Goal: Information Seeking & Learning: Learn about a topic

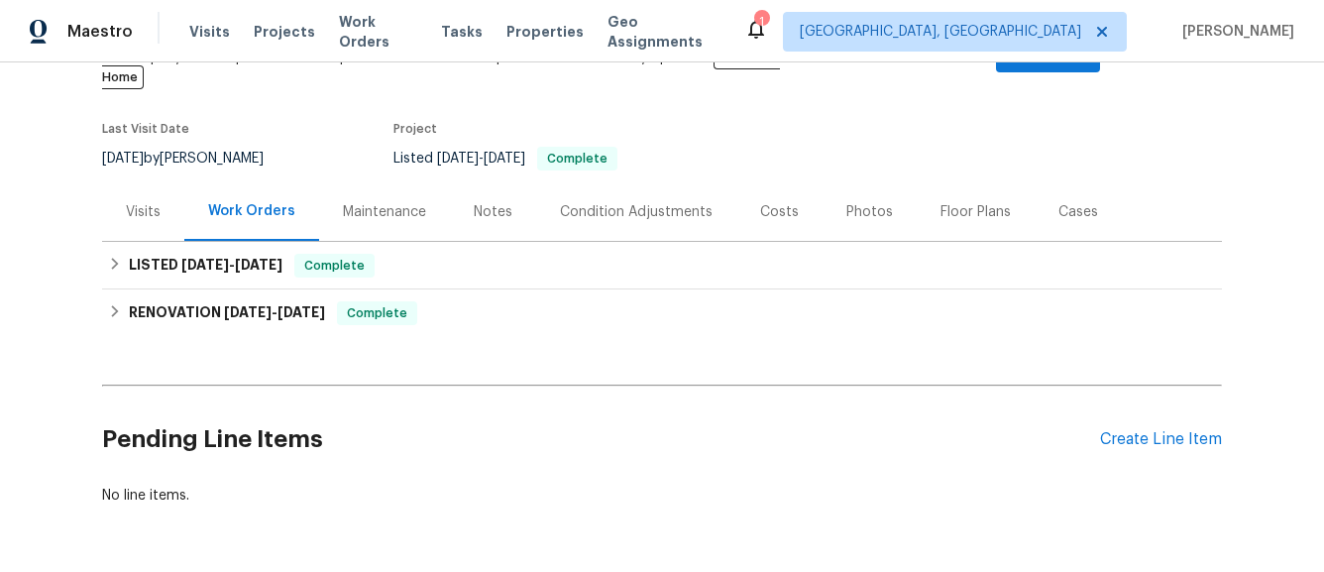
scroll to position [158, 0]
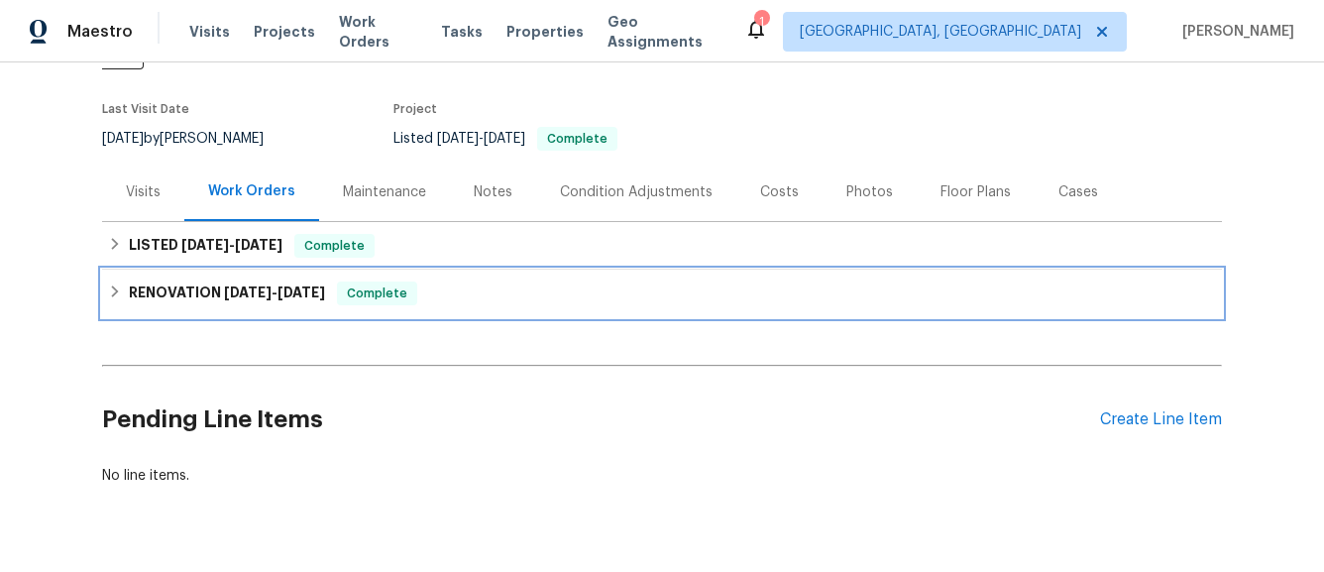
click at [256, 285] on span "[DATE]" at bounding box center [248, 292] width 48 height 14
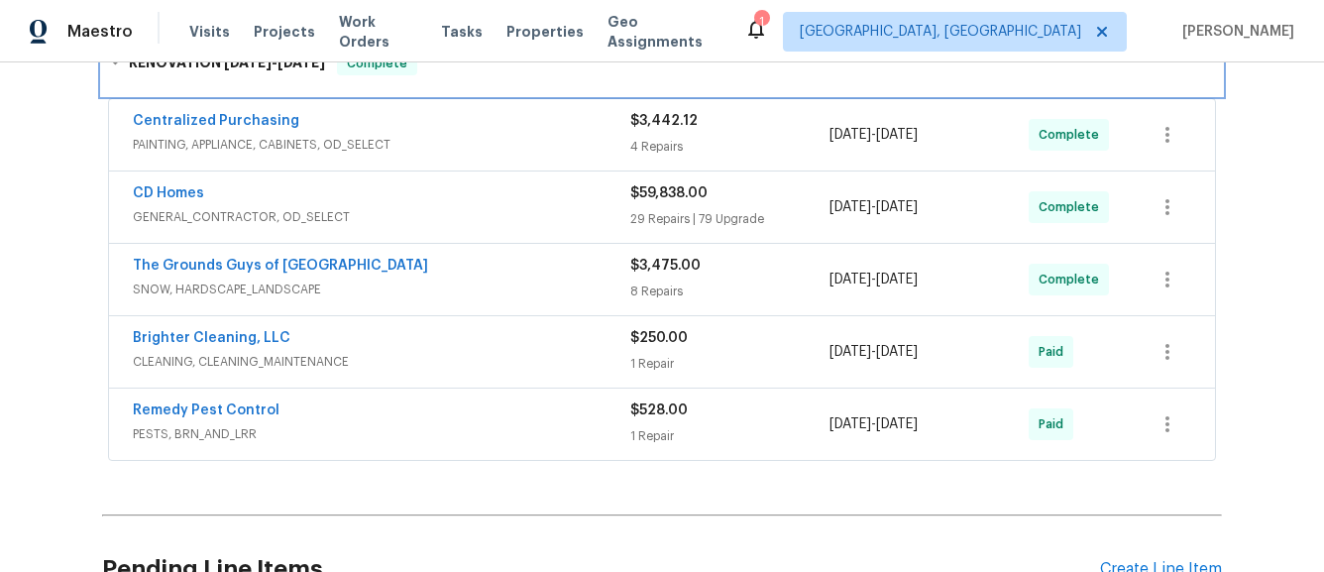
scroll to position [436, 0]
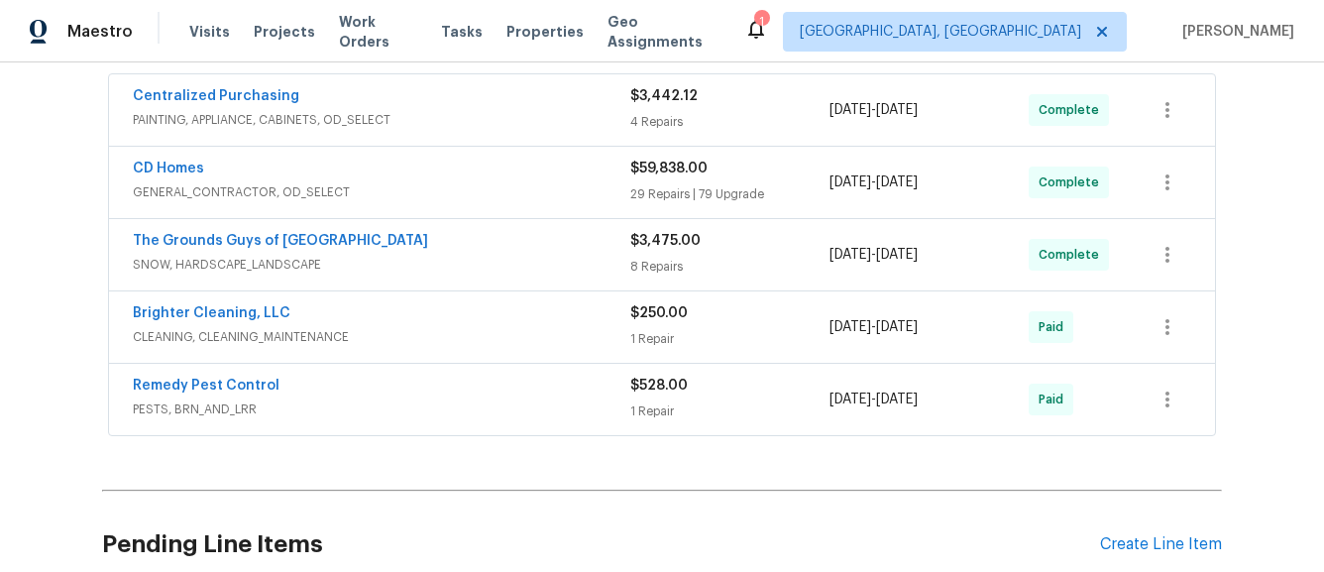
click at [438, 399] on span "PESTS, BRN_AND_LRR" at bounding box center [382, 409] width 498 height 20
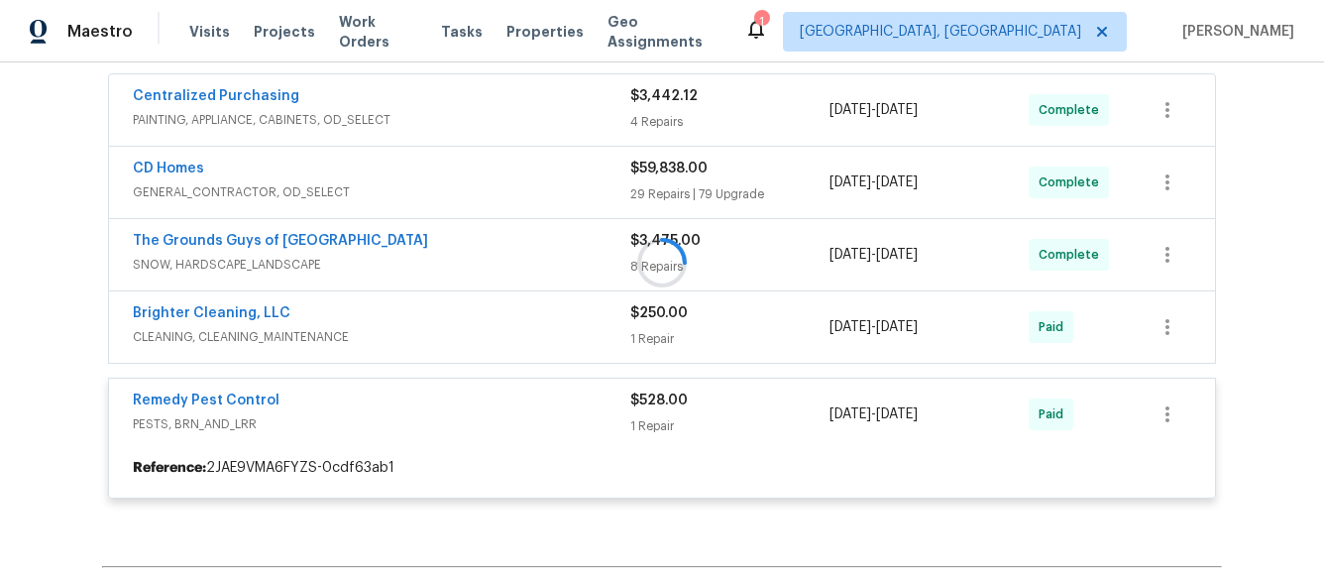
click at [458, 327] on div "Brighter Cleaning, LLC CLEANING, CLEANING_MAINTENANCE" at bounding box center [382, 327] width 498 height 48
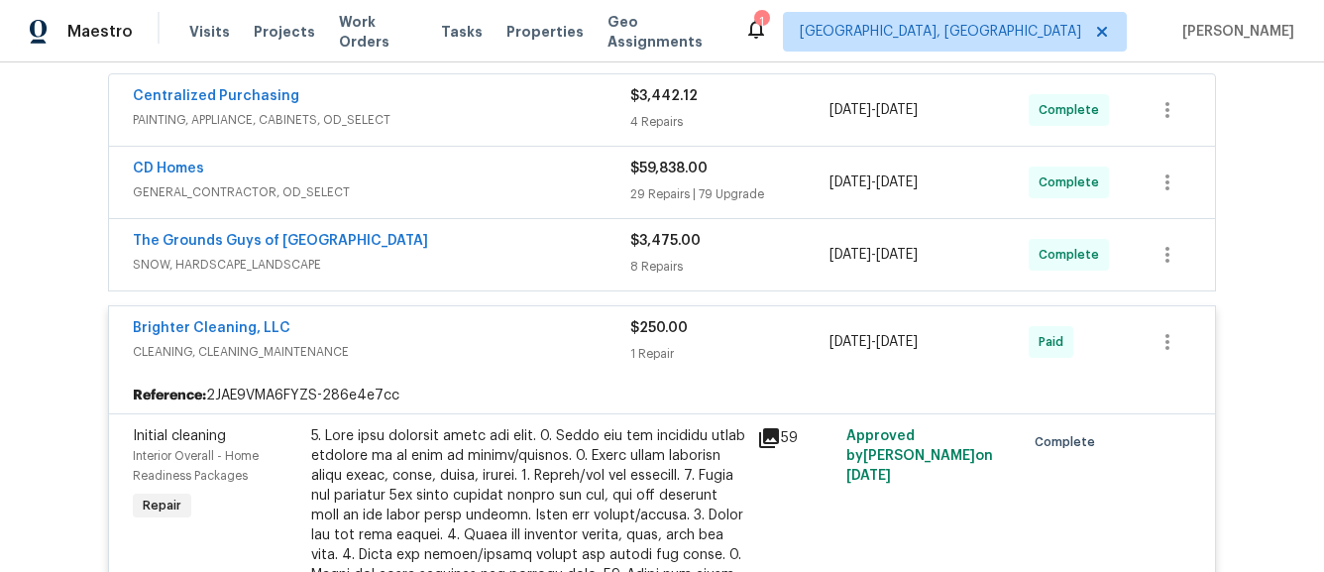
click at [493, 255] on span "SNOW, HARDSCAPE_LANDSCAPE" at bounding box center [382, 265] width 498 height 20
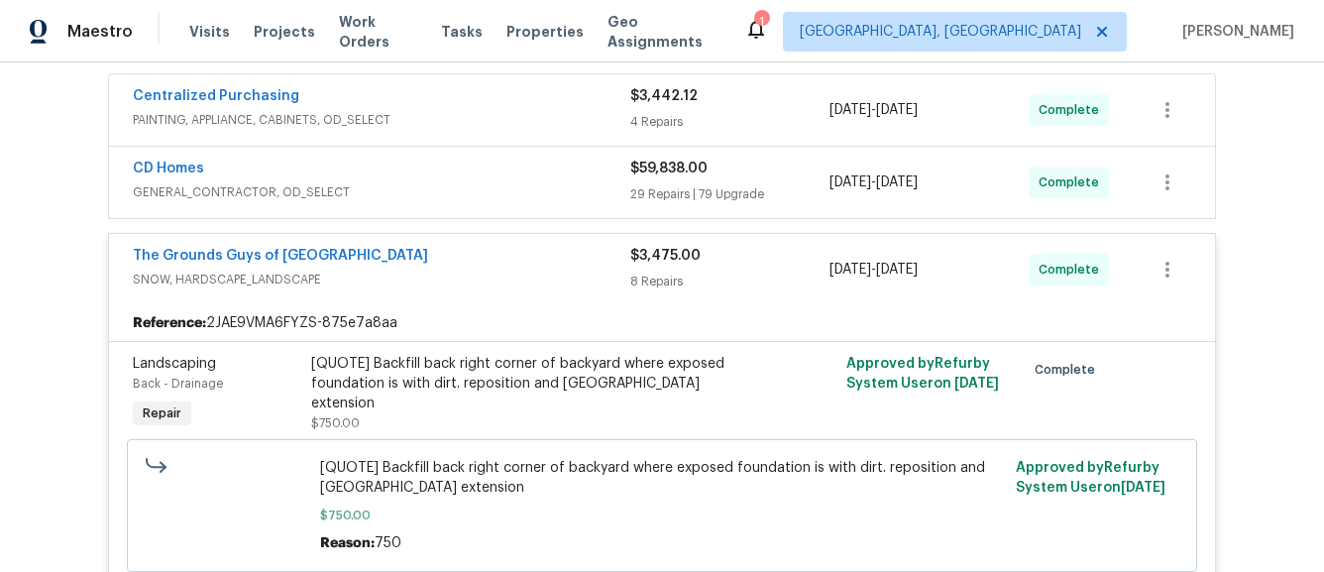
click at [497, 183] on div "CD Homes GENERAL_CONTRACTOR, OD_SELECT" at bounding box center [382, 183] width 498 height 48
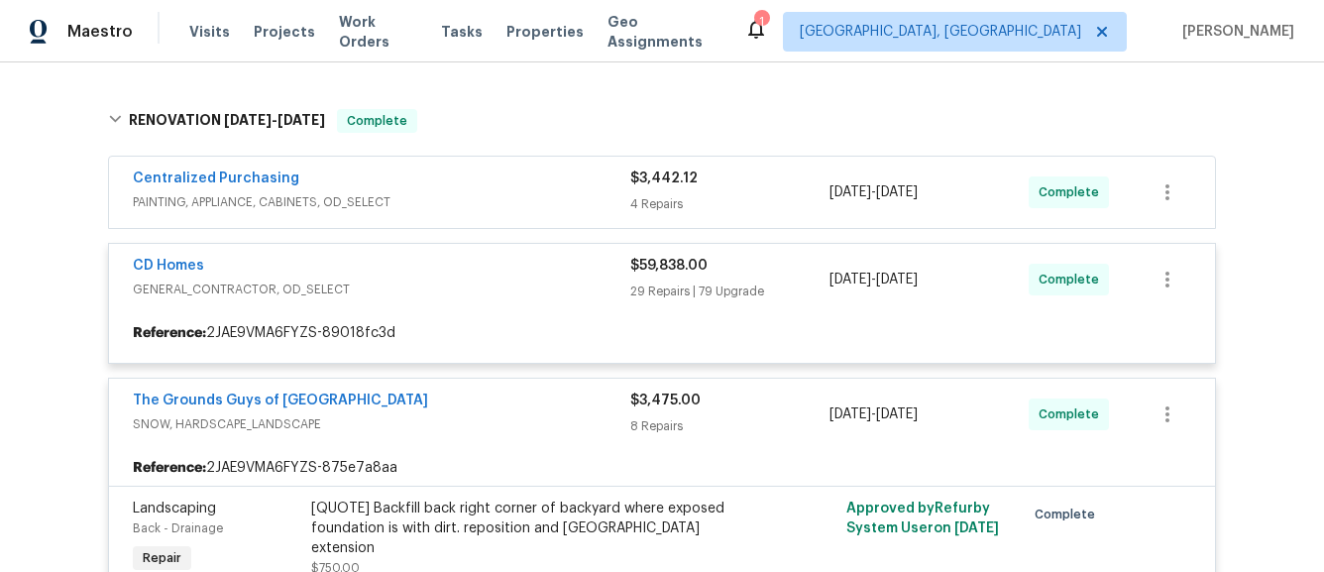
scroll to position [304, 0]
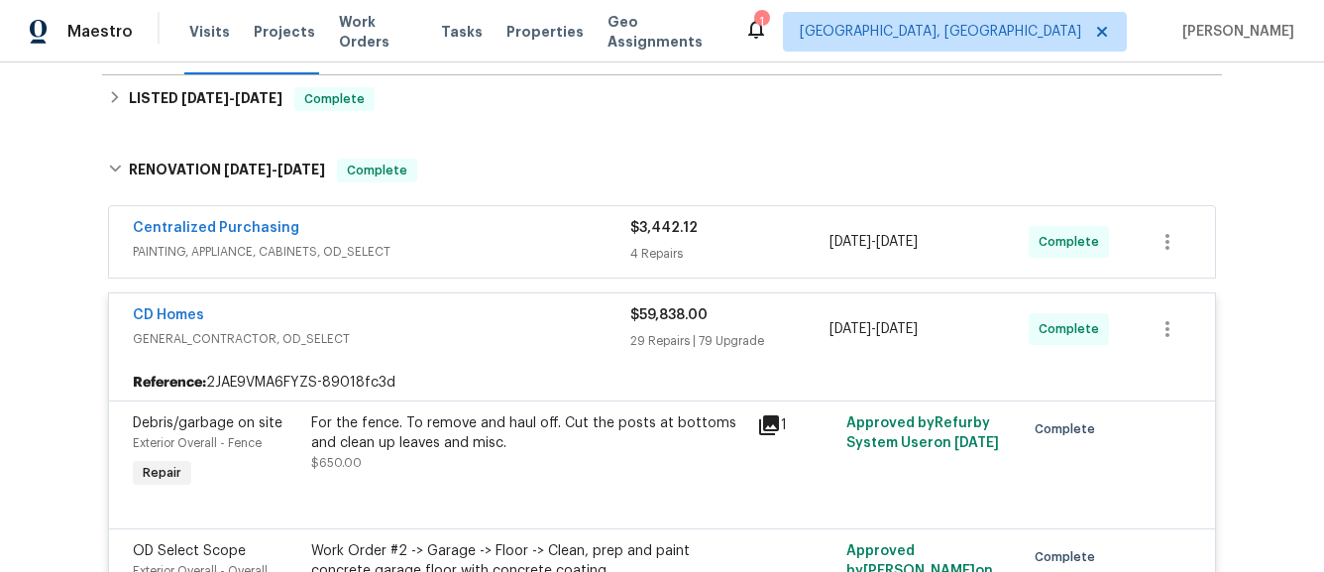
click at [430, 242] on span "PAINTING, APPLIANCE, CABINETS, OD_SELECT" at bounding box center [382, 252] width 498 height 20
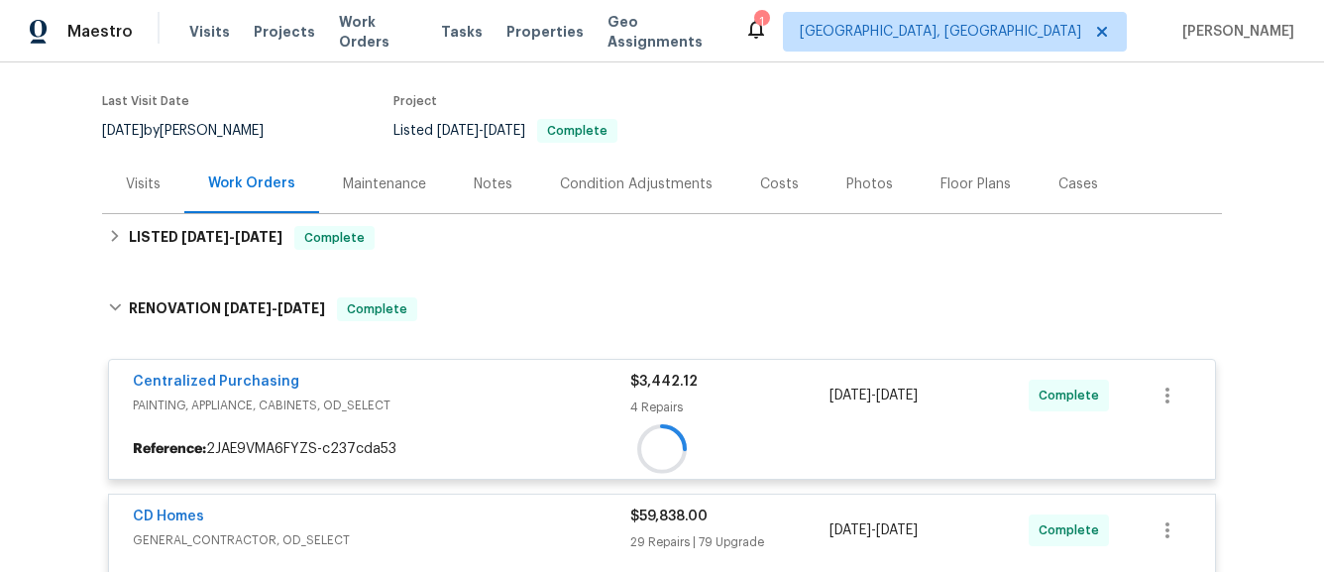
scroll to position [299, 0]
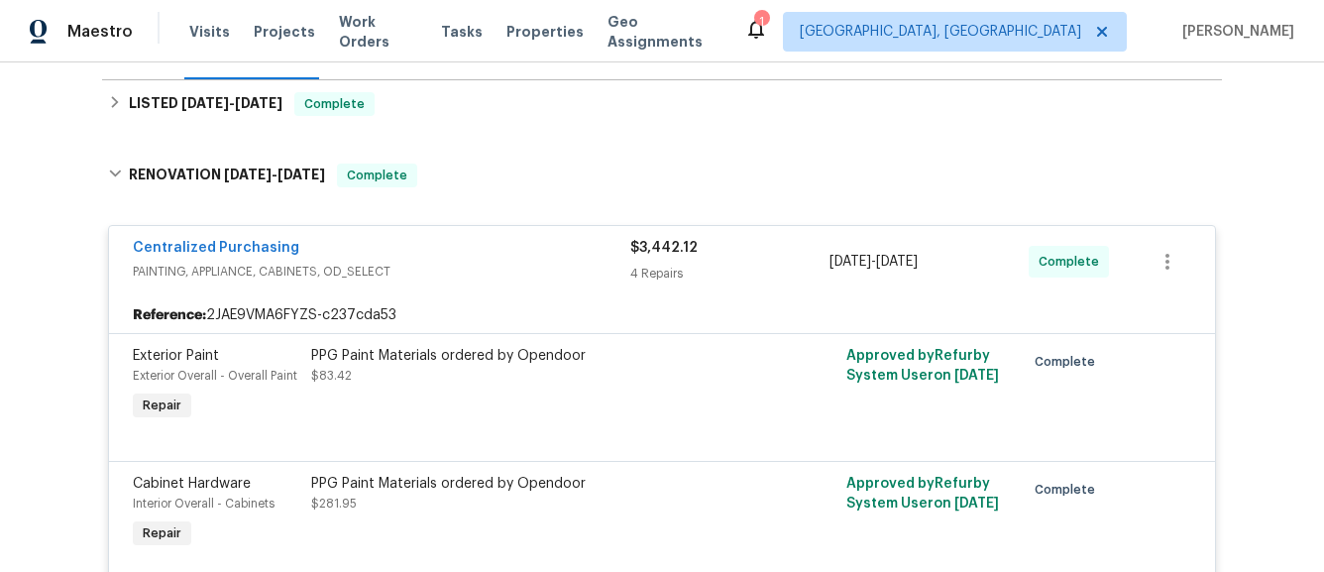
click at [351, 128] on div "LISTED [DATE] - [DATE] Complete" at bounding box center [662, 104] width 1120 height 48
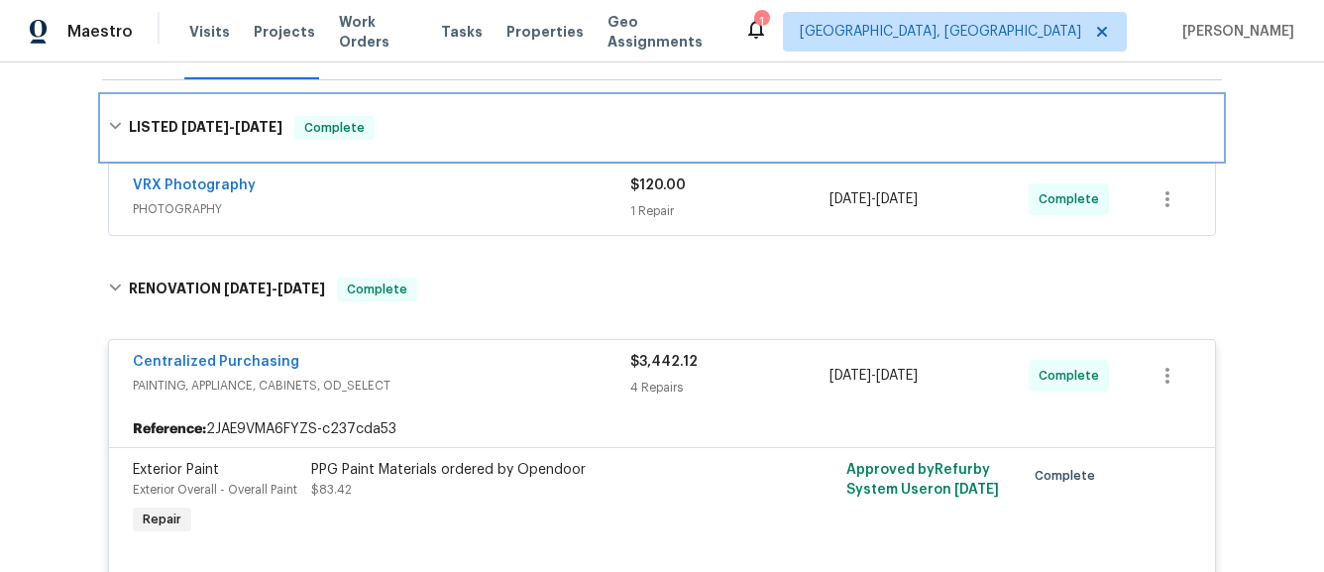
scroll to position [216, 0]
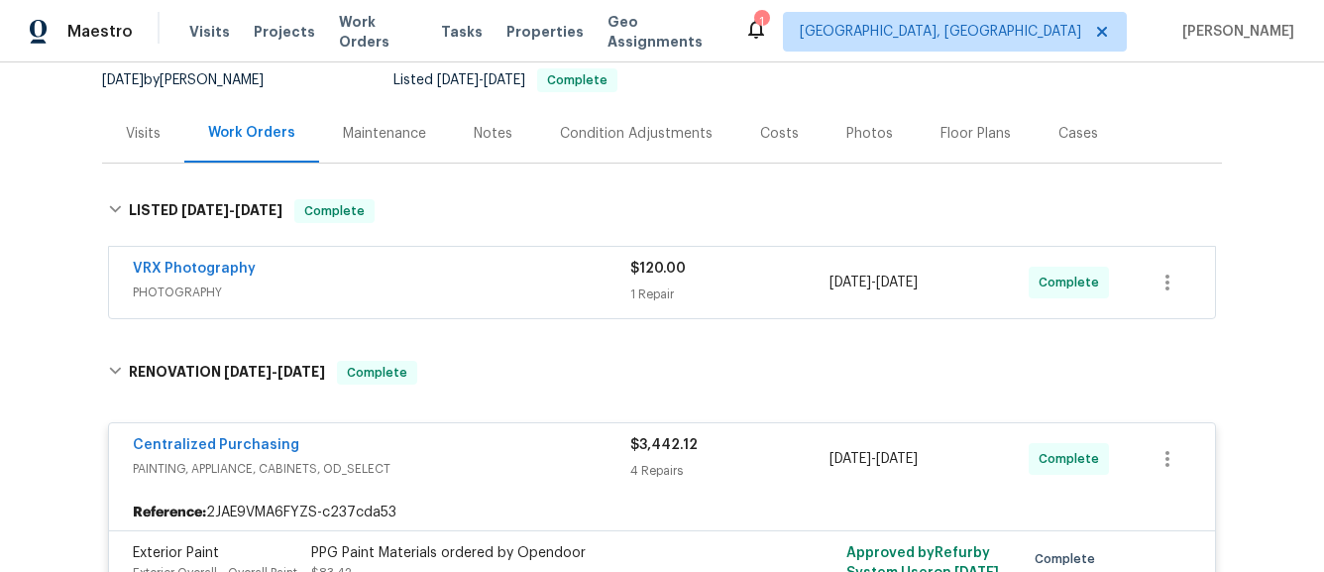
click at [466, 283] on span "PHOTOGRAPHY" at bounding box center [382, 293] width 498 height 20
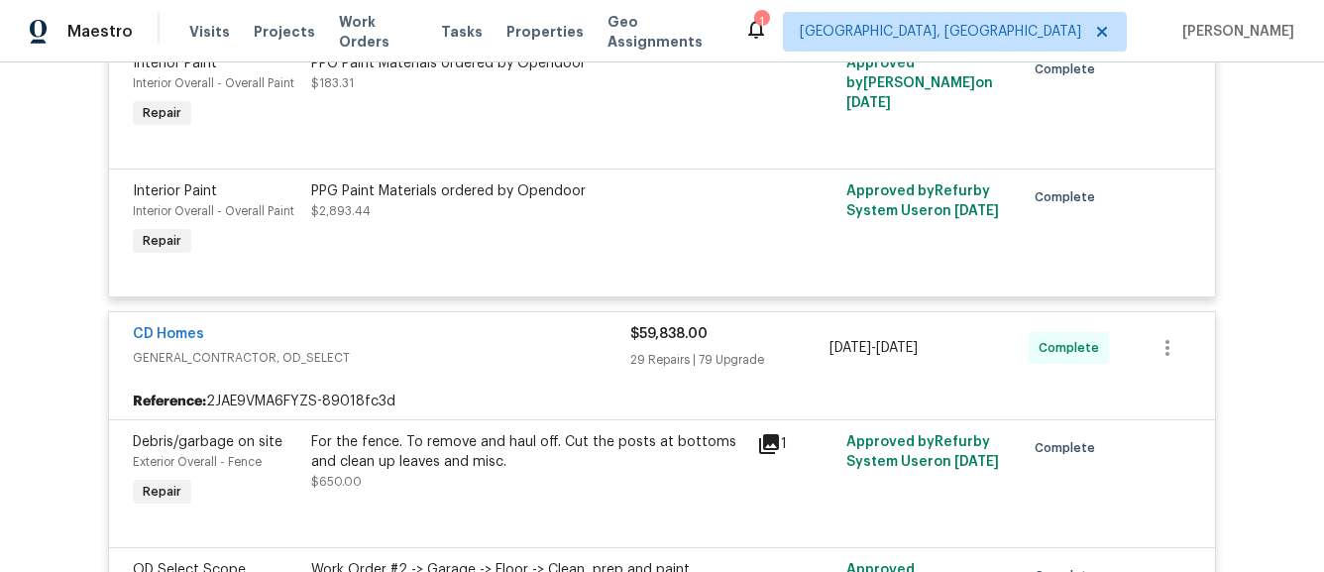
scroll to position [10729, 0]
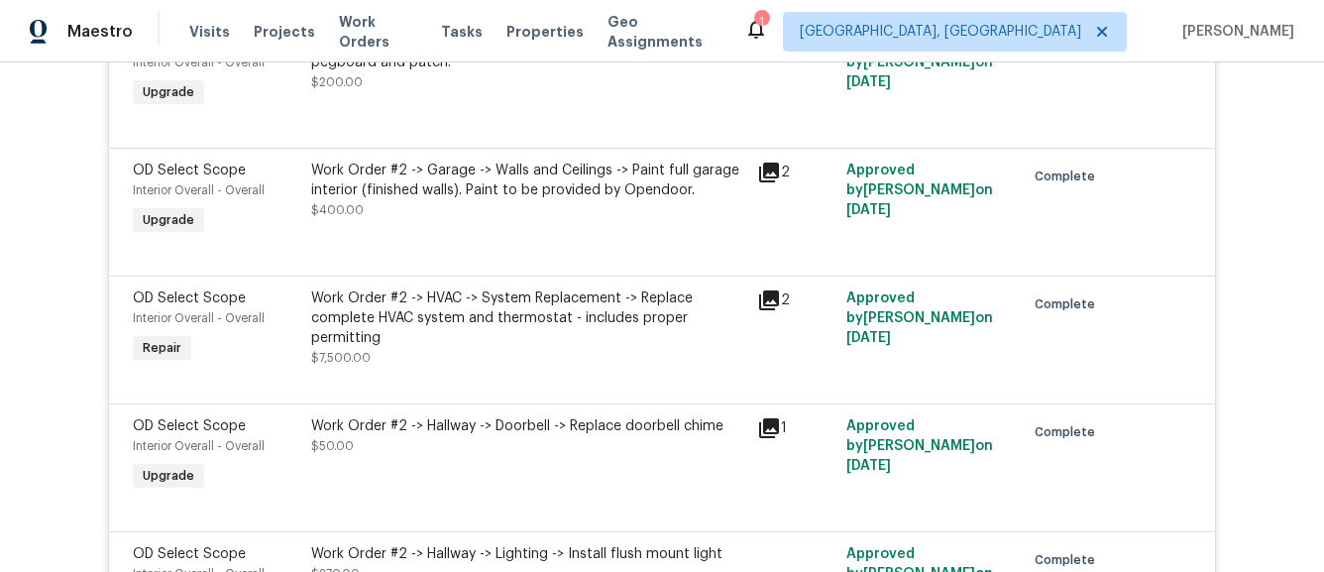
click at [773, 308] on icon at bounding box center [769, 300] width 24 height 24
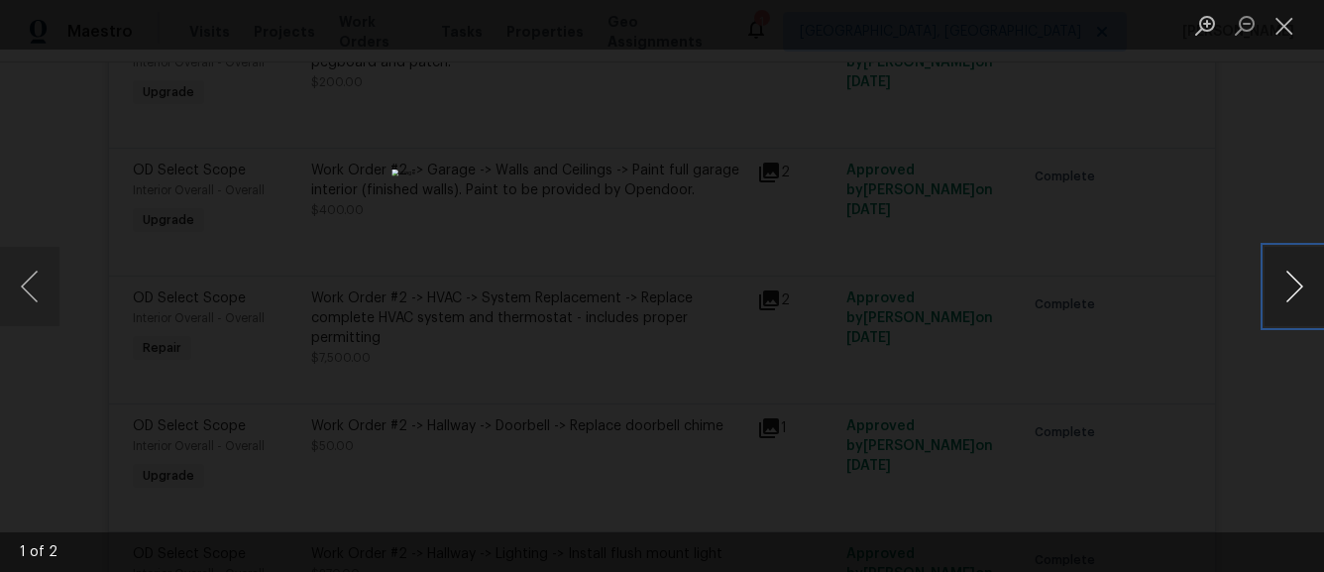
click at [1265, 291] on button "Next image" at bounding box center [1294, 286] width 59 height 79
click at [997, 354] on div "Lightbox" at bounding box center [662, 286] width 1324 height 572
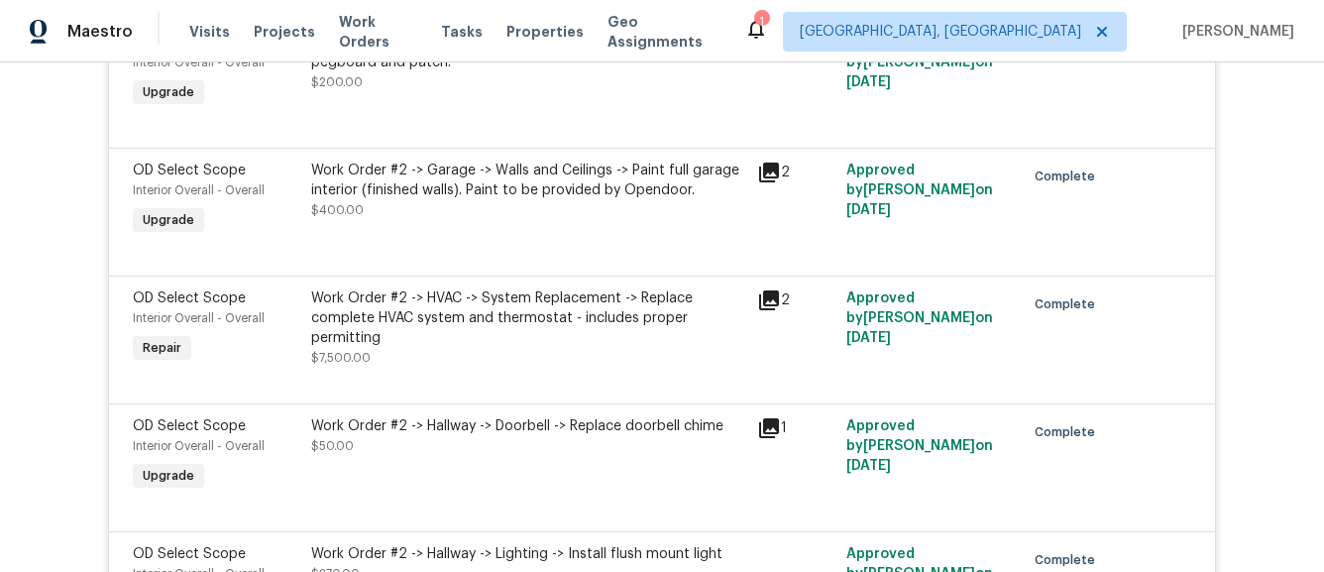
click at [533, 348] on div "Work Order #2 -> HVAC -> System Replacement -> Replace complete HVAC system and…" at bounding box center [528, 317] width 434 height 59
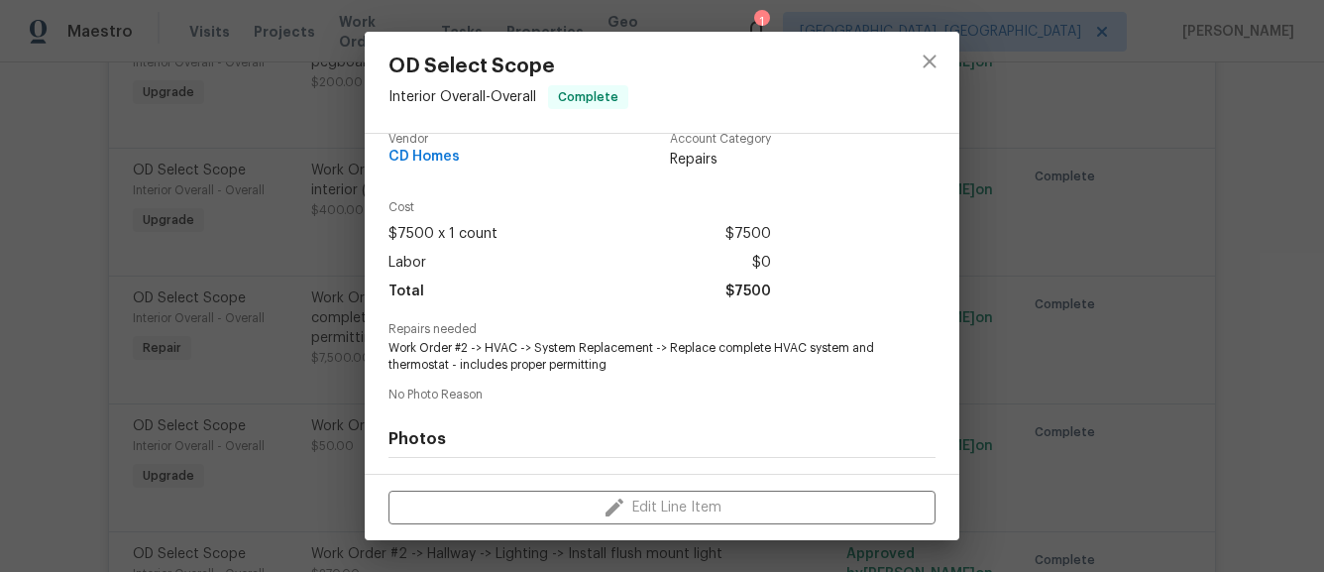
scroll to position [0, 0]
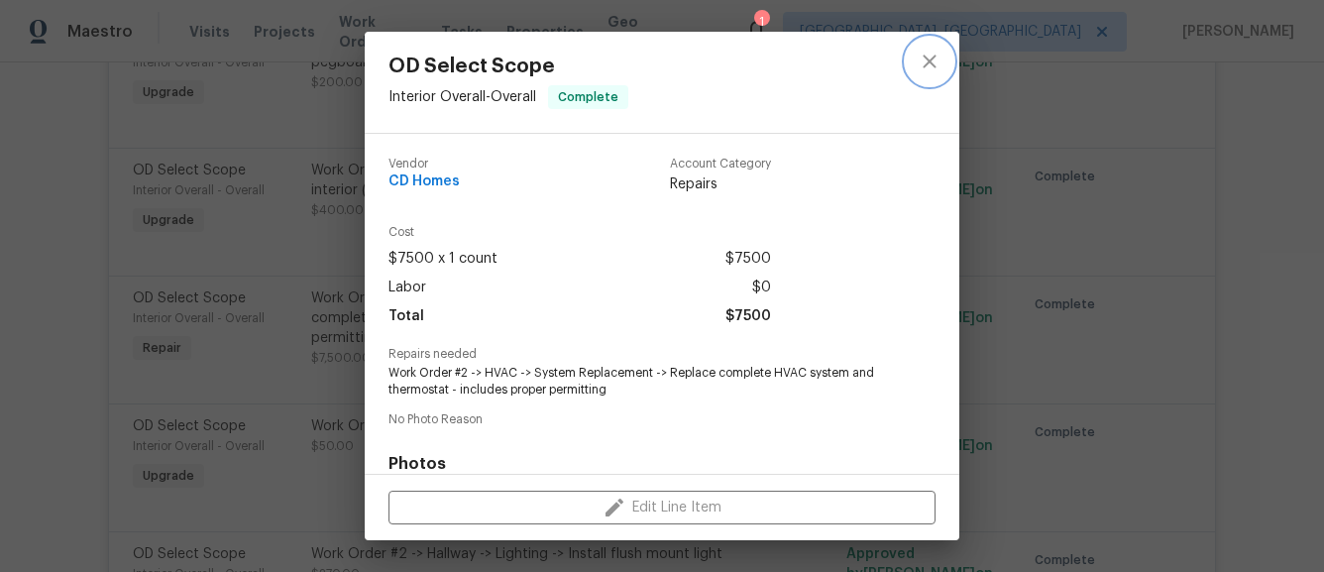
click at [933, 48] on button "close" at bounding box center [930, 62] width 48 height 48
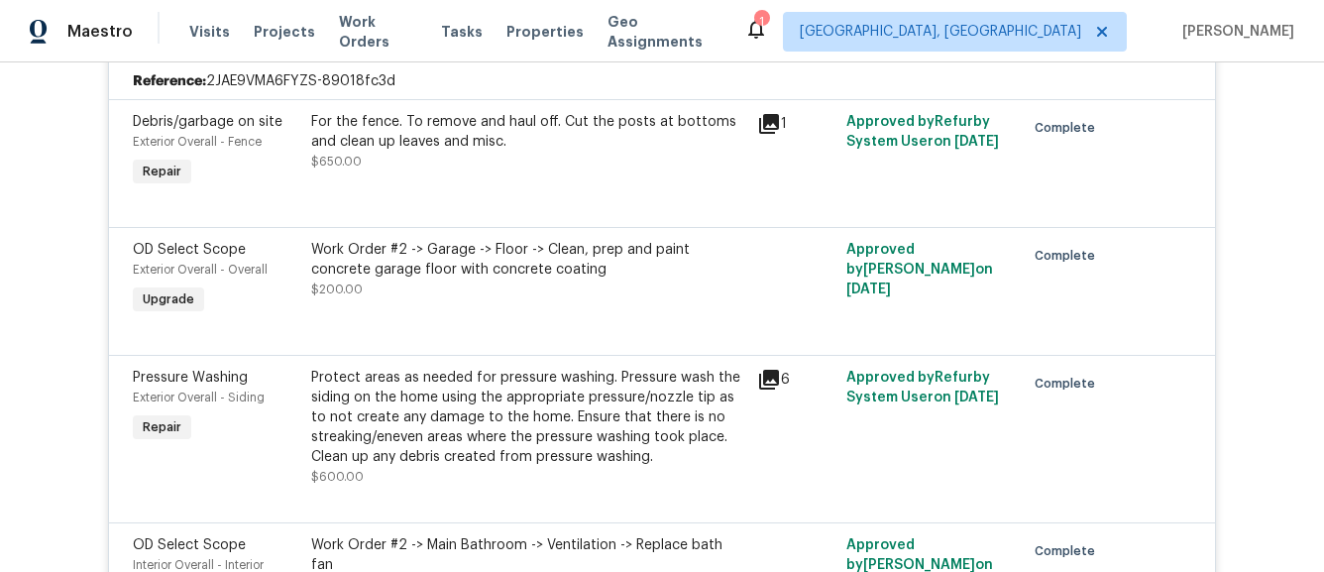
scroll to position [1484, 0]
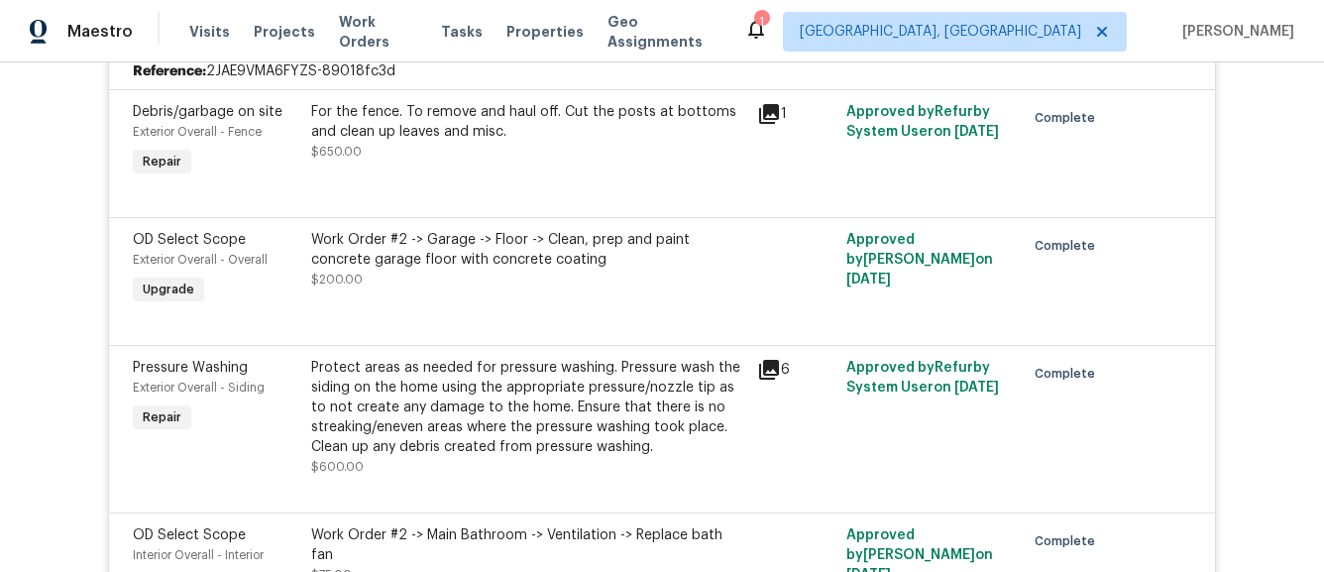
click at [653, 134] on div "For the fence. To remove and haul off. Cut the posts at bottoms and clean up le…" at bounding box center [528, 131] width 434 height 59
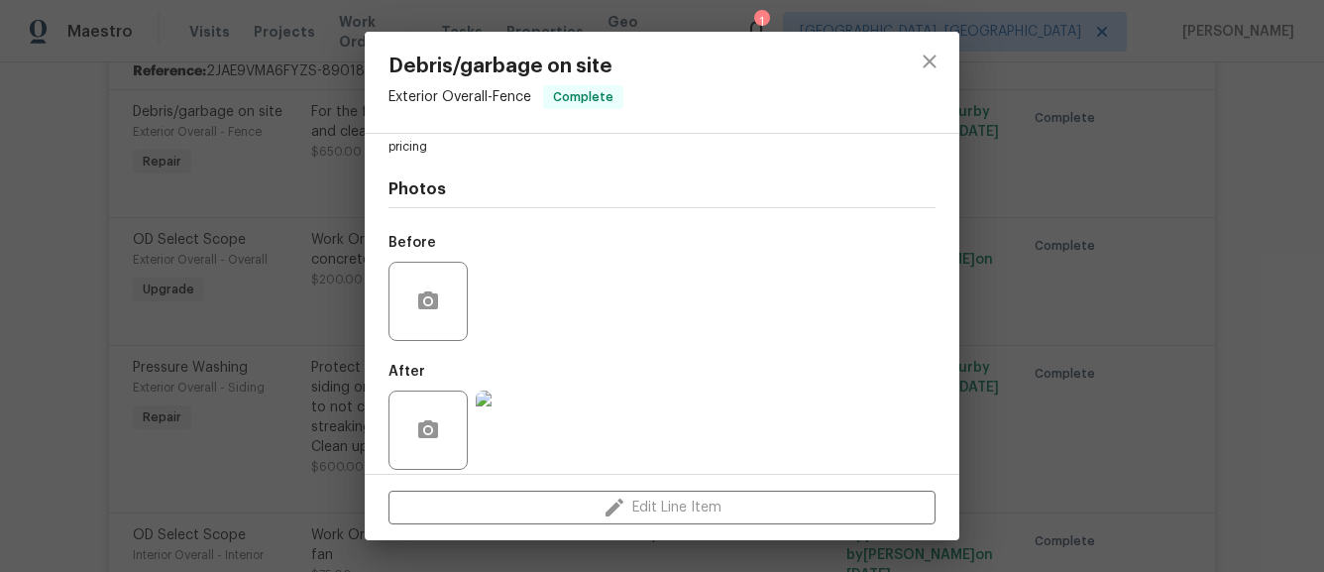
scroll to position [307, 0]
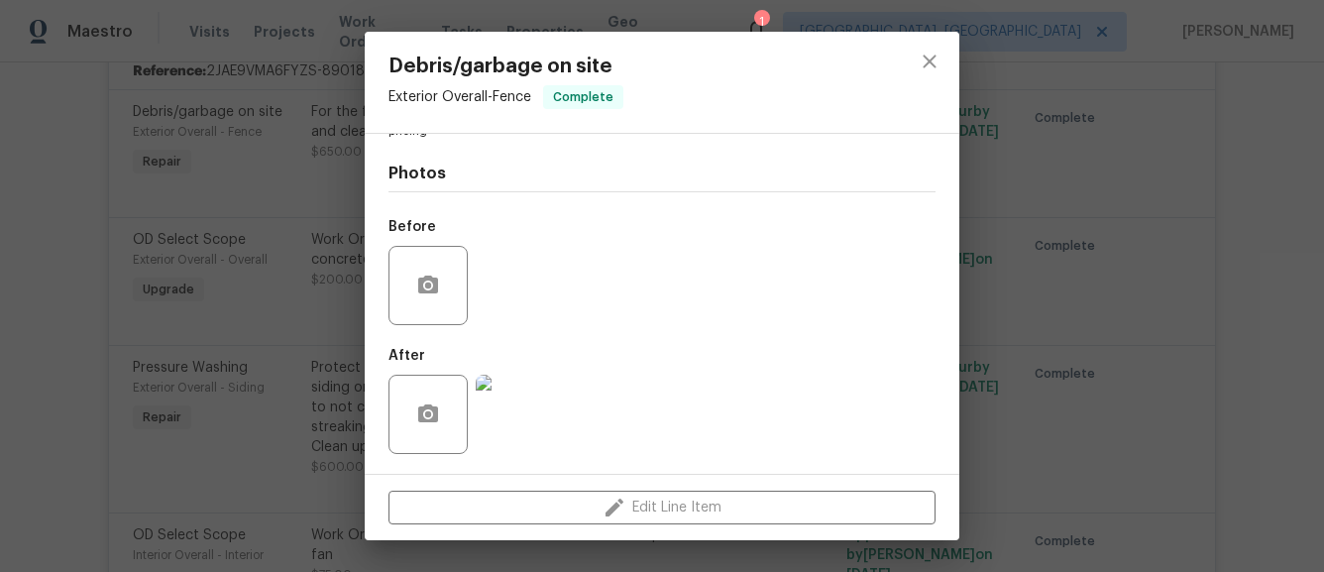
click at [528, 441] on img at bounding box center [515, 414] width 79 height 79
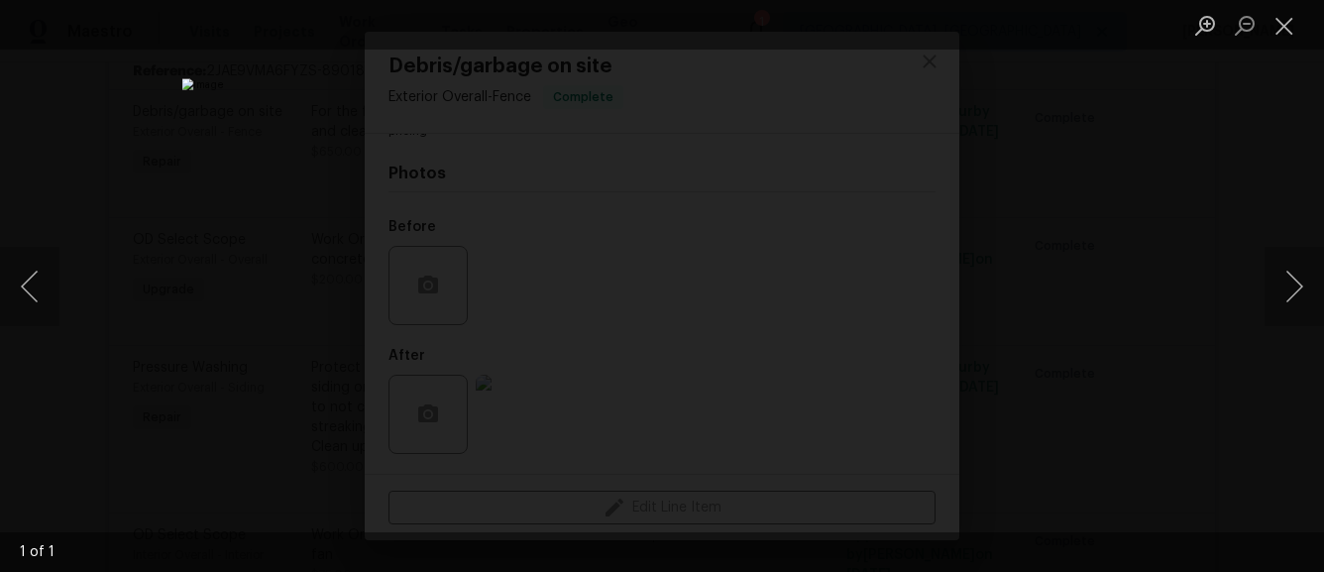
click at [1087, 77] on div "Lightbox" at bounding box center [662, 286] width 1324 height 572
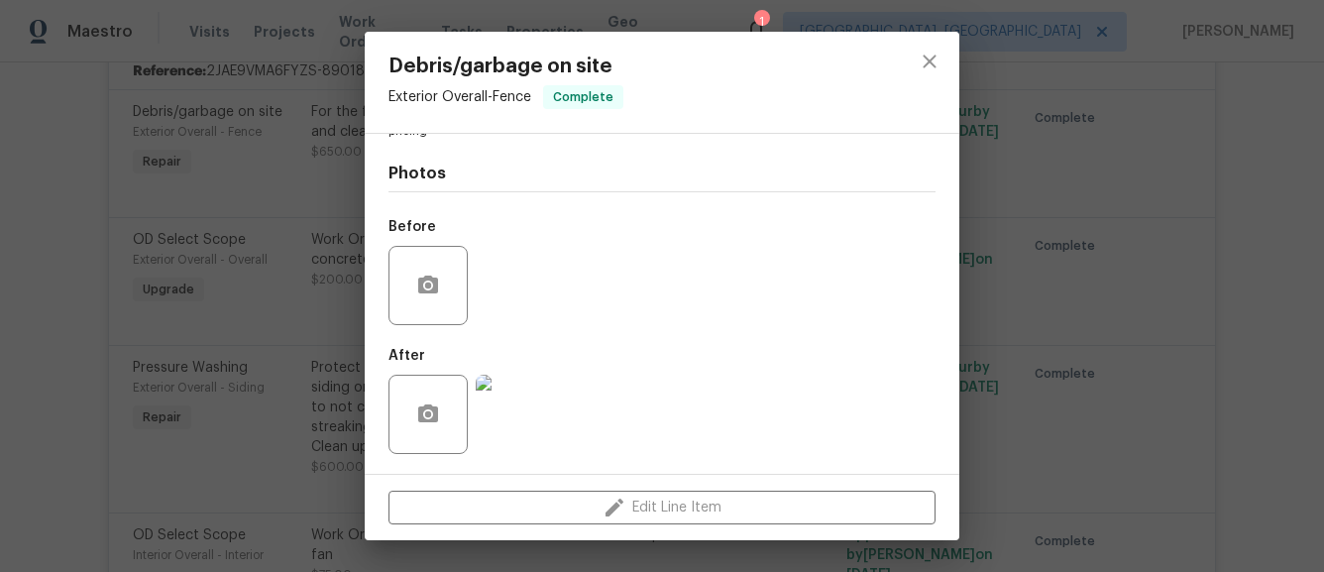
click at [1001, 212] on div "Debris/garbage on site Exterior Overall - Fence Complete Vendor CD Homes Accoun…" at bounding box center [662, 286] width 1324 height 572
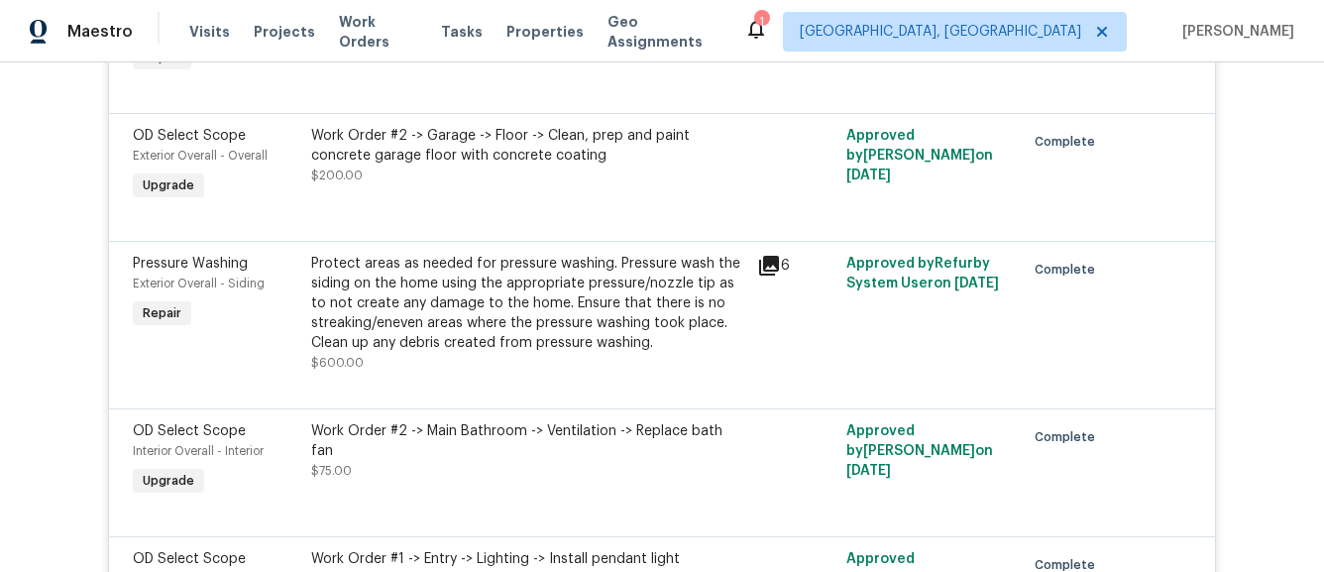
scroll to position [1591, 0]
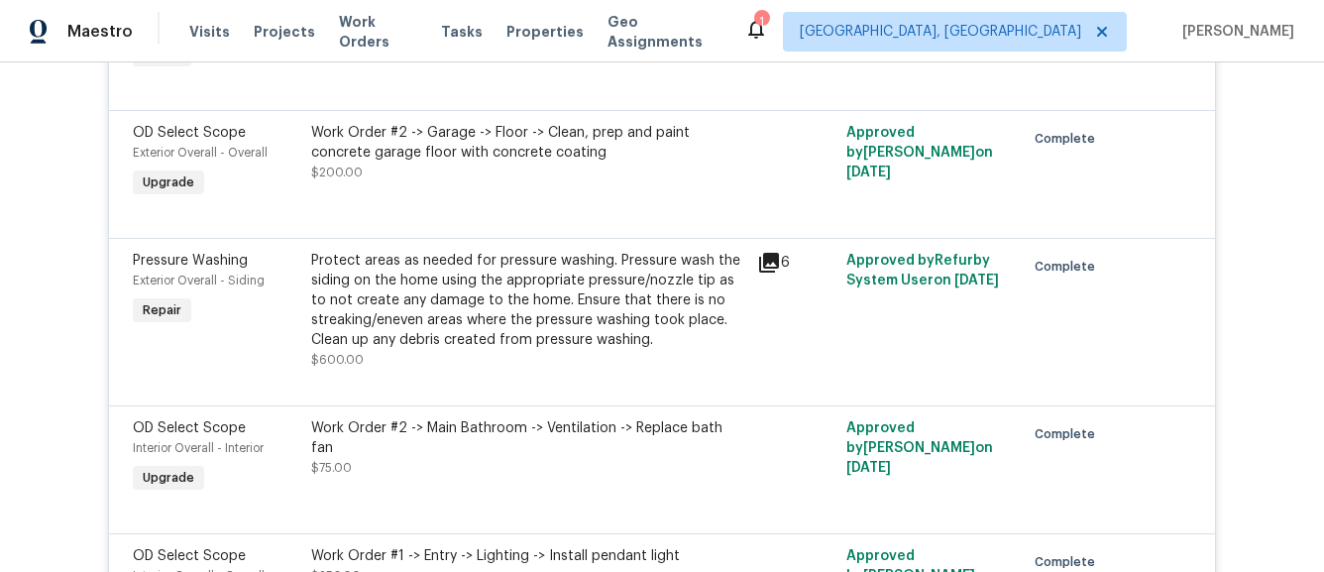
click at [571, 265] on div "Protect areas as needed for pressure washing. Pressure wash the siding on the h…" at bounding box center [528, 300] width 434 height 99
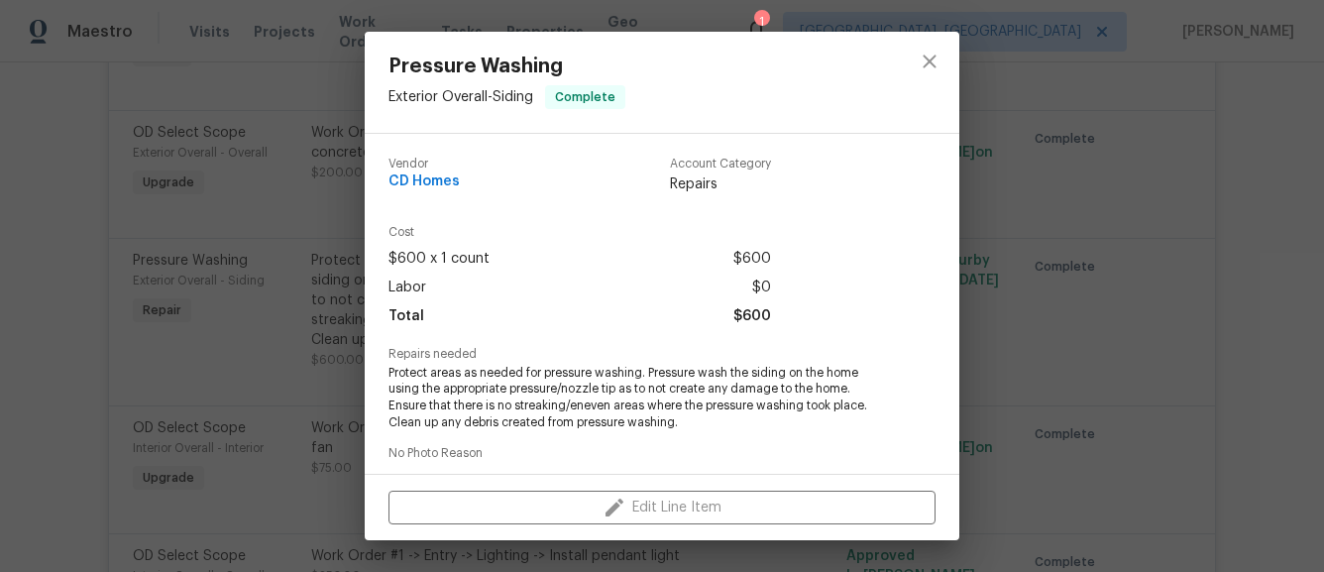
scroll to position [324, 0]
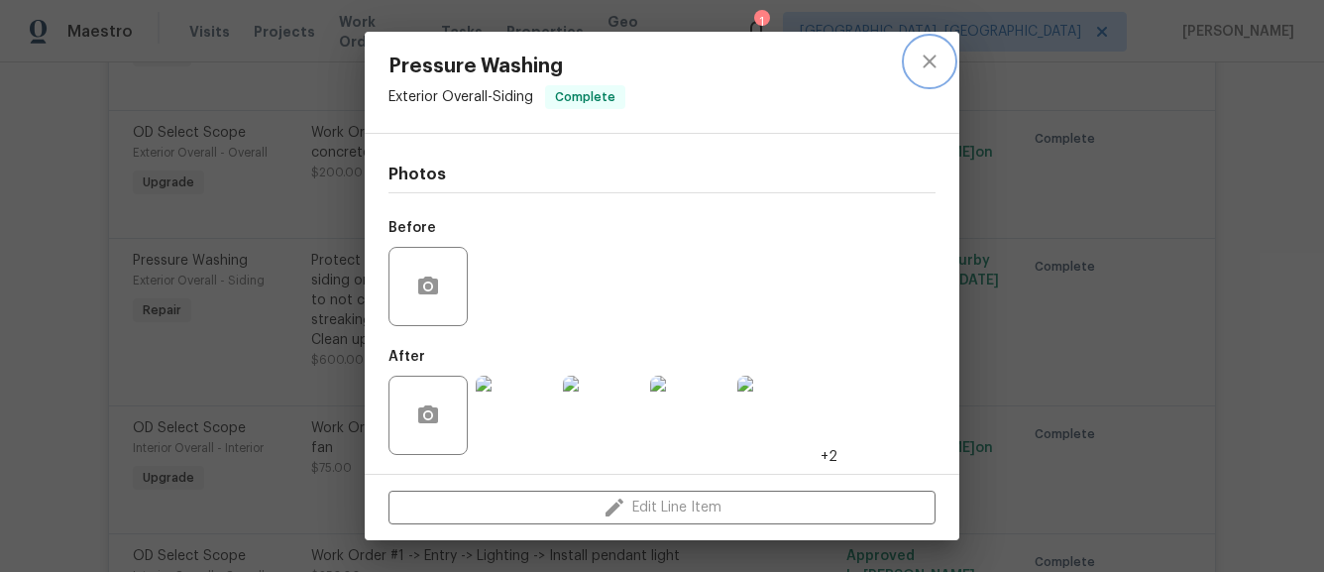
click at [922, 58] on icon "close" at bounding box center [930, 62] width 24 height 24
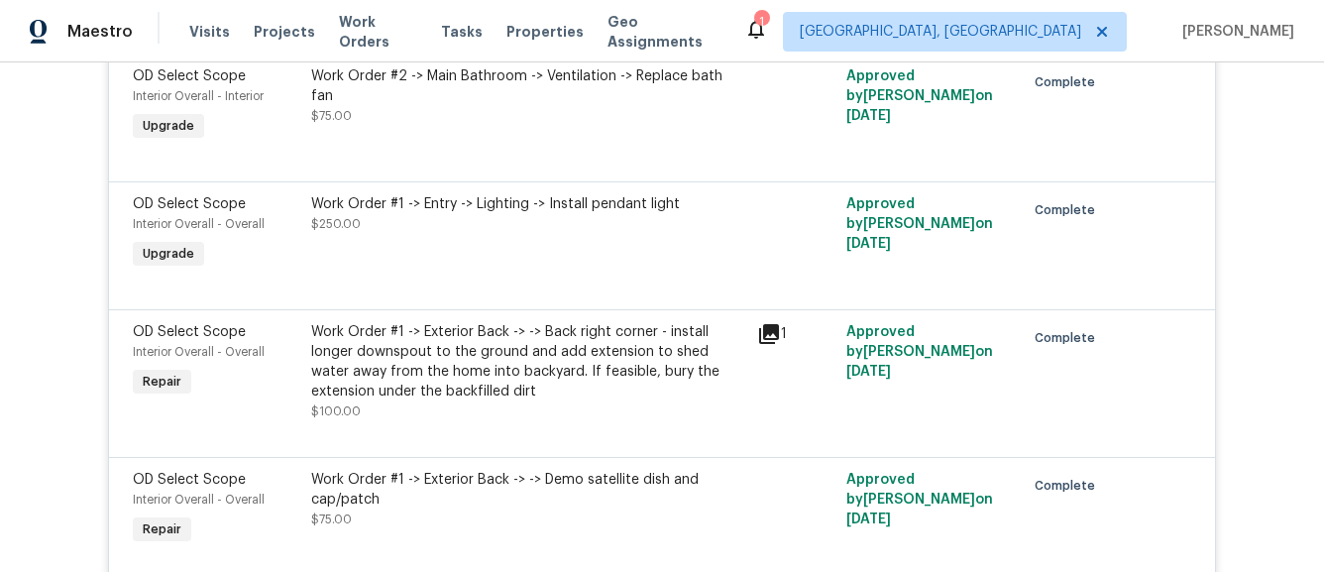
scroll to position [1959, 0]
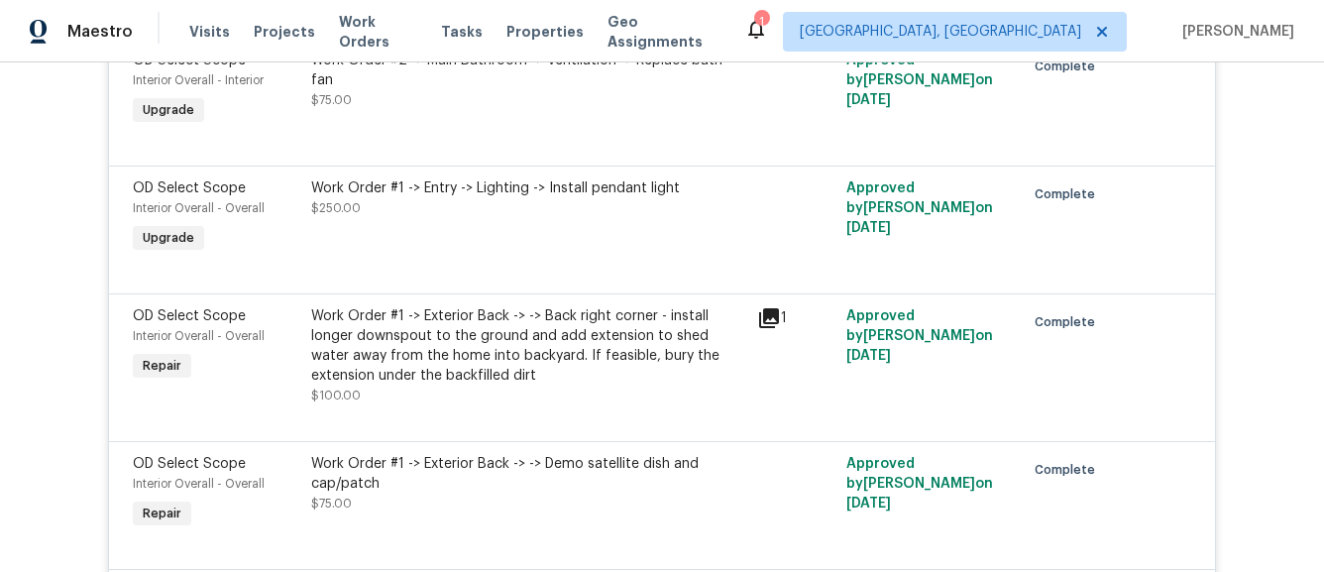
click at [752, 323] on div "1" at bounding box center [795, 355] width 89 height 111
click at [767, 308] on icon at bounding box center [769, 318] width 20 height 20
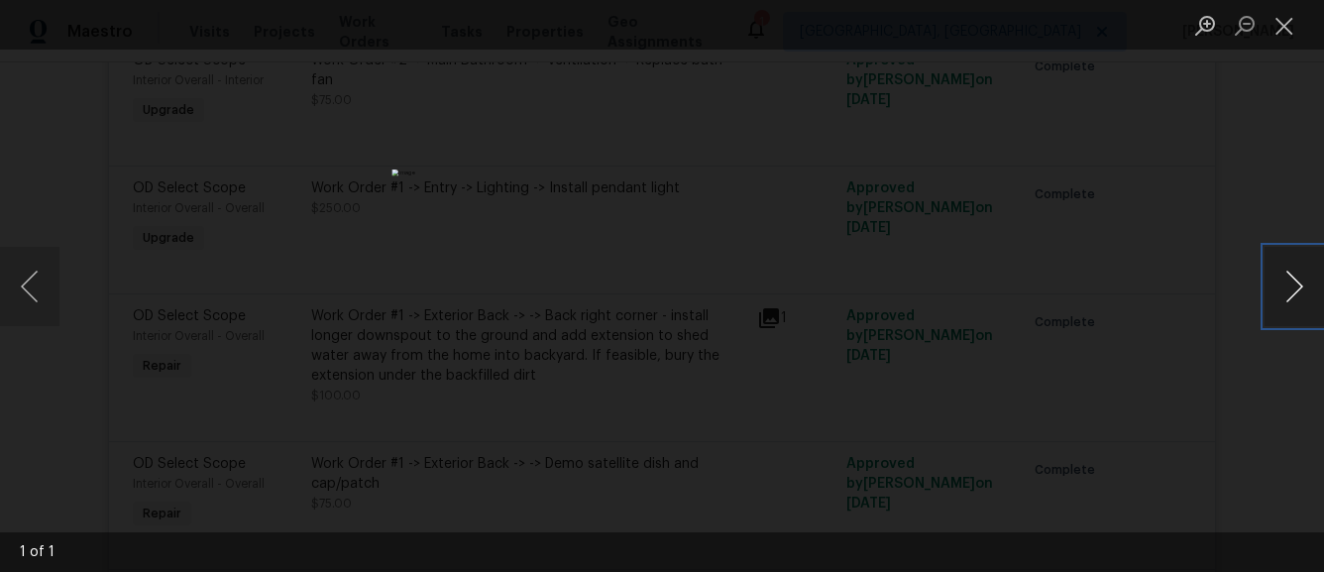
click at [1290, 298] on button "Next image" at bounding box center [1294, 286] width 59 height 79
click at [1122, 321] on div "Lightbox" at bounding box center [662, 286] width 1324 height 572
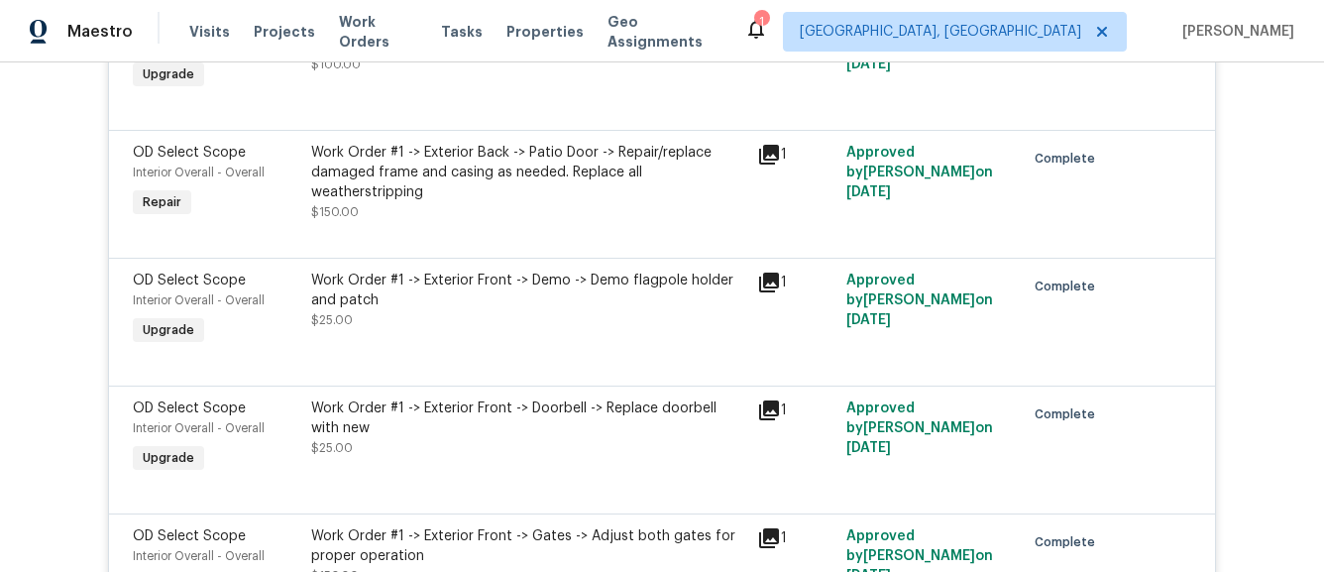
scroll to position [2910, 0]
click at [629, 194] on div "Work Order #1 -> Exterior Back -> Patio Door -> Repair/replace damaged frame an…" at bounding box center [528, 181] width 434 height 79
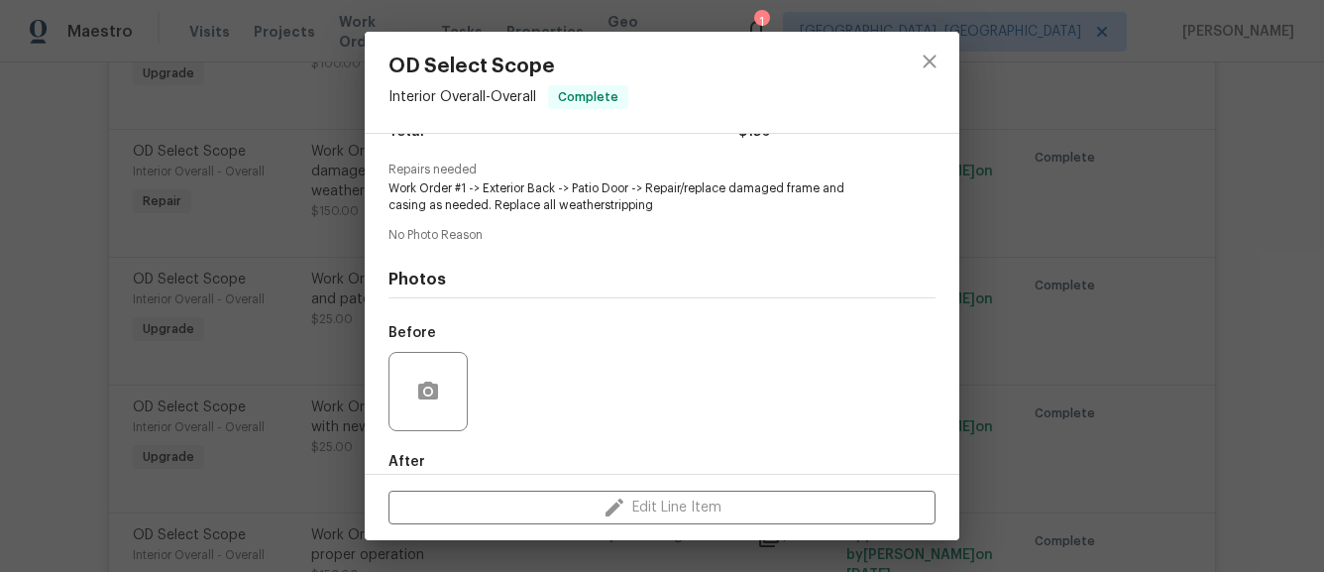
scroll to position [290, 0]
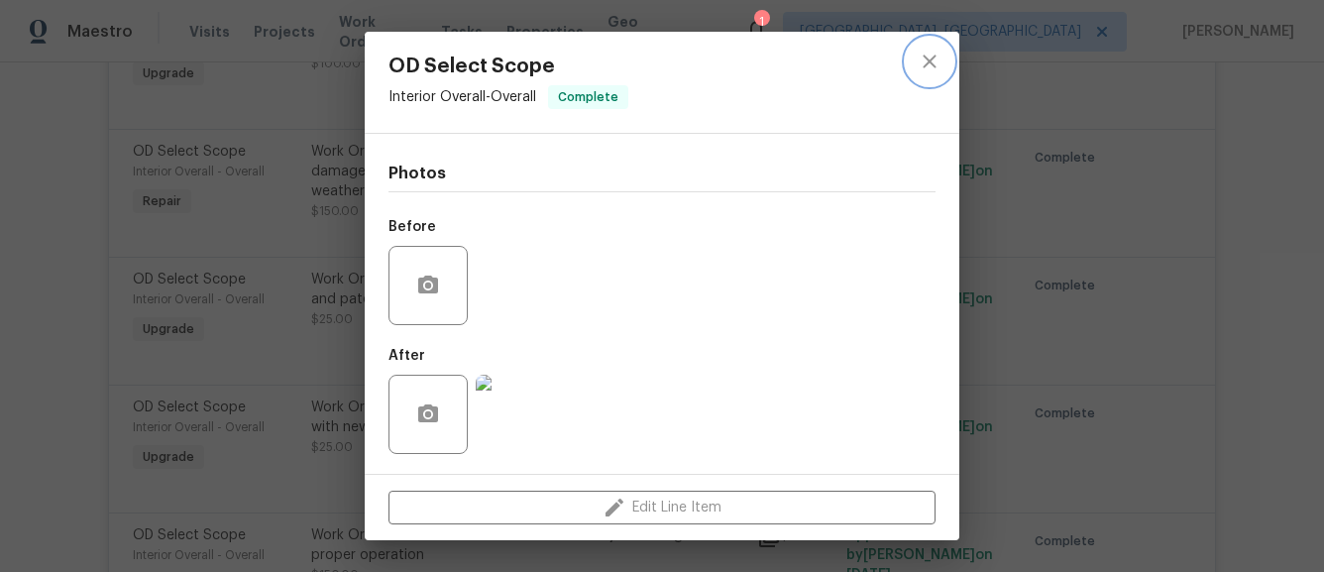
click at [927, 74] on button "close" at bounding box center [930, 62] width 48 height 48
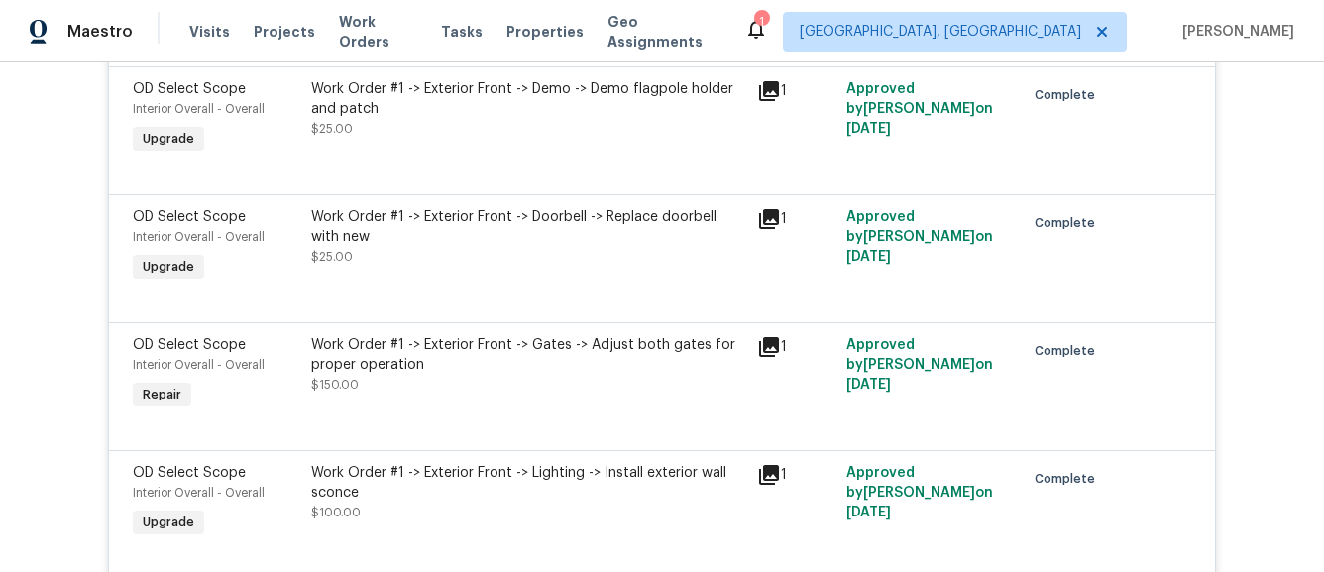
scroll to position [3109, 0]
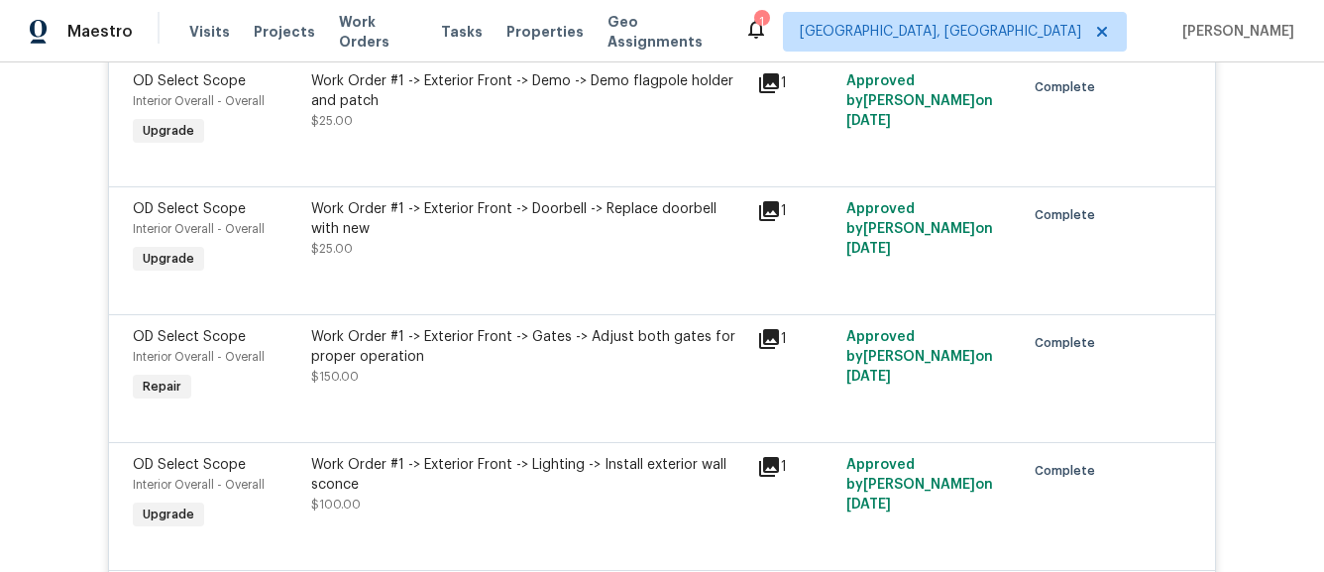
click at [585, 367] on div "Work Order #1 -> Exterior Front -> Gates -> Adjust both gates for proper operat…" at bounding box center [528, 356] width 434 height 59
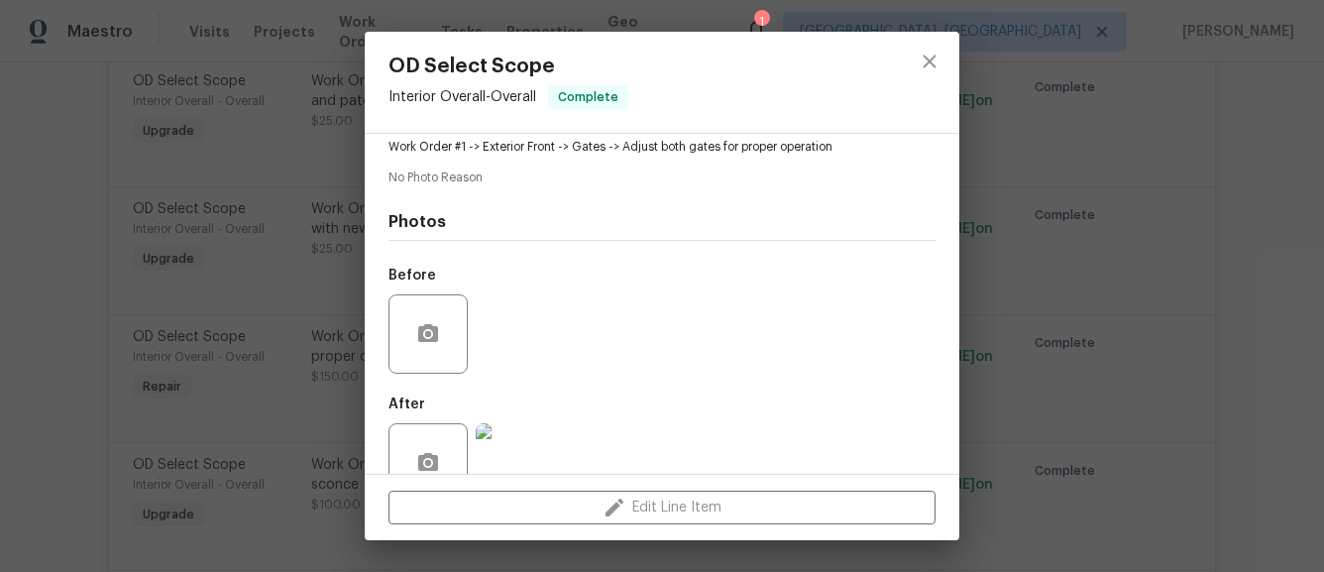
scroll to position [274, 0]
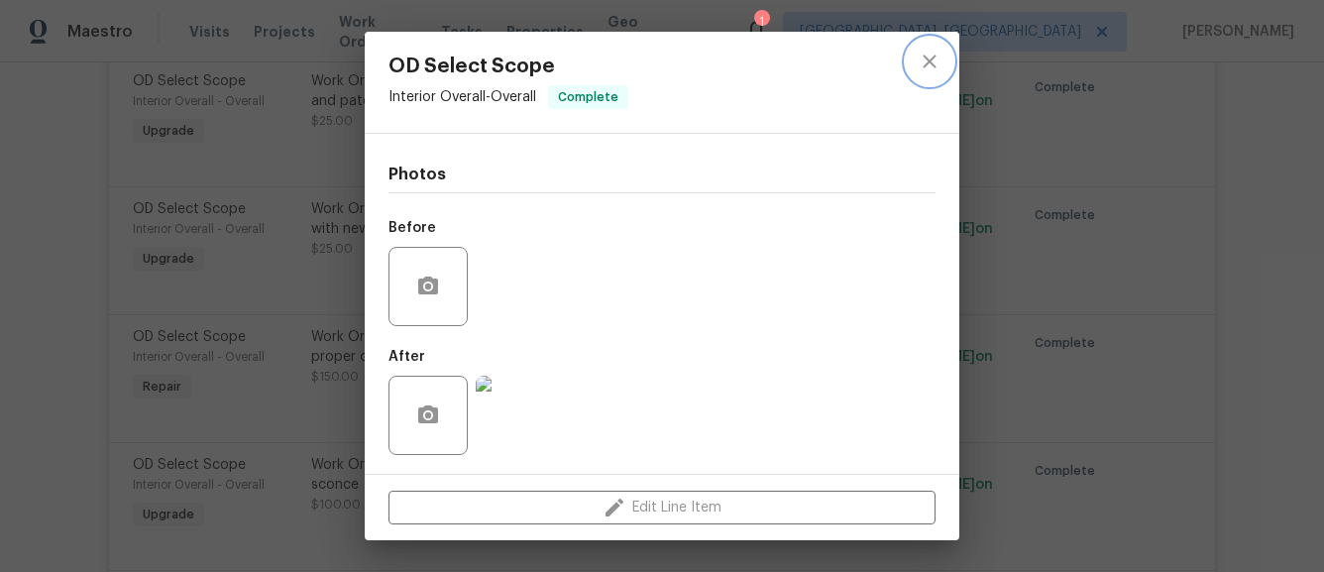
click at [929, 59] on icon "close" at bounding box center [929, 61] width 13 height 13
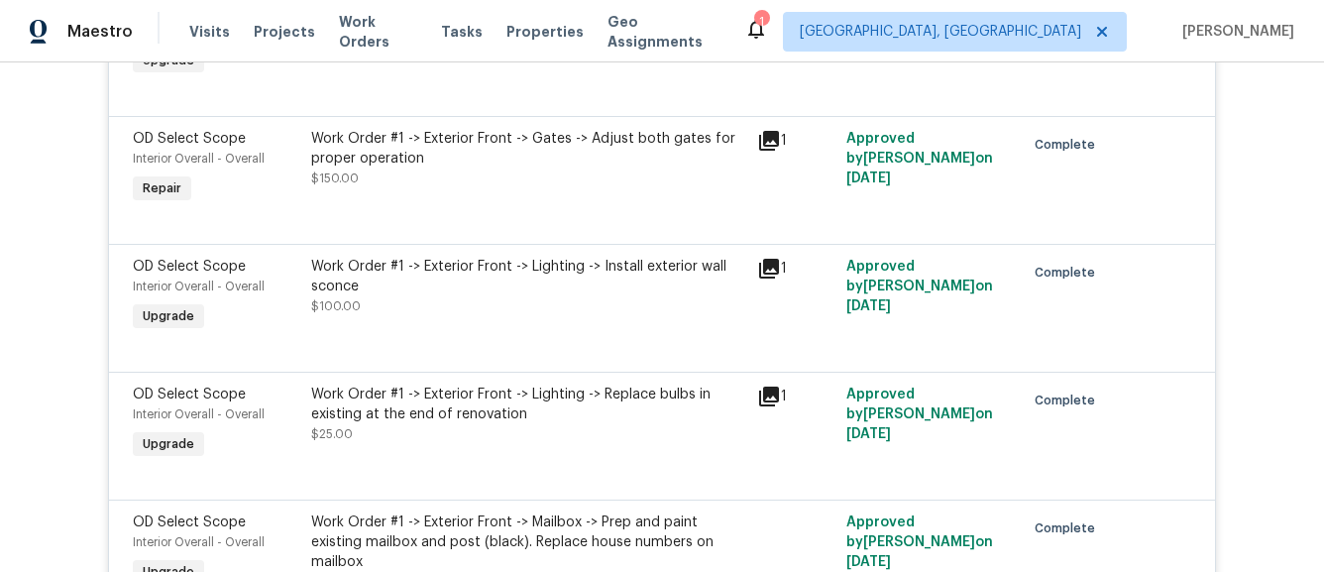
scroll to position [3313, 0]
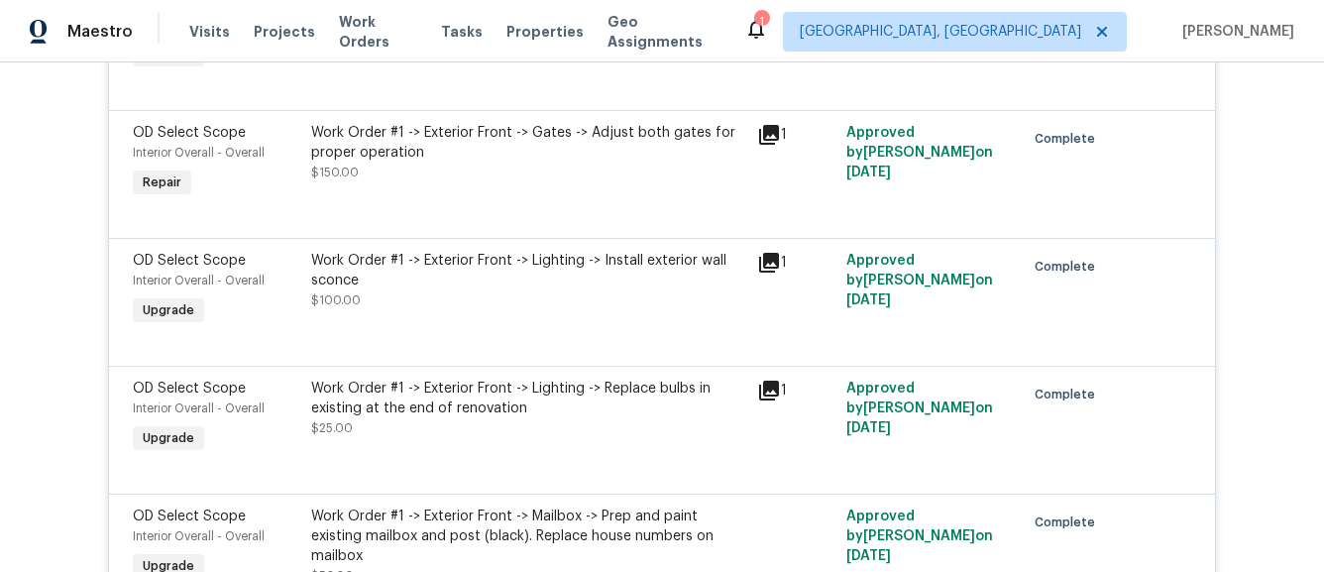
click at [773, 254] on icon at bounding box center [769, 263] width 24 height 24
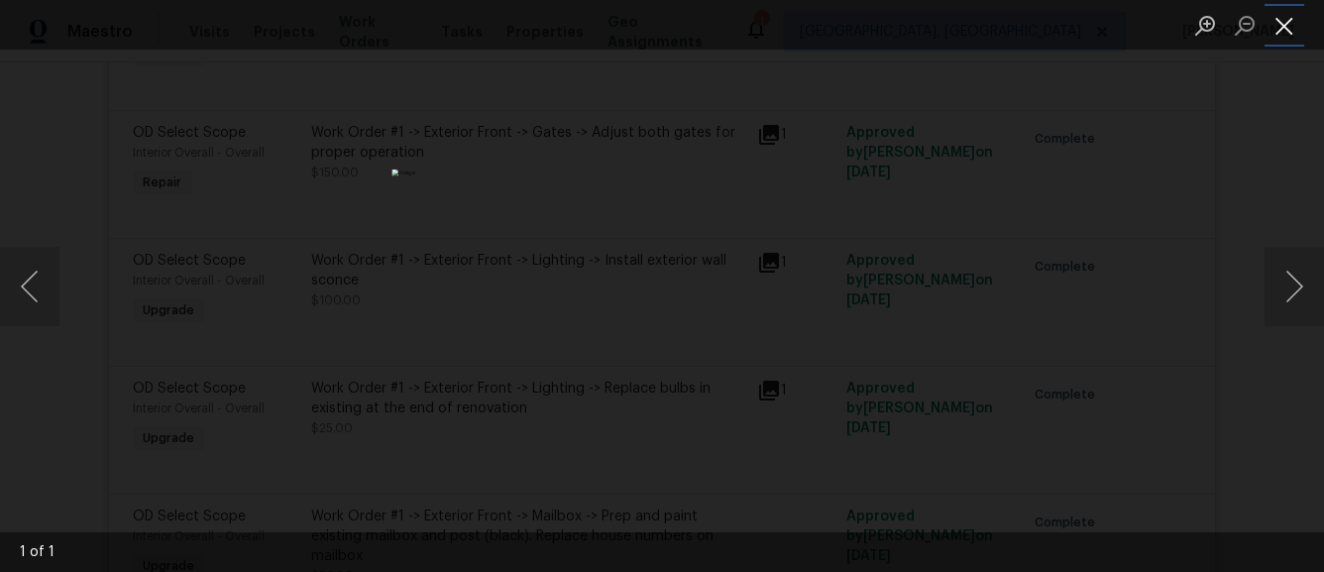
click at [1289, 35] on button "Close lightbox" at bounding box center [1285, 25] width 40 height 35
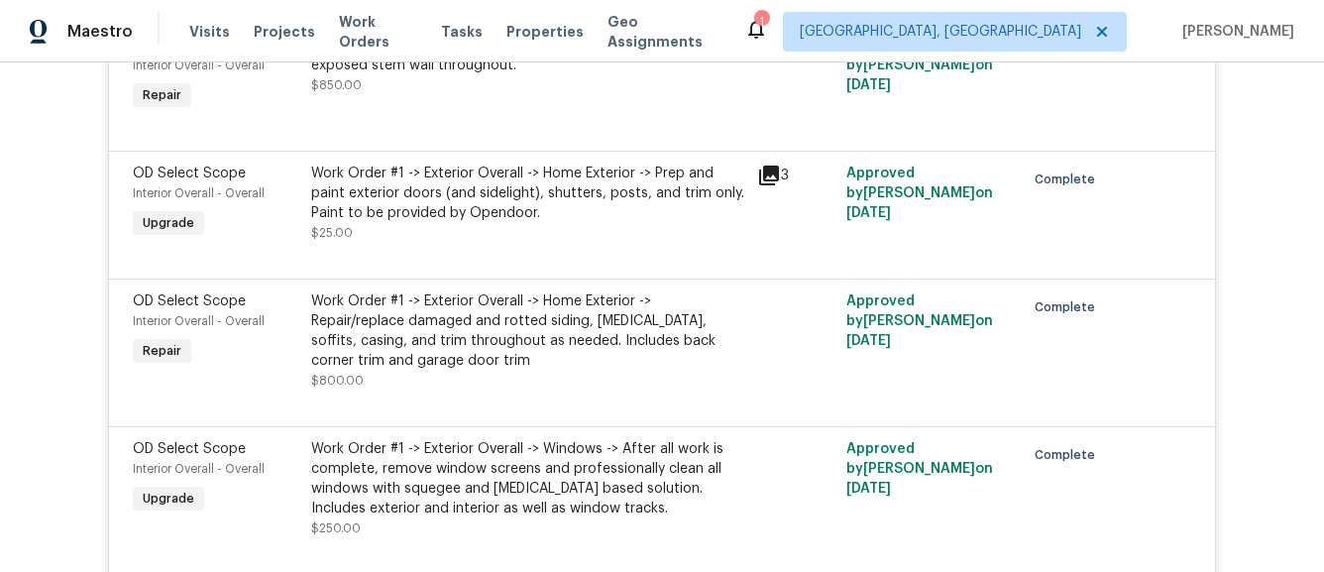
scroll to position [4554, 0]
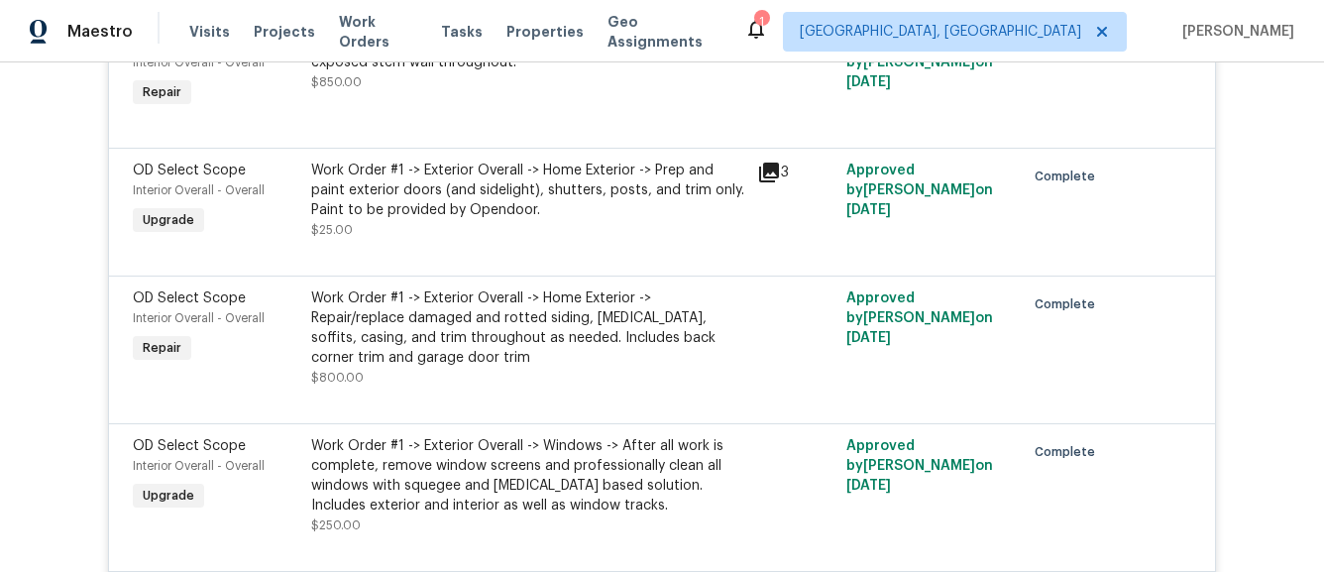
click at [513, 352] on div "Work Order #1 -> Exterior Overall -> Home Exterior -> Repair/replace damaged an…" at bounding box center [528, 327] width 434 height 79
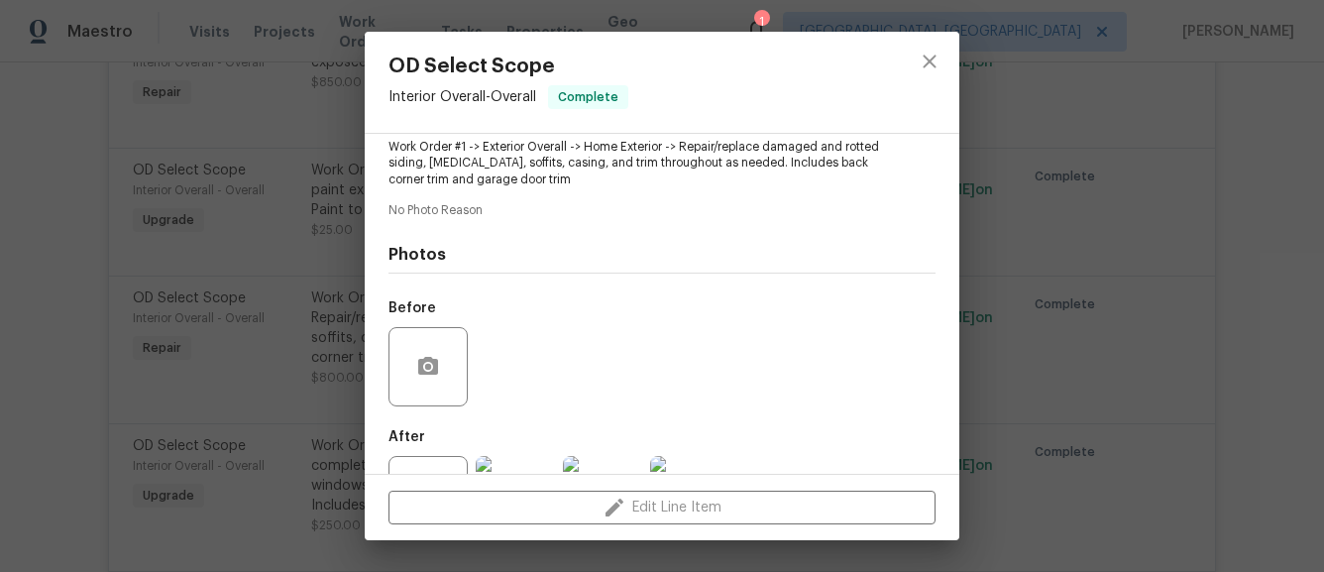
scroll to position [307, 0]
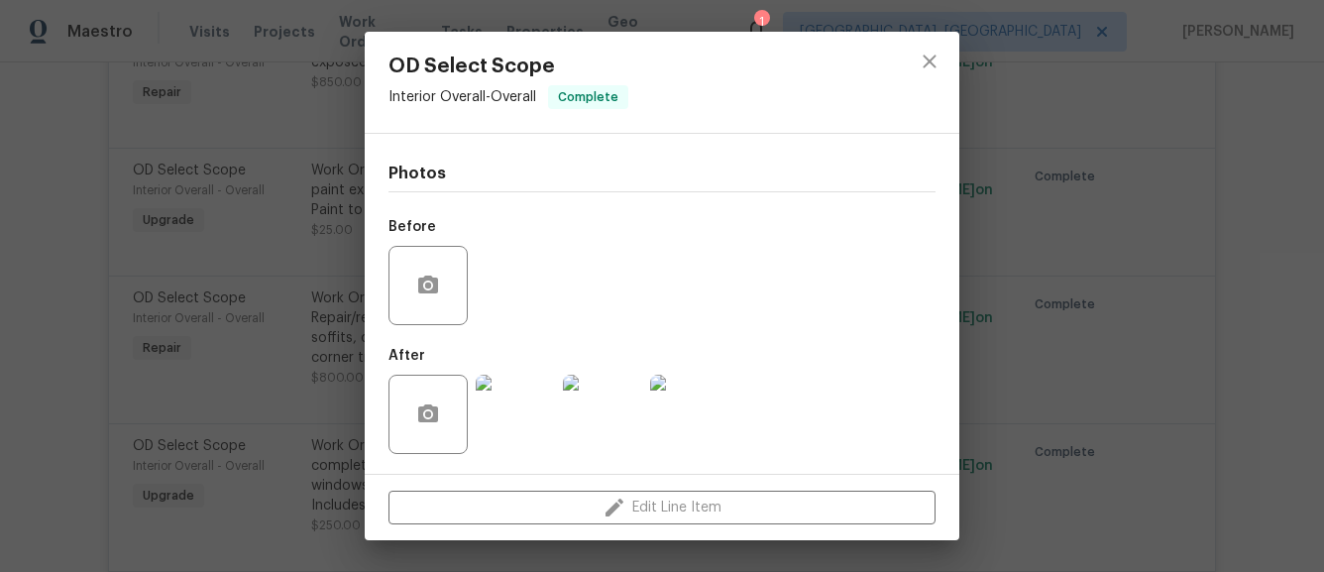
click at [512, 434] on img at bounding box center [515, 414] width 79 height 79
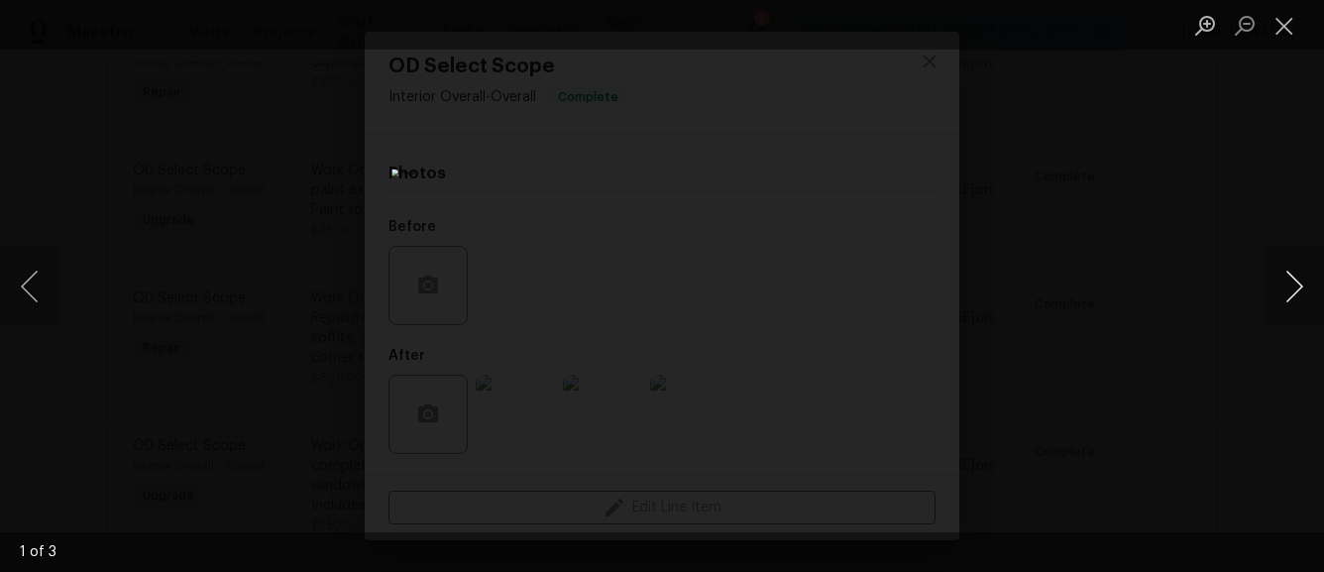
click at [1289, 270] on button "Next image" at bounding box center [1294, 286] width 59 height 79
click at [1282, 19] on button "Close lightbox" at bounding box center [1285, 25] width 40 height 35
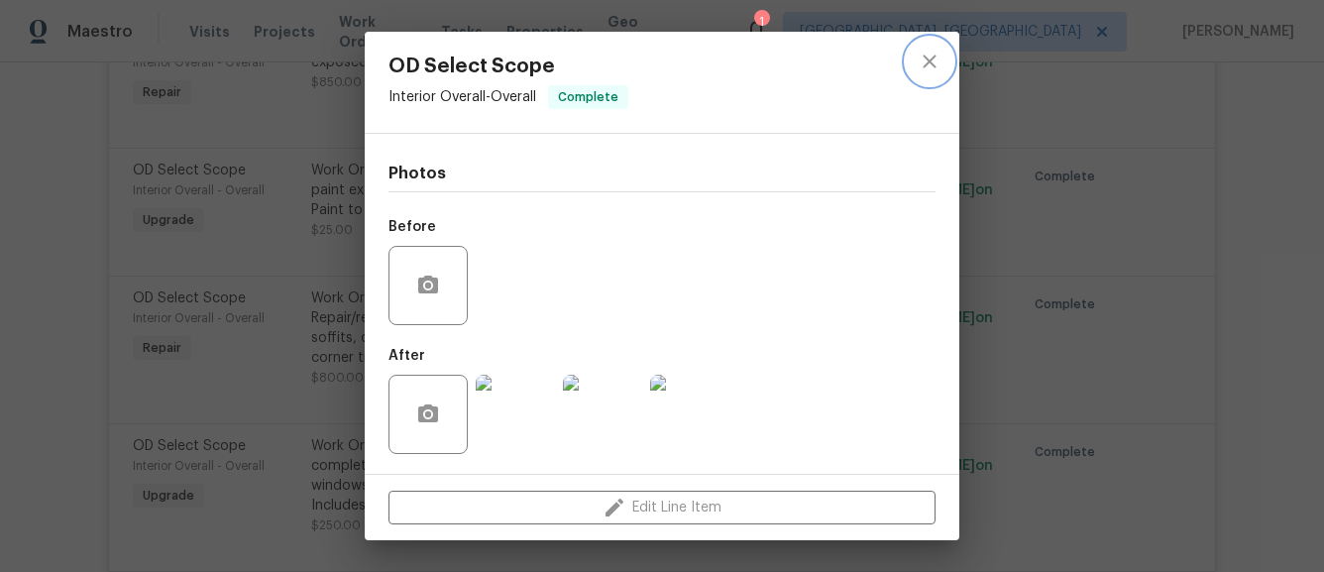
click at [921, 62] on icon "close" at bounding box center [930, 62] width 24 height 24
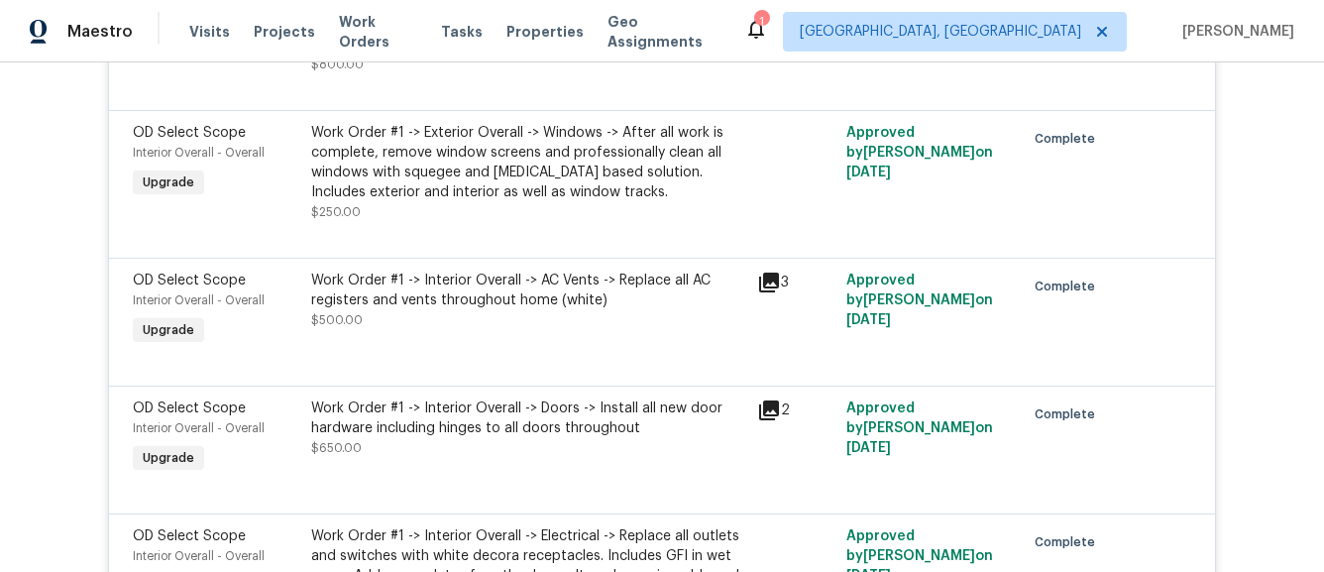
scroll to position [4874, 0]
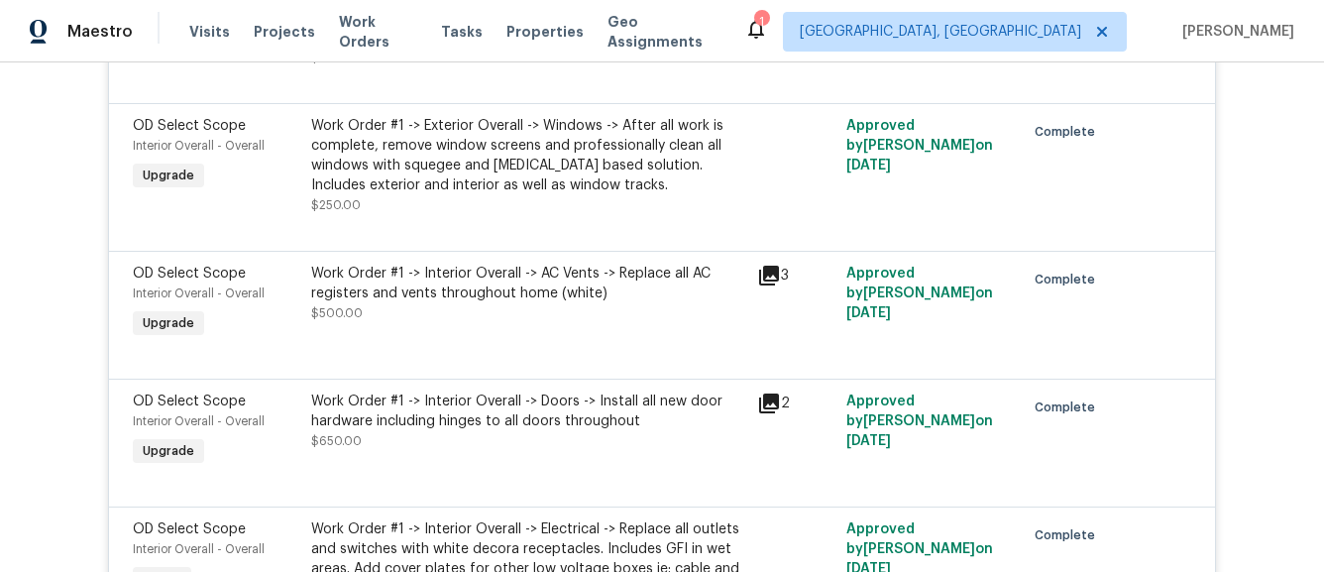
click at [664, 352] on div at bounding box center [662, 355] width 1059 height 24
click at [674, 303] on div "Work Order #1 -> Interior Overall -> AC Vents -> Replace all AC registers and v…" at bounding box center [528, 293] width 434 height 59
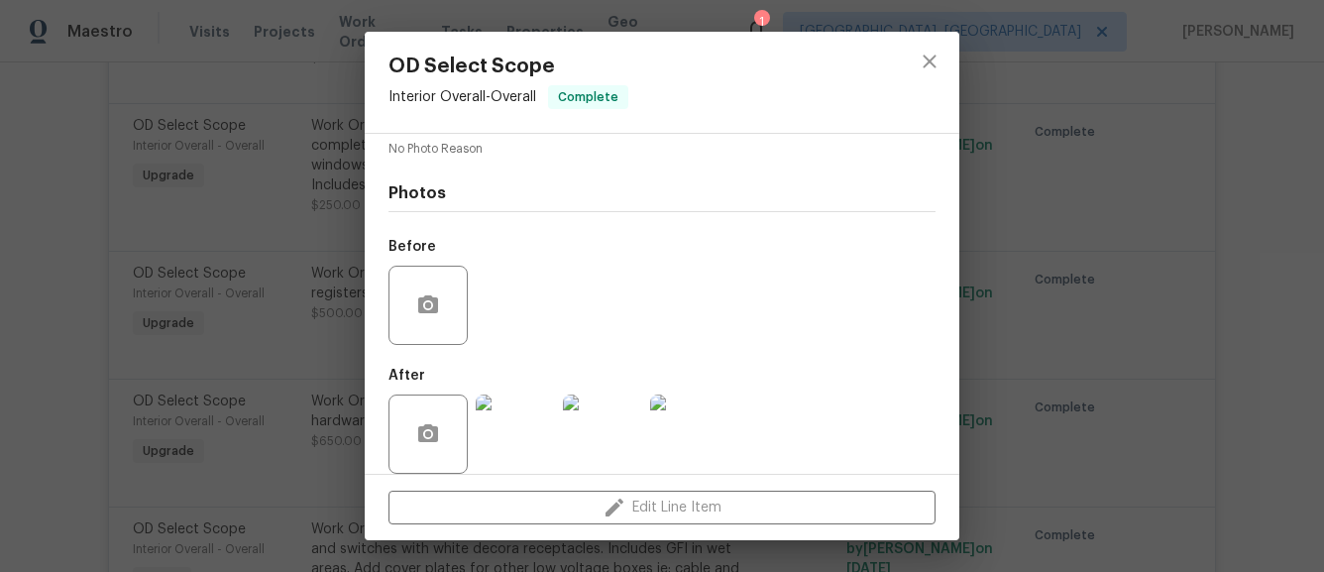
scroll to position [290, 0]
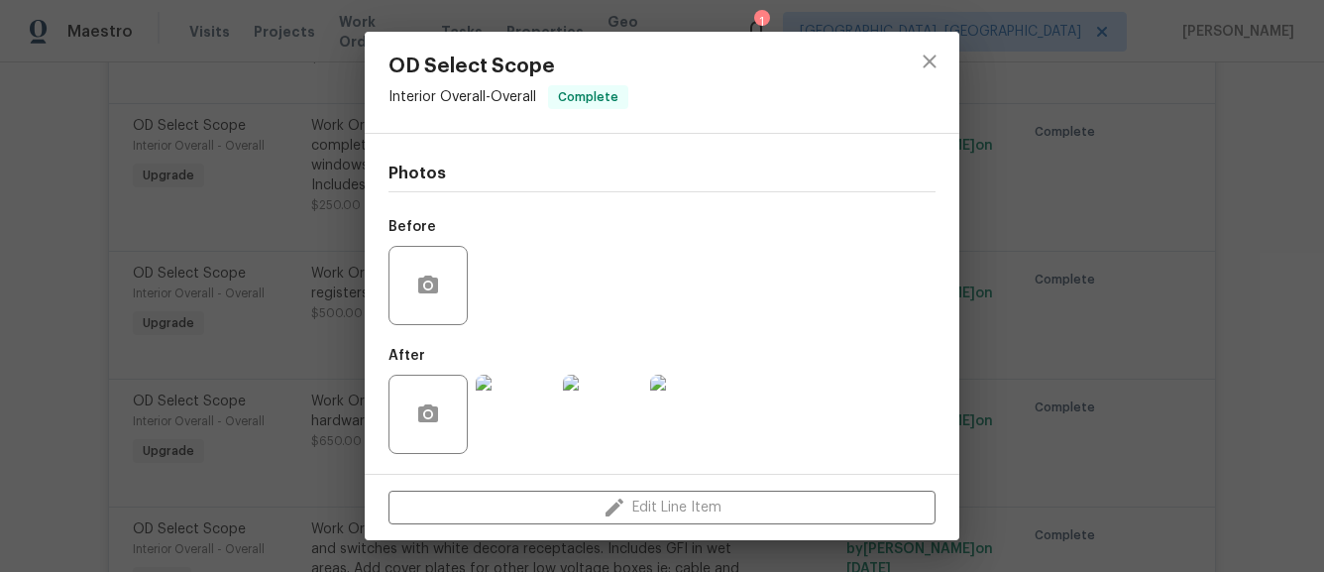
click at [522, 439] on img at bounding box center [515, 414] width 79 height 79
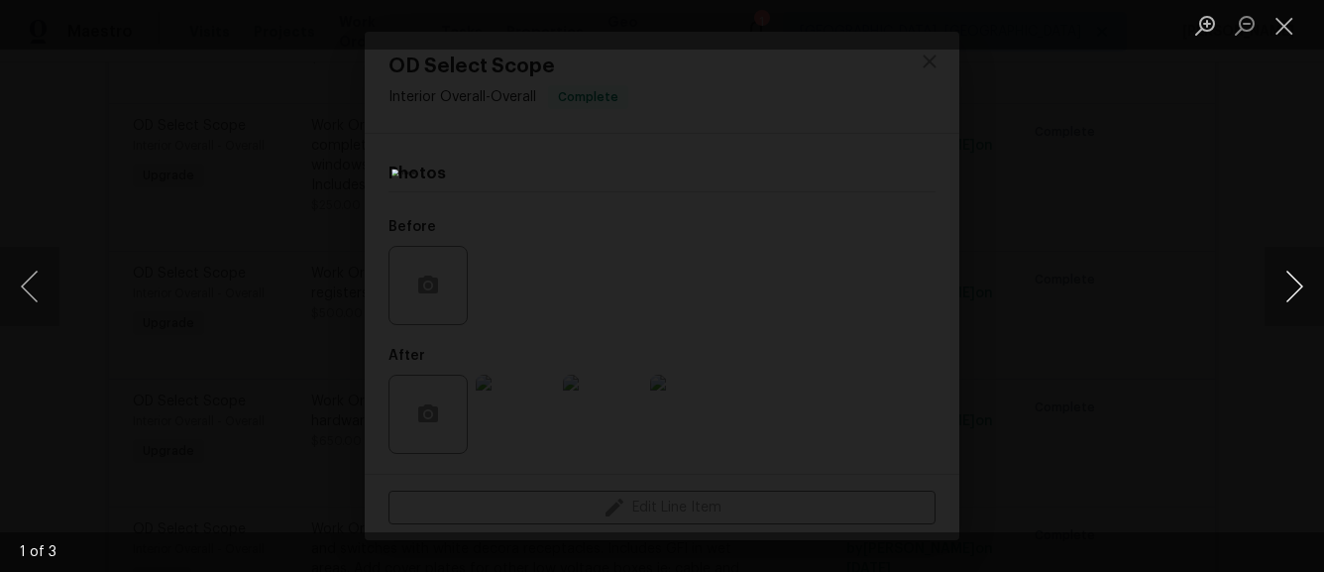
click at [1307, 284] on button "Next image" at bounding box center [1294, 286] width 59 height 79
click at [1030, 237] on div "Lightbox" at bounding box center [662, 286] width 1324 height 572
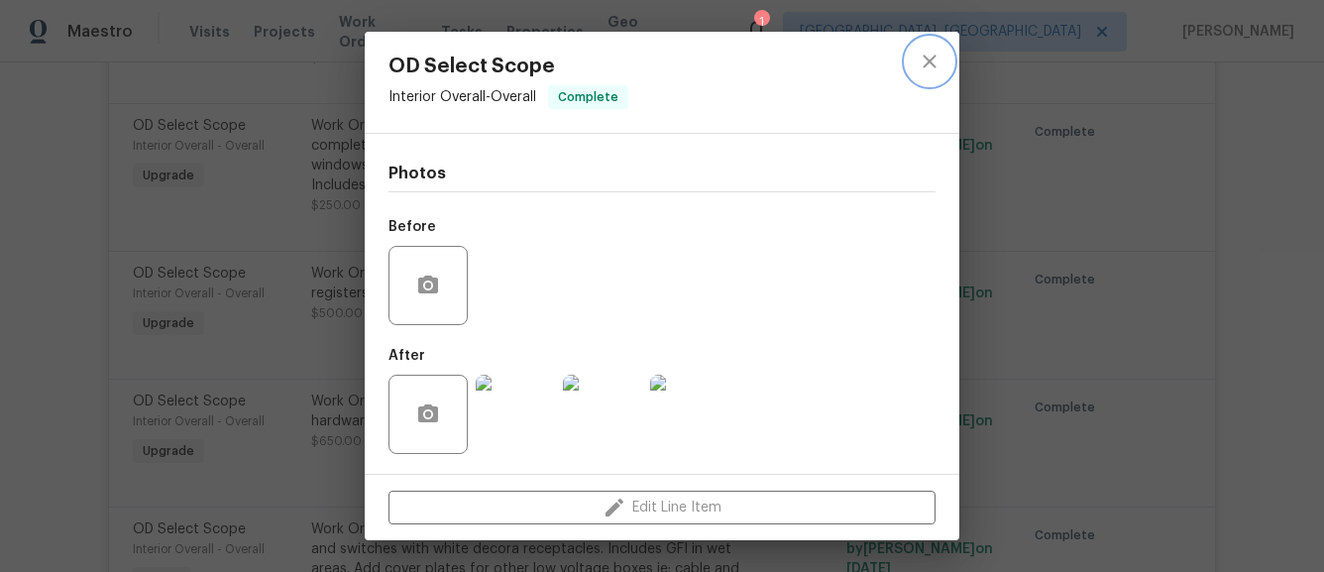
click at [924, 41] on button "close" at bounding box center [930, 62] width 48 height 48
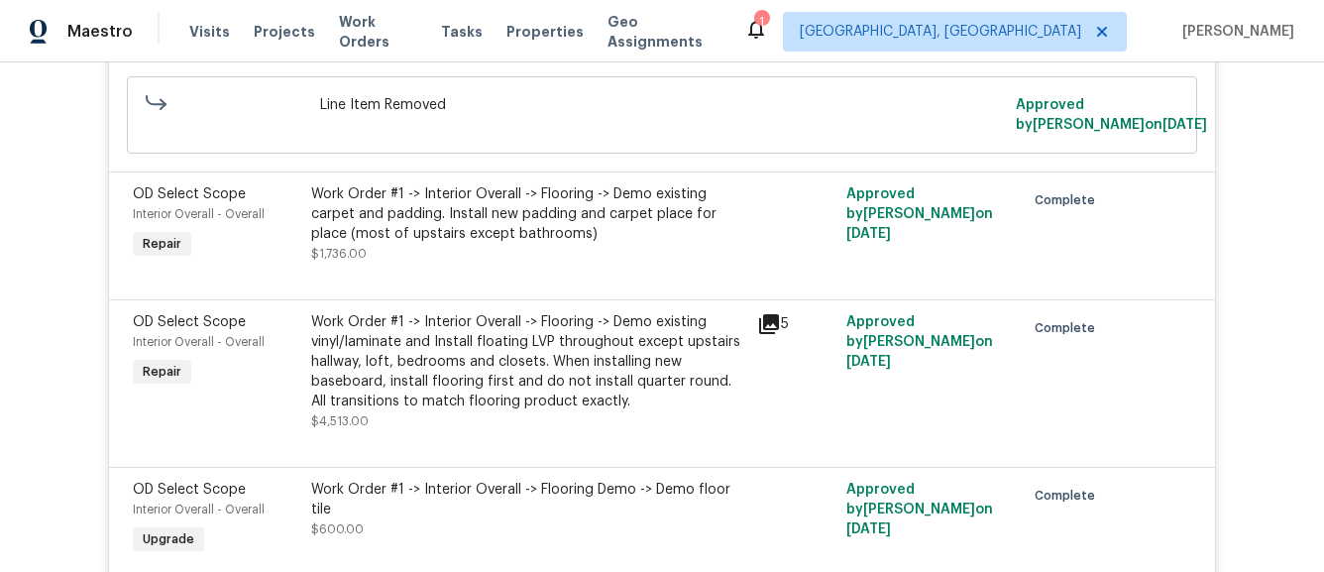
scroll to position [5611, 0]
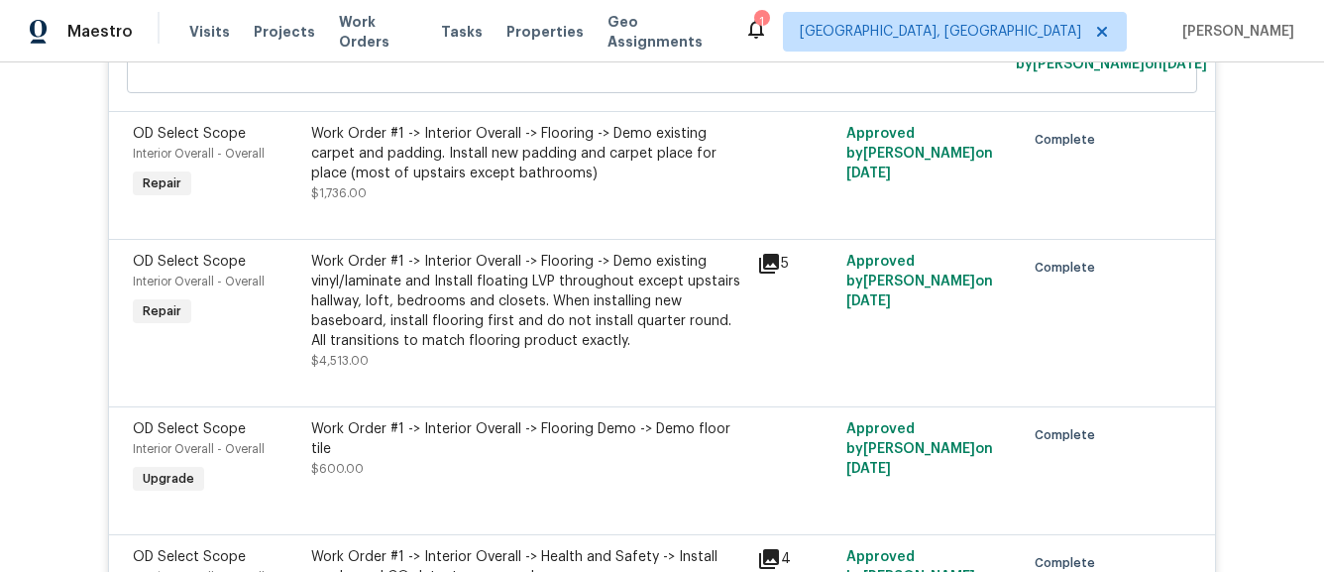
click at [764, 262] on icon at bounding box center [769, 264] width 20 height 20
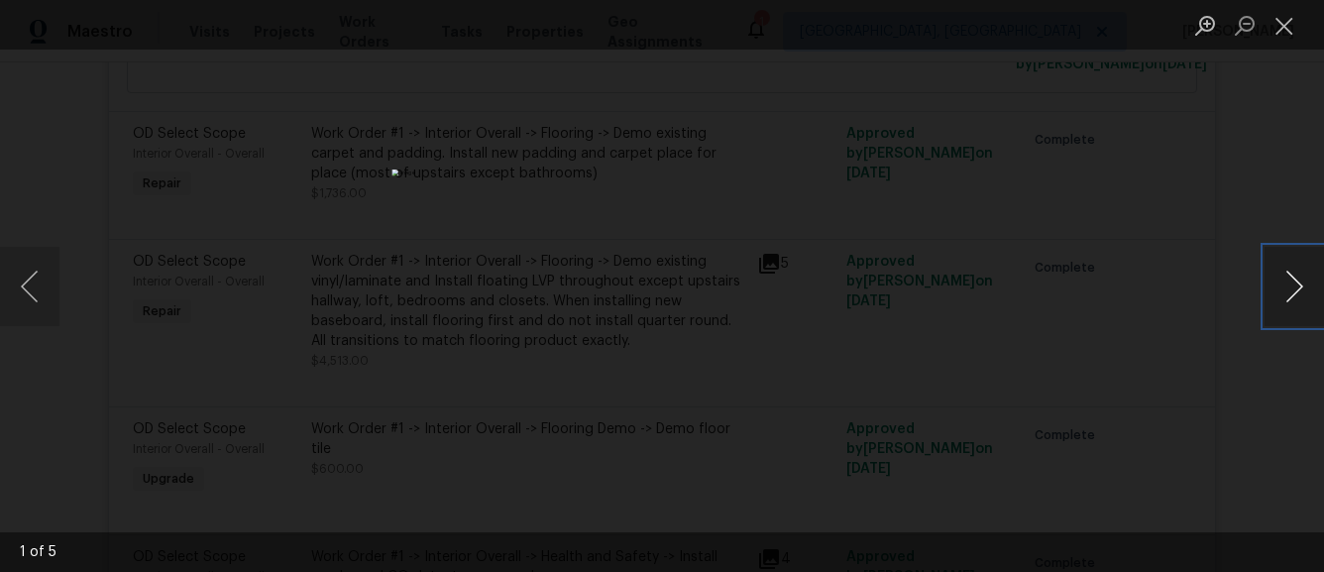
click at [1298, 285] on button "Next image" at bounding box center [1294, 286] width 59 height 79
click at [1298, 286] on button "Next image" at bounding box center [1294, 286] width 59 height 79
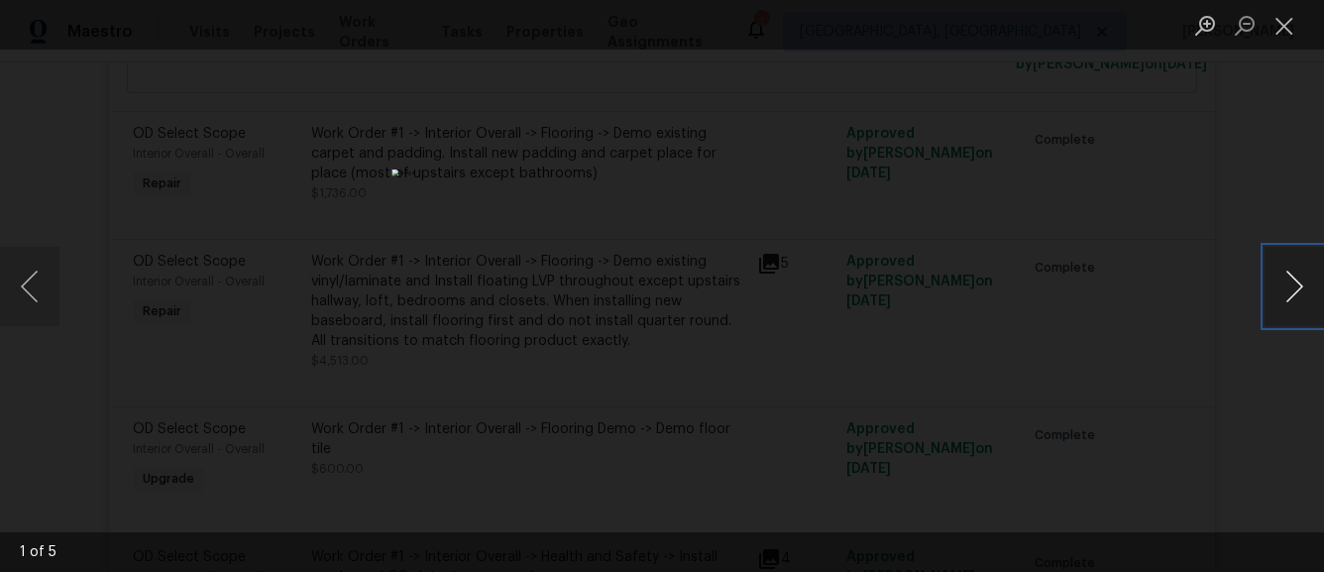
click at [1298, 286] on button "Next image" at bounding box center [1294, 286] width 59 height 79
click at [1298, 287] on button "Next image" at bounding box center [1294, 286] width 59 height 79
click at [1095, 310] on div "Lightbox" at bounding box center [662, 286] width 1324 height 572
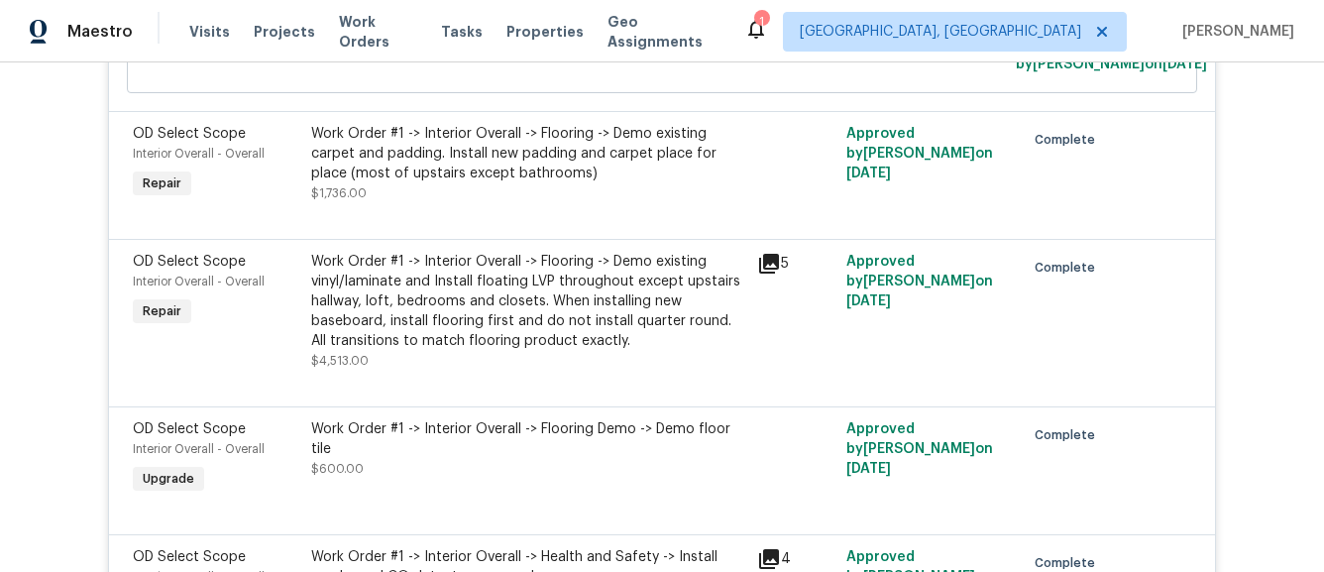
click at [697, 322] on div "Work Order #1 -> Interior Overall -> Flooring -> Demo existing vinyl/laminate a…" at bounding box center [528, 301] width 434 height 99
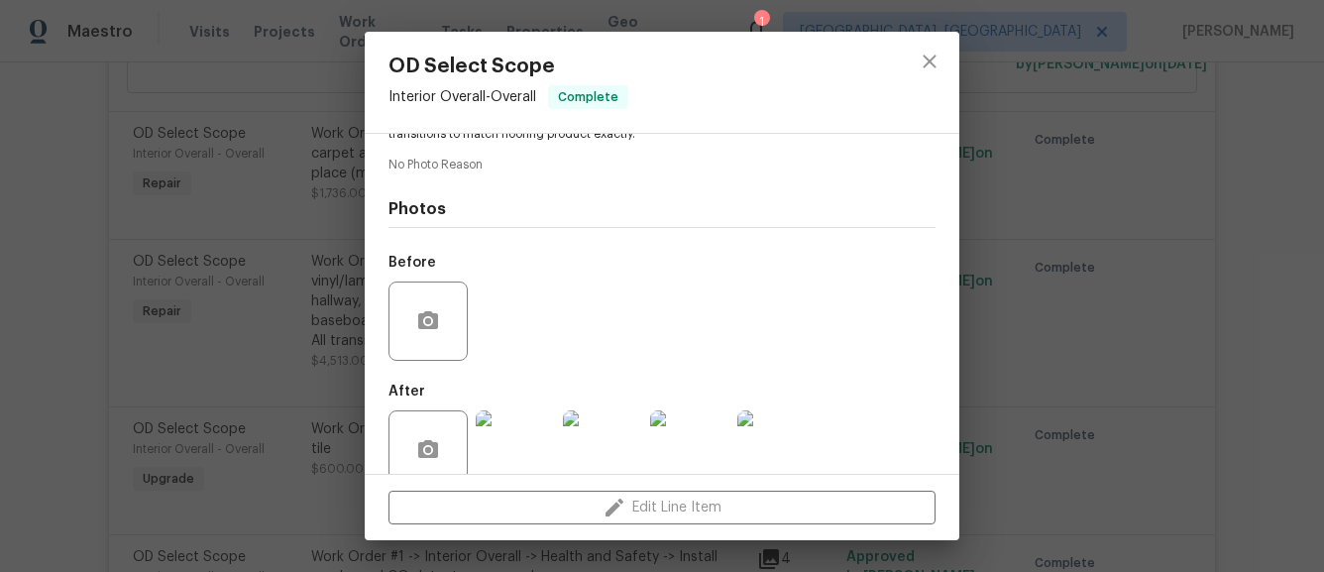
scroll to position [324, 0]
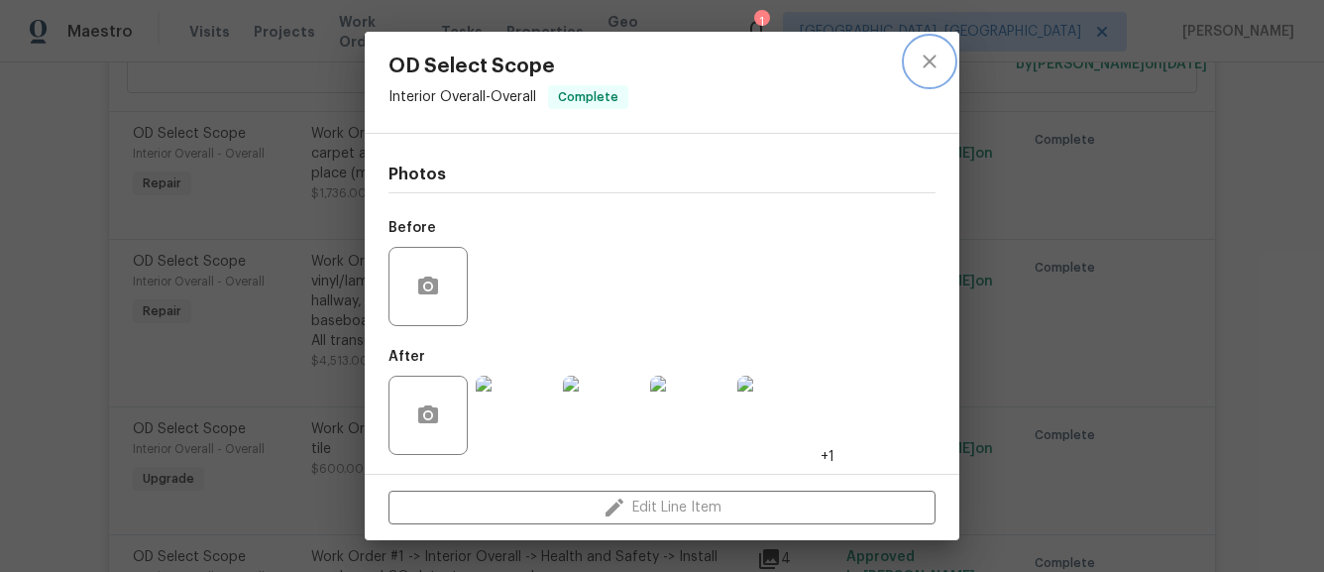
click at [927, 59] on icon "close" at bounding box center [929, 61] width 13 height 13
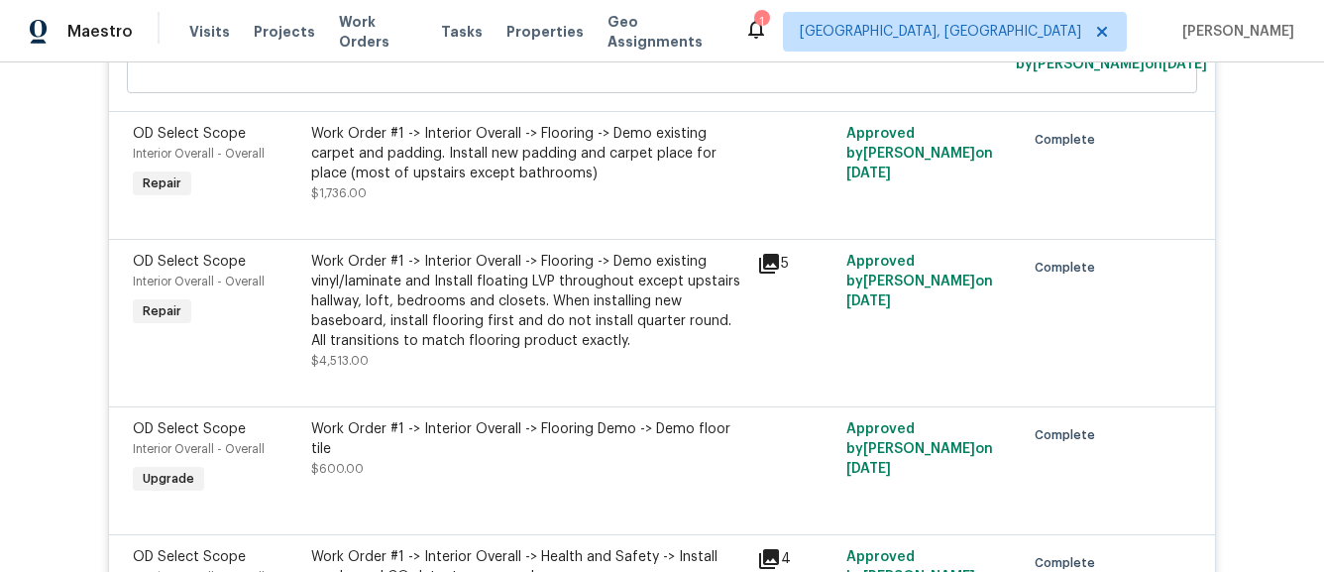
click at [774, 271] on icon at bounding box center [769, 264] width 20 height 20
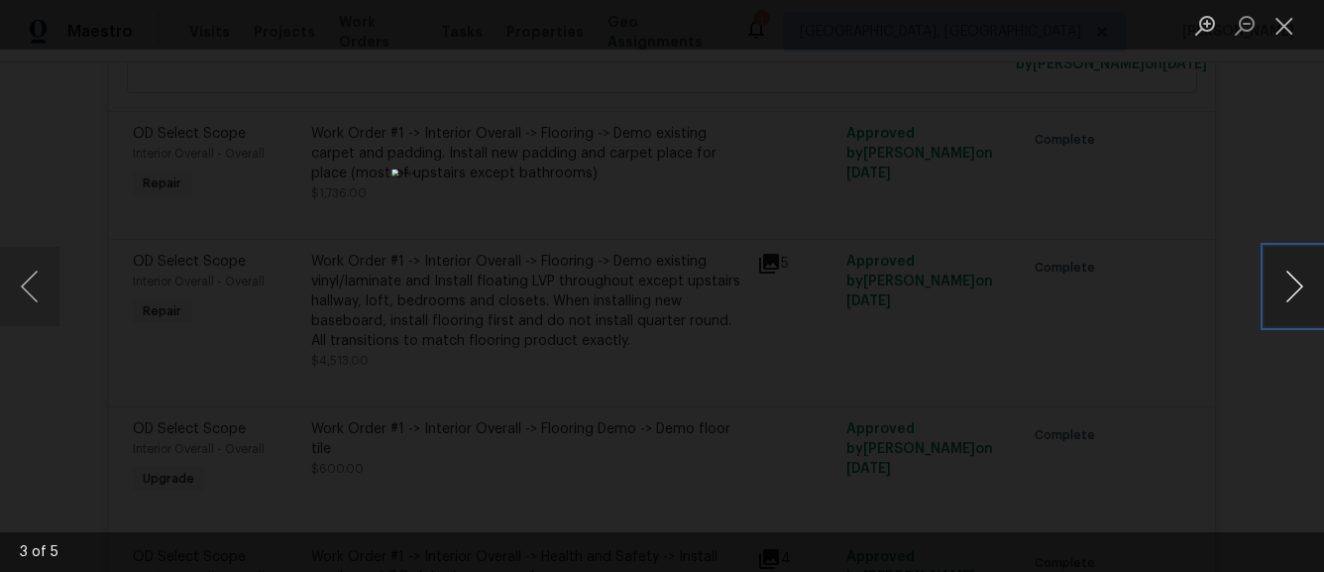
click at [1276, 252] on button "Next image" at bounding box center [1294, 286] width 59 height 79
click at [1276, 268] on button "Next image" at bounding box center [1294, 286] width 59 height 79
click at [1099, 283] on div "Lightbox" at bounding box center [662, 286] width 1324 height 572
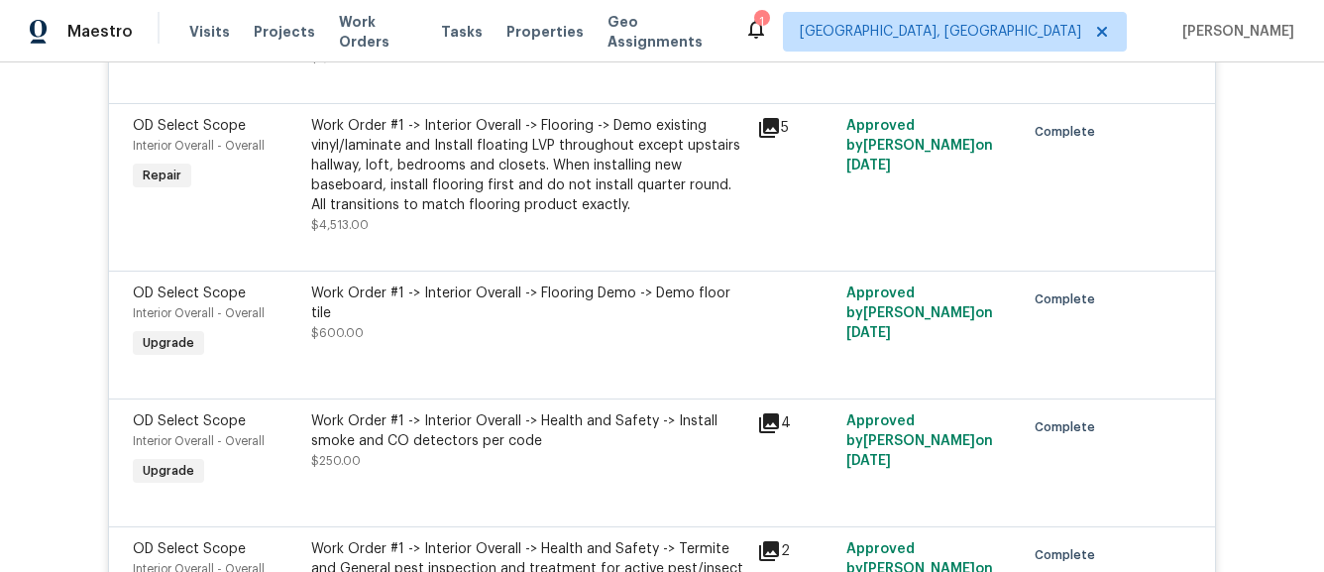
scroll to position [5742, 0]
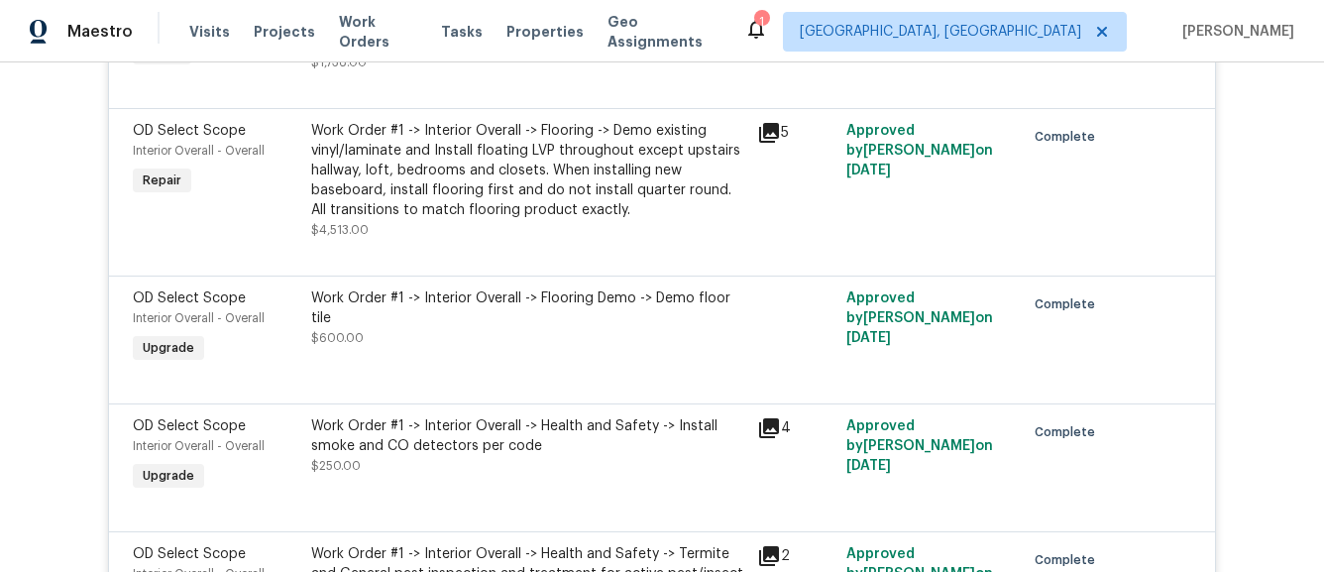
click at [533, 147] on div "Work Order #1 -> Interior Overall -> Flooring -> Demo existing vinyl/laminate a…" at bounding box center [528, 170] width 434 height 99
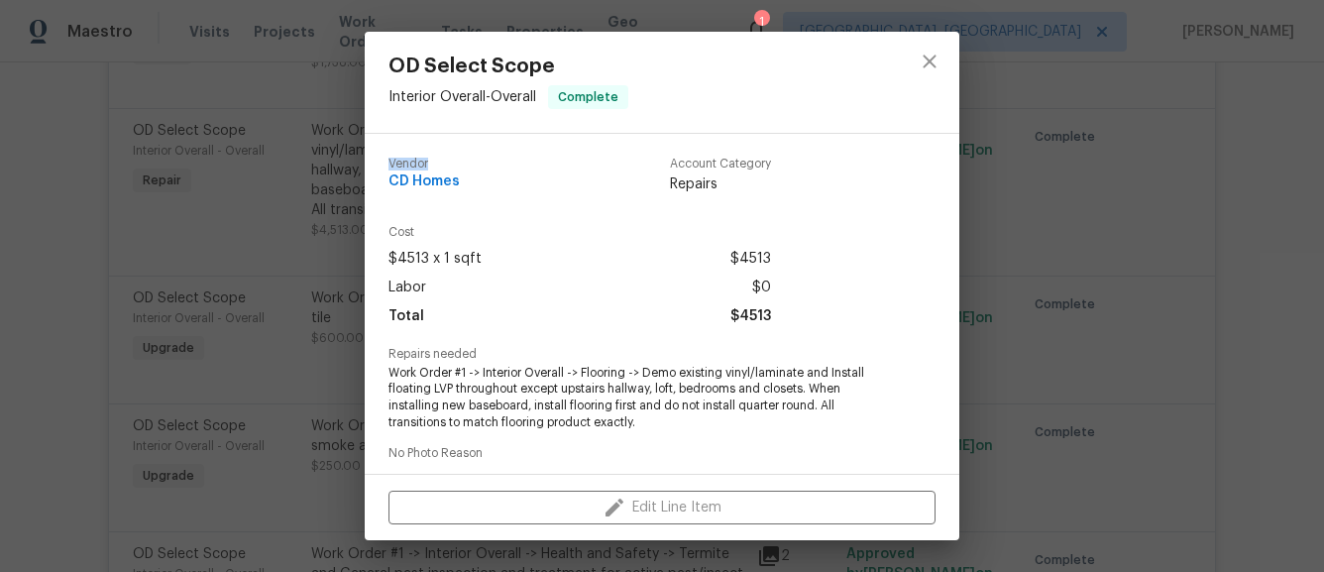
click at [533, 147] on div "Vendor CD Homes Account Category Repairs" at bounding box center [662, 184] width 547 height 84
click at [932, 64] on icon "close" at bounding box center [929, 61] width 13 height 13
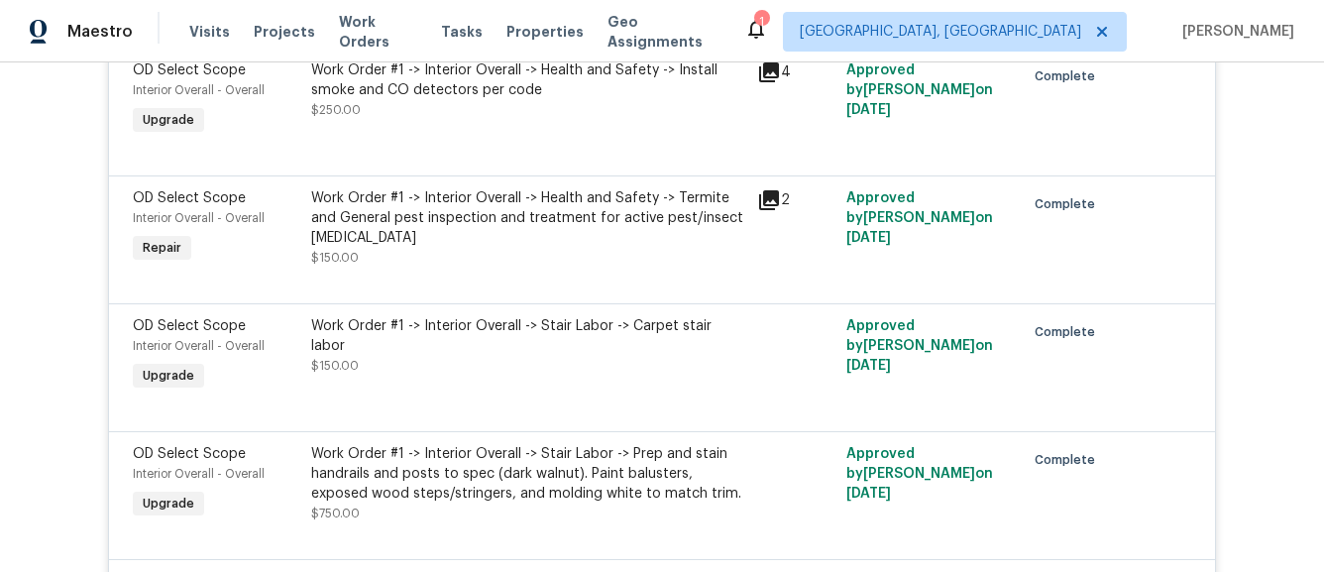
scroll to position [6099, 0]
click at [712, 230] on div "Work Order #1 -> Interior Overall -> Health and Safety -> Termite and General p…" at bounding box center [528, 216] width 434 height 59
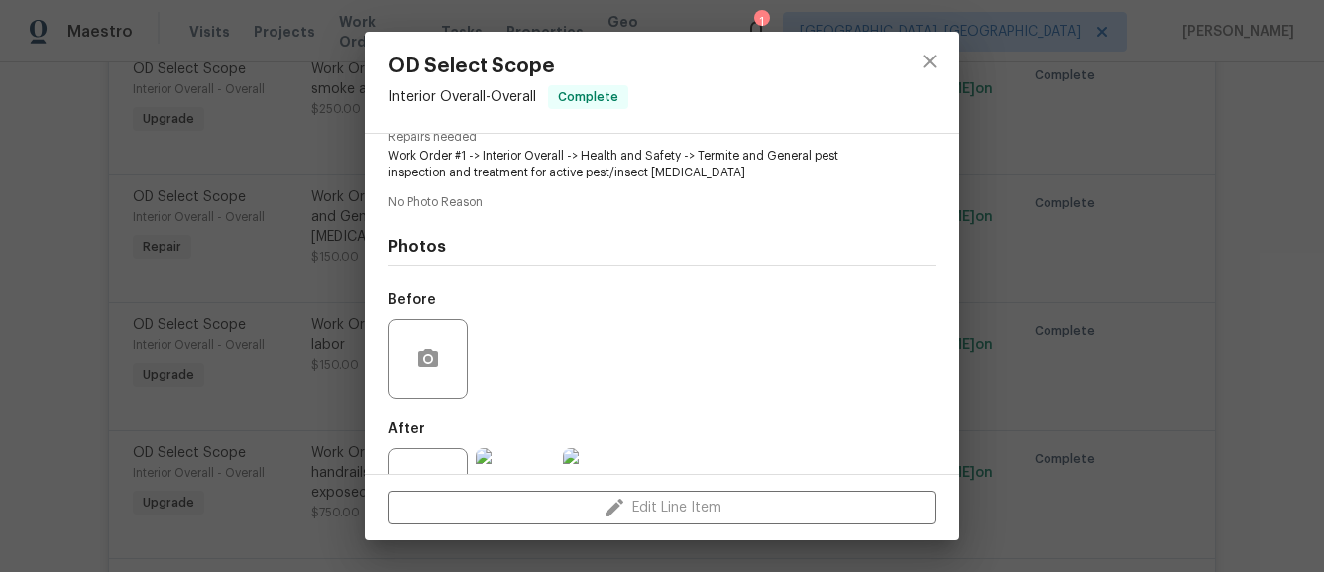
scroll to position [290, 0]
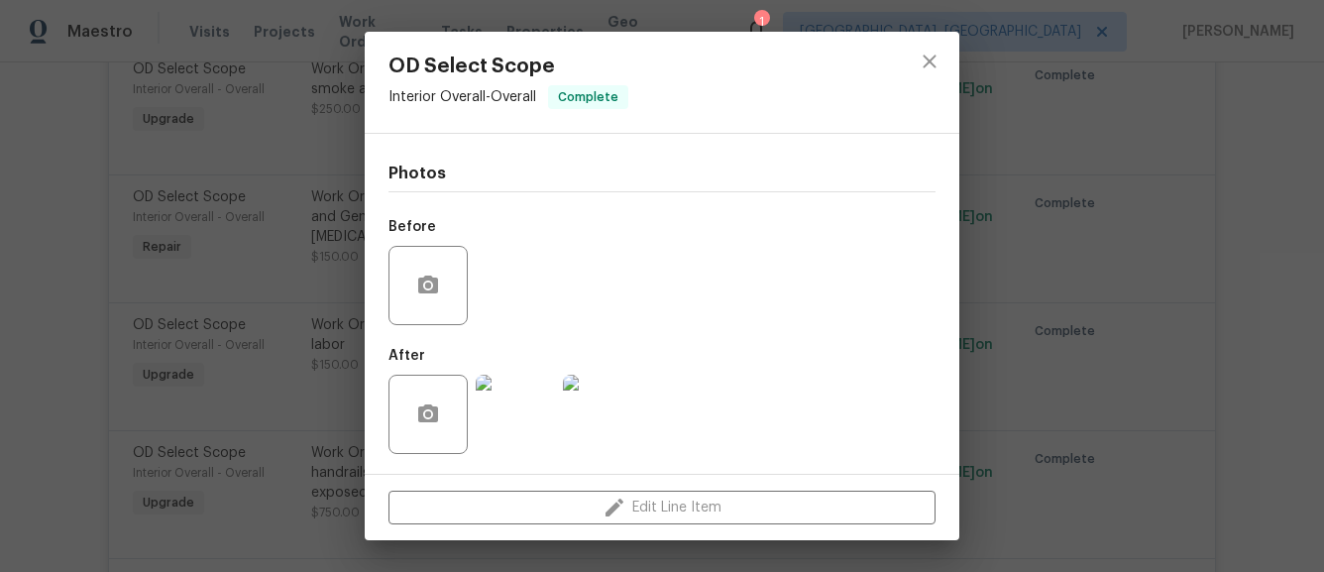
click at [497, 421] on img at bounding box center [515, 414] width 79 height 79
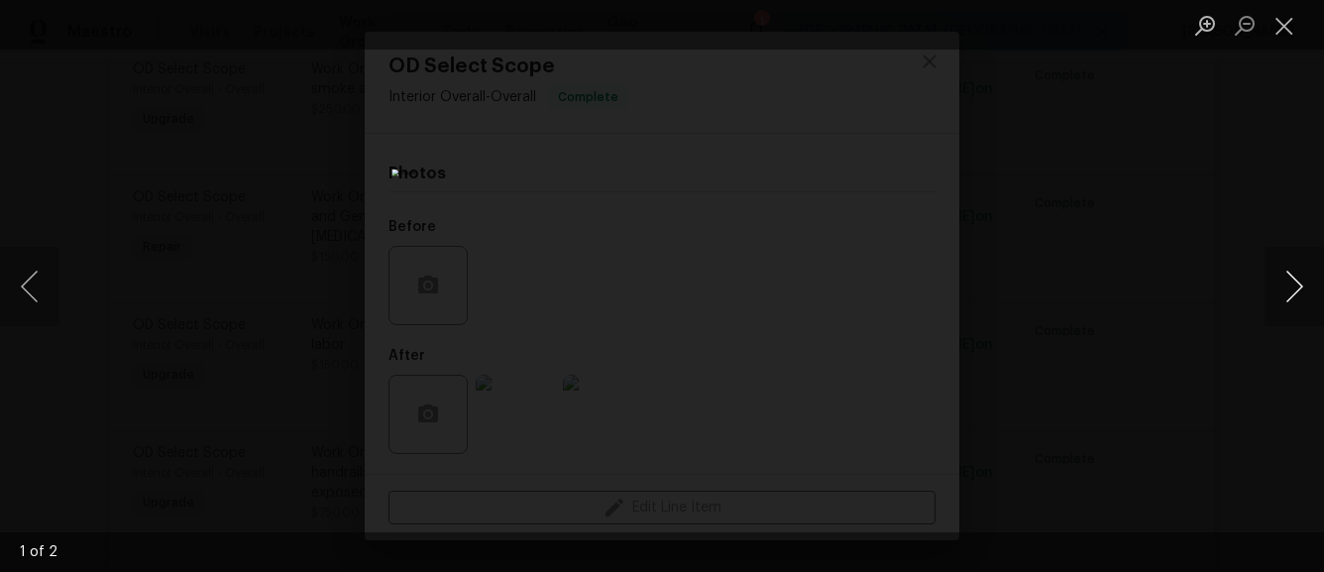
click at [1299, 288] on button "Next image" at bounding box center [1294, 286] width 59 height 79
click at [973, 232] on div "Lightbox" at bounding box center [662, 286] width 1324 height 572
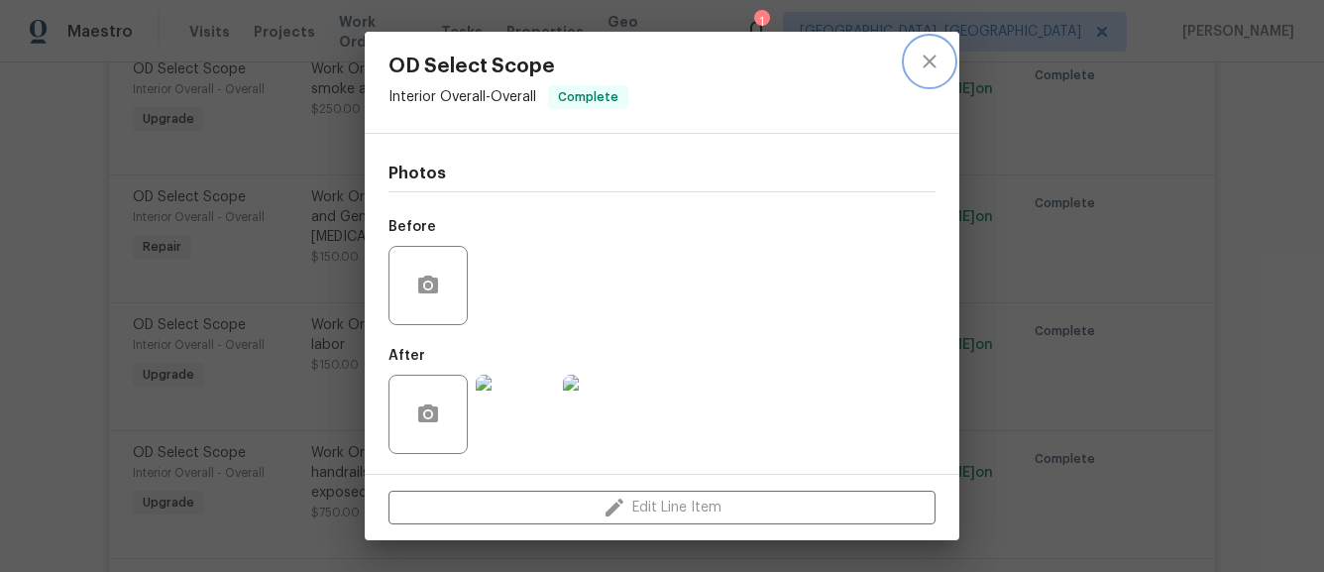
click at [932, 44] on button "close" at bounding box center [930, 62] width 48 height 48
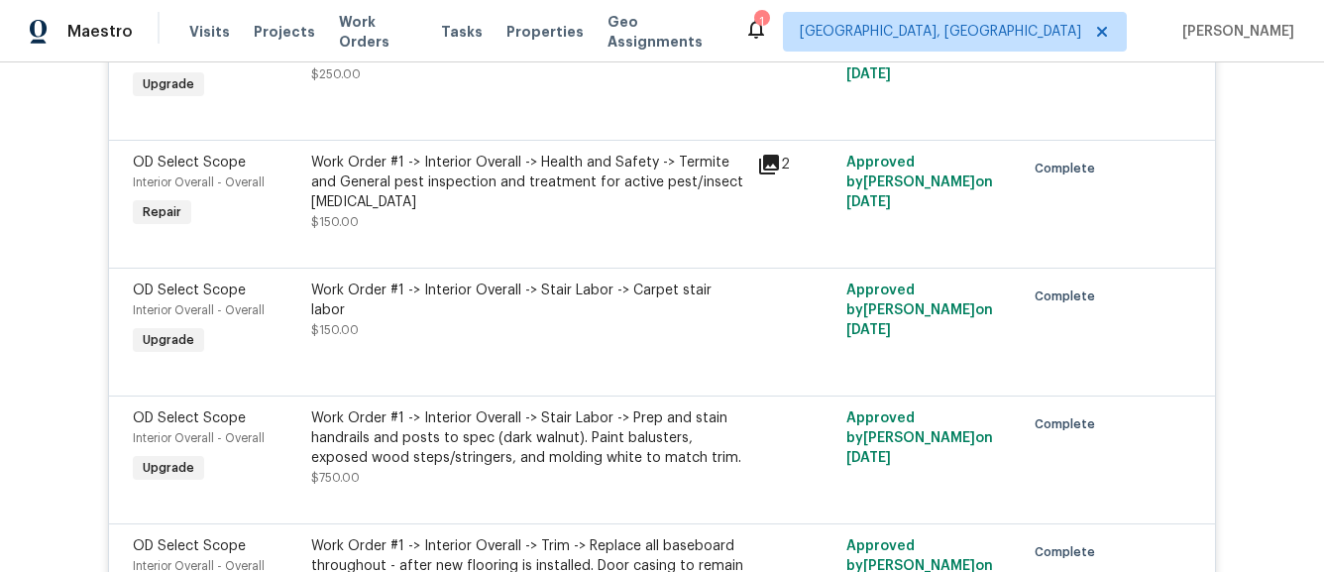
scroll to position [6128, 0]
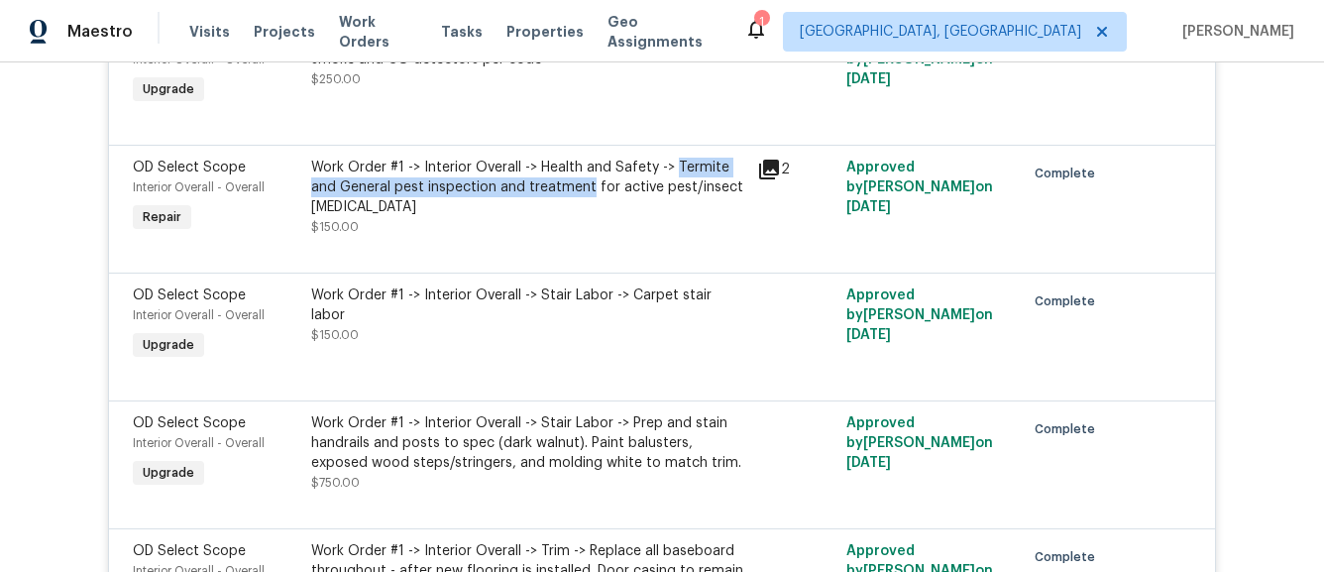
copy div "Termite and General pest inspection and treatment"
drag, startPoint x: 592, startPoint y: 190, endPoint x: 674, endPoint y: 173, distance: 84.0
click at [674, 173] on div "Work Order #1 -> Interior Overall -> Health and Safety -> Termite and General p…" at bounding box center [528, 187] width 434 height 59
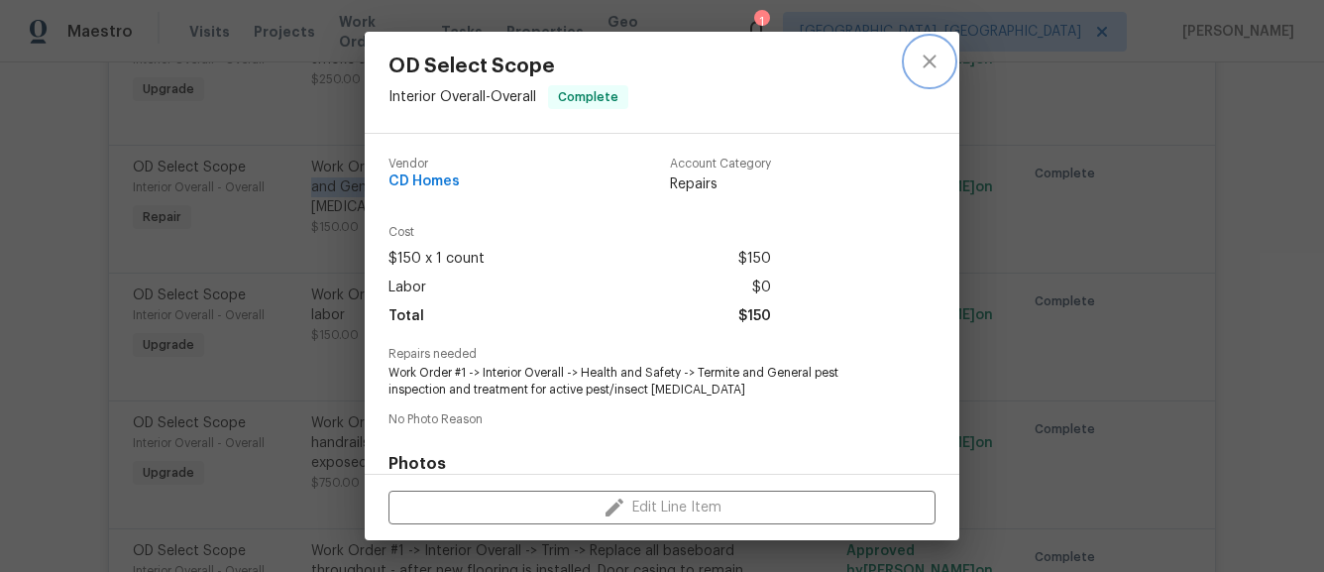
click at [916, 61] on button "close" at bounding box center [930, 62] width 48 height 48
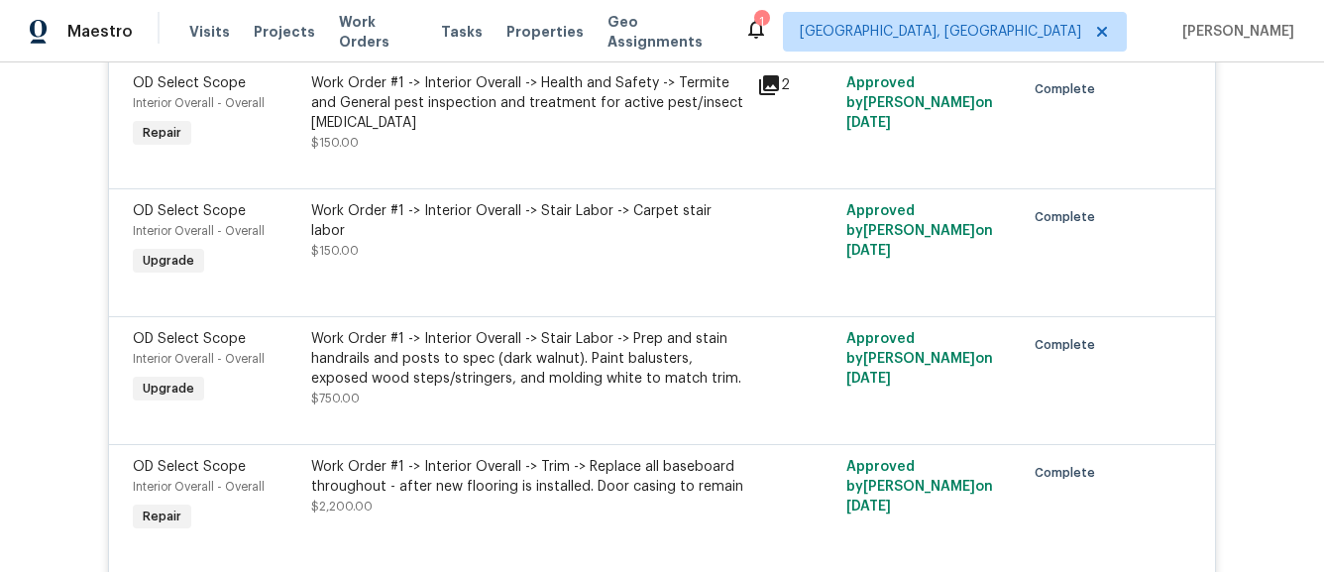
scroll to position [6220, 0]
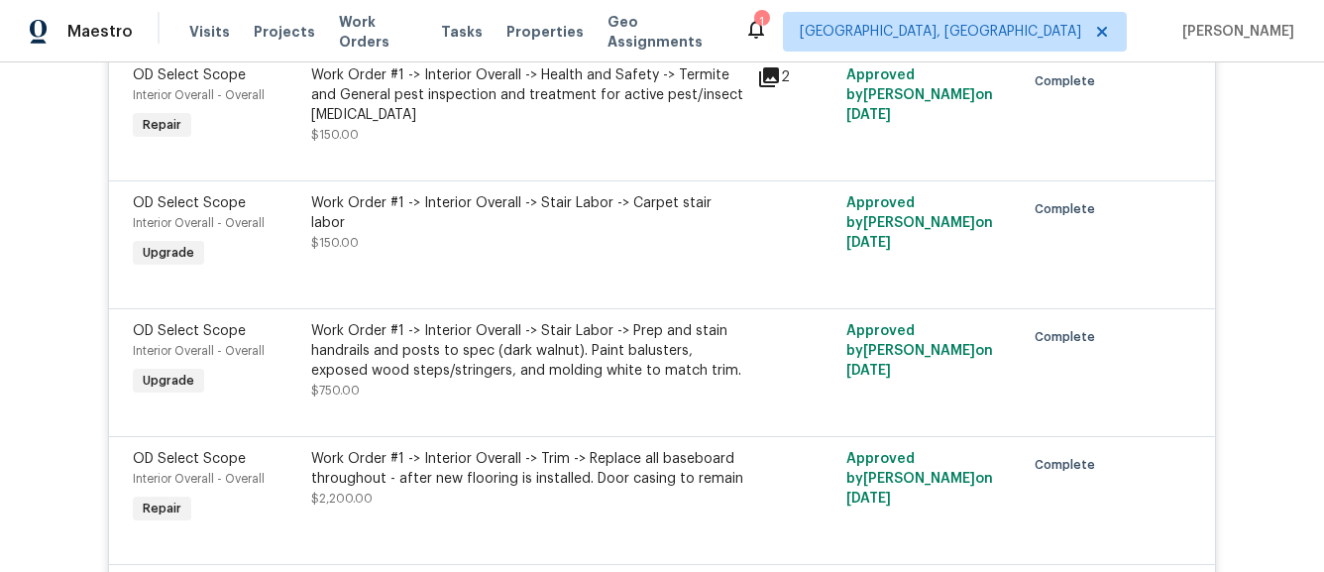
click at [524, 228] on div "Work Order #1 -> Interior Overall -> Stair Labor -> Carpet stair labor $150.00" at bounding box center [528, 222] width 434 height 59
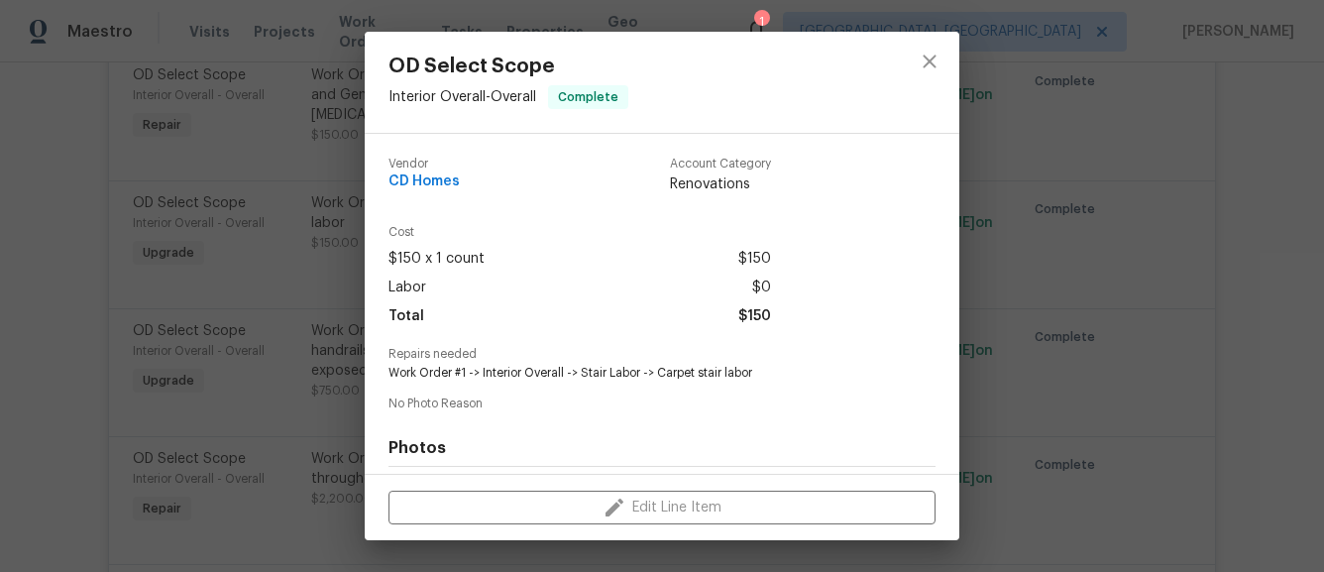
scroll to position [274, 0]
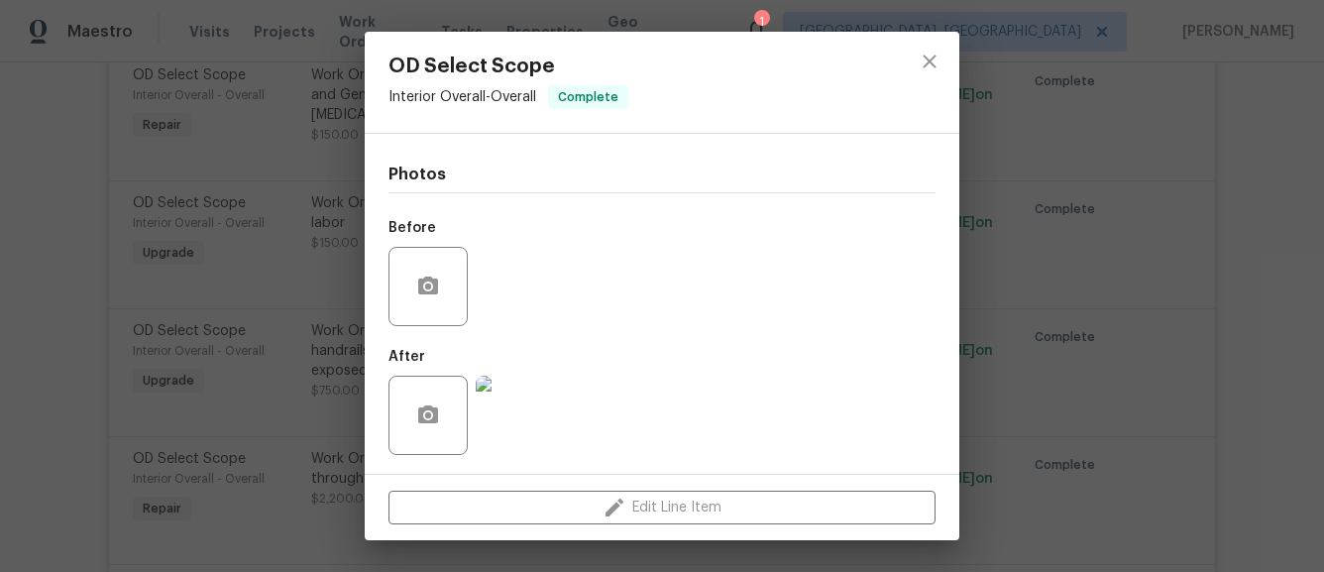
click at [526, 405] on img at bounding box center [515, 415] width 79 height 79
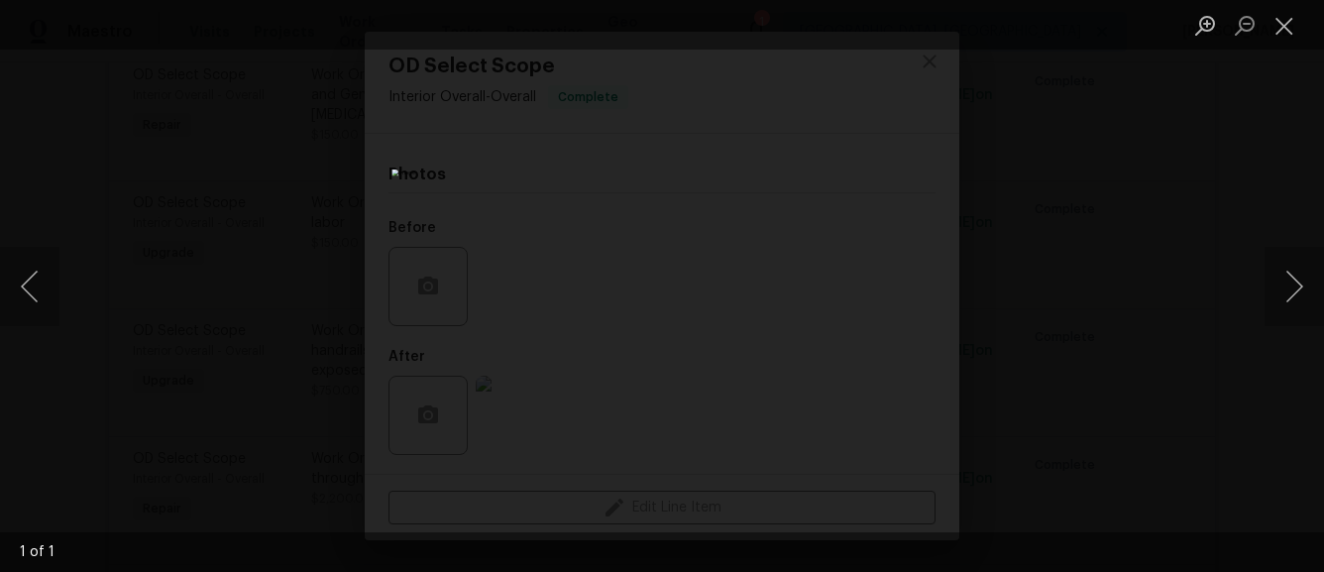
click at [1019, 180] on div "Lightbox" at bounding box center [662, 286] width 1324 height 572
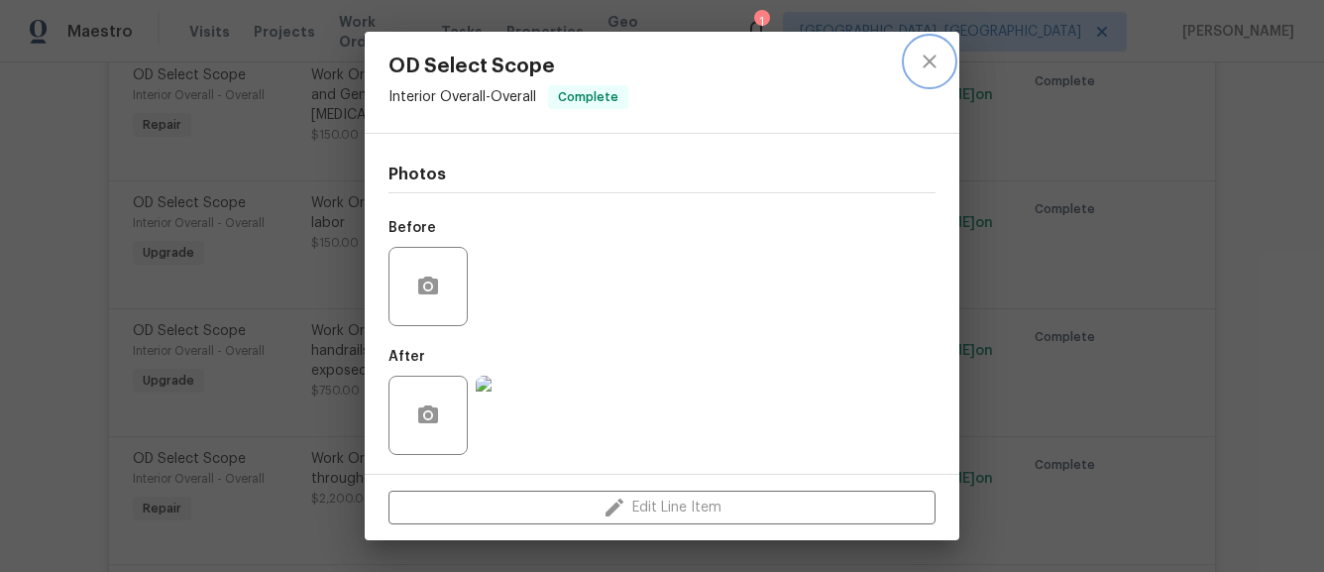
click at [927, 57] on icon "close" at bounding box center [929, 61] width 13 height 13
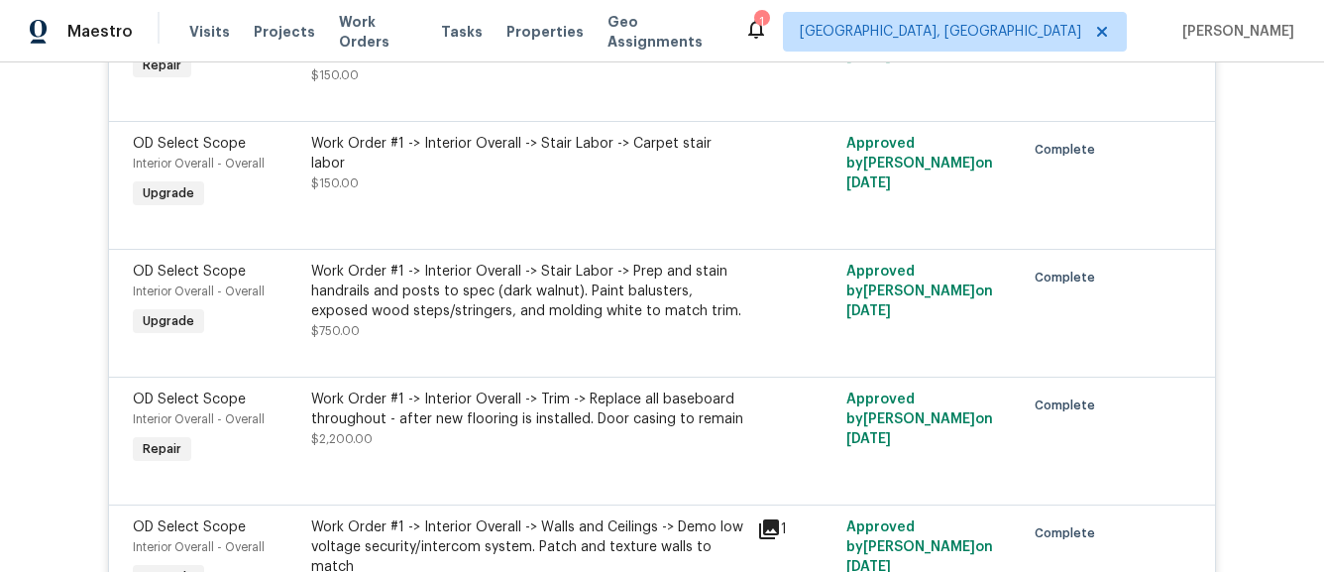
scroll to position [6283, 0]
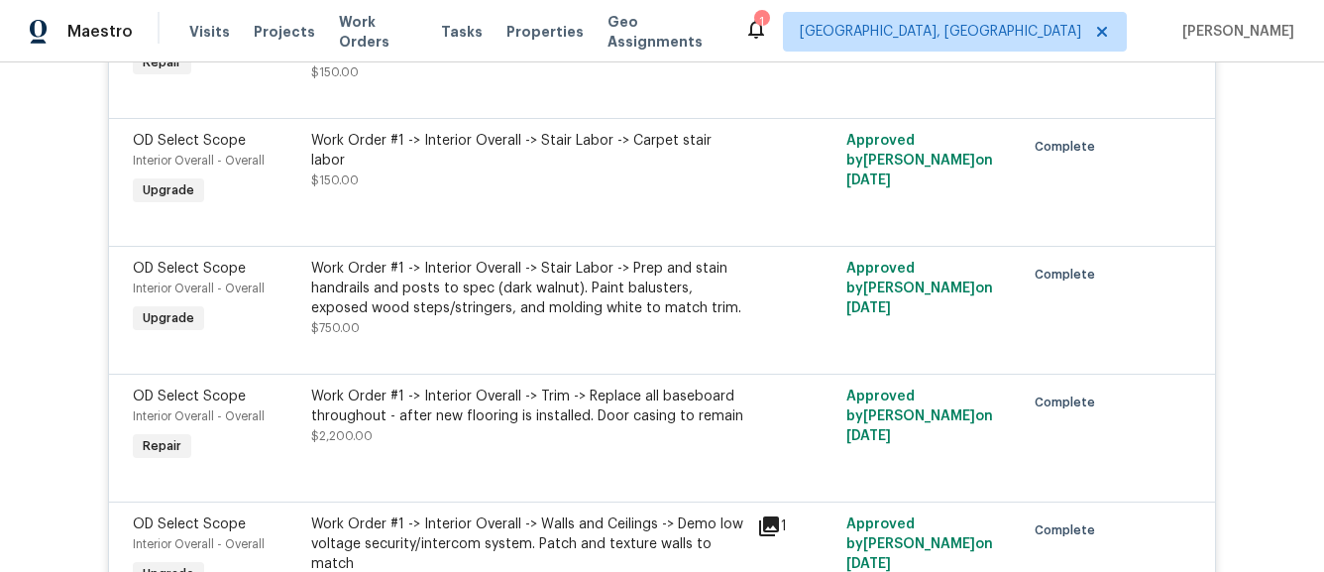
click at [547, 327] on div "Work Order #1 -> Interior Overall -> Stair Labor -> Prep and stain handrails an…" at bounding box center [528, 298] width 434 height 79
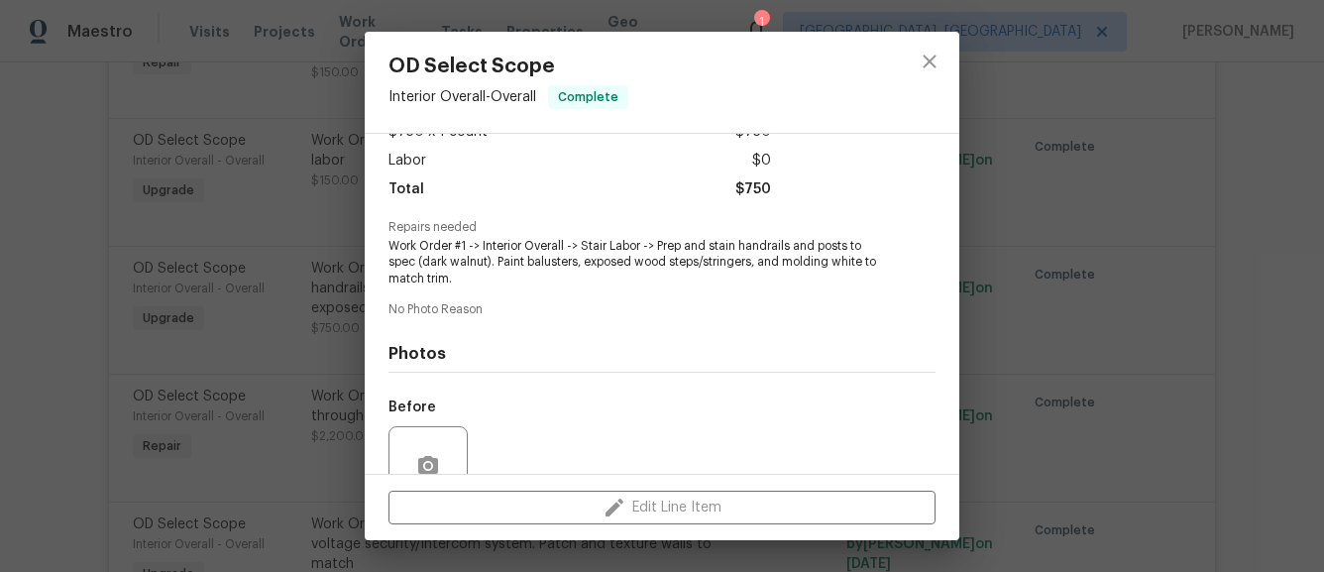
scroll to position [307, 0]
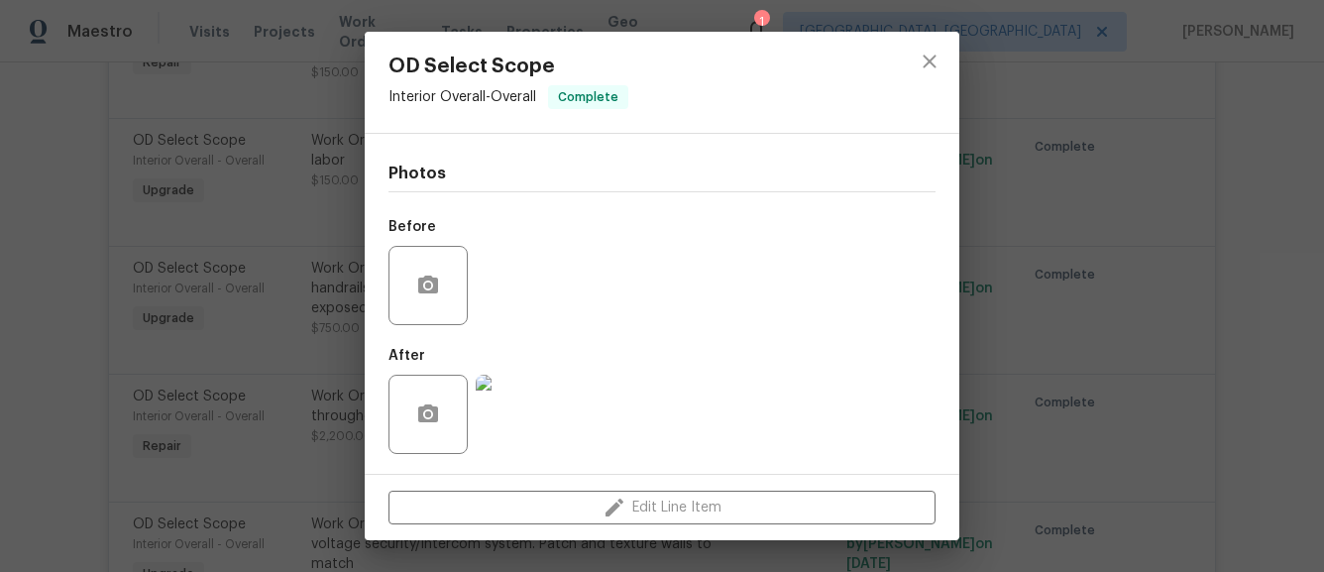
click at [513, 432] on img at bounding box center [515, 414] width 79 height 79
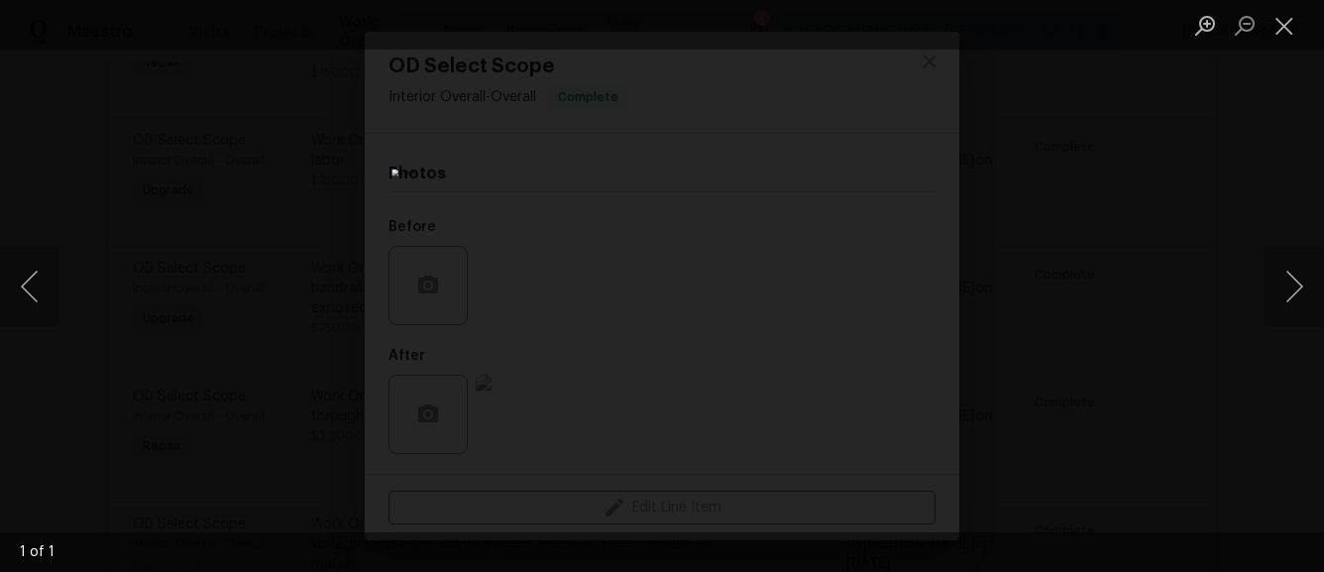
click at [936, 70] on div "Lightbox" at bounding box center [662, 286] width 1324 height 572
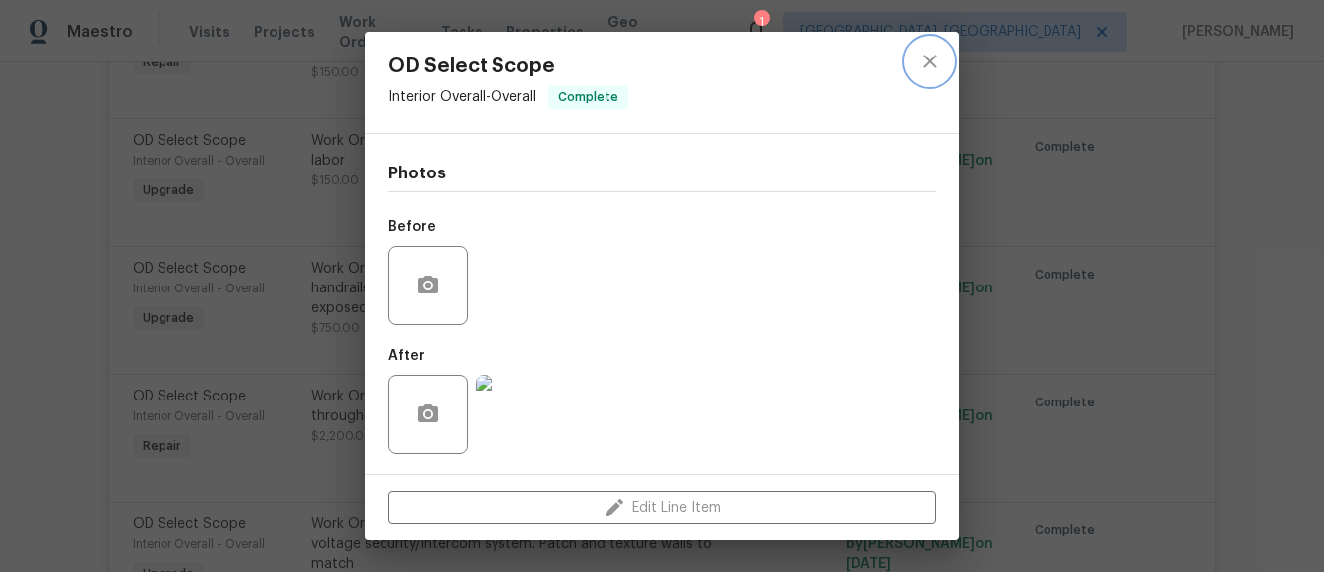
click at [933, 69] on icon "close" at bounding box center [930, 62] width 24 height 24
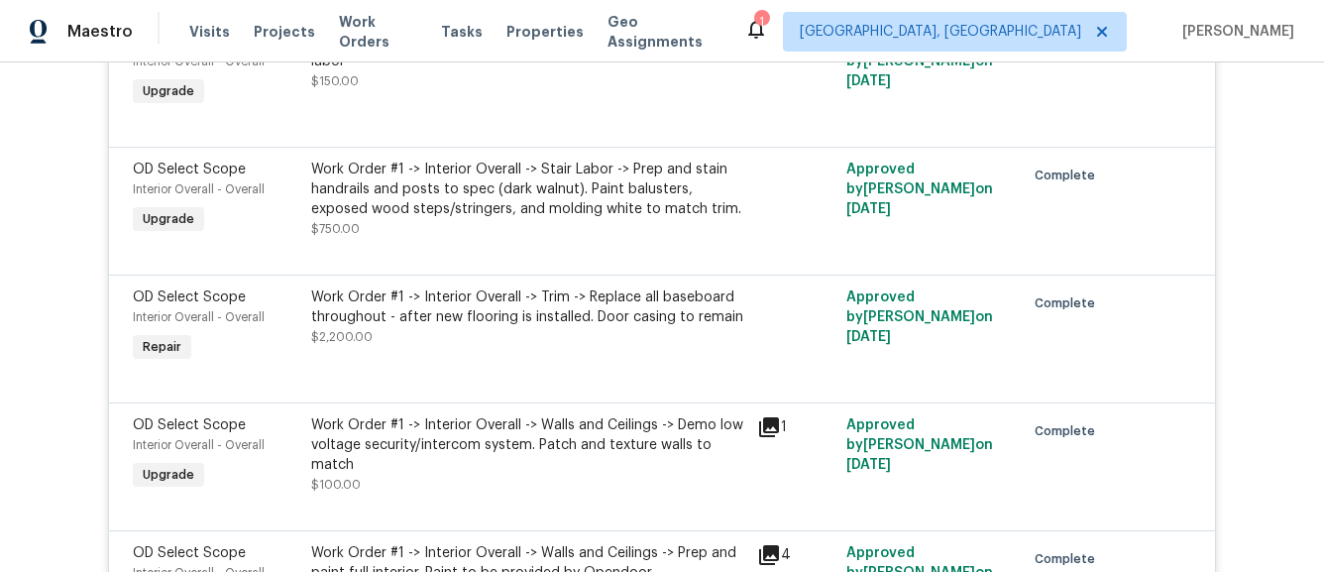
scroll to position [6406, 0]
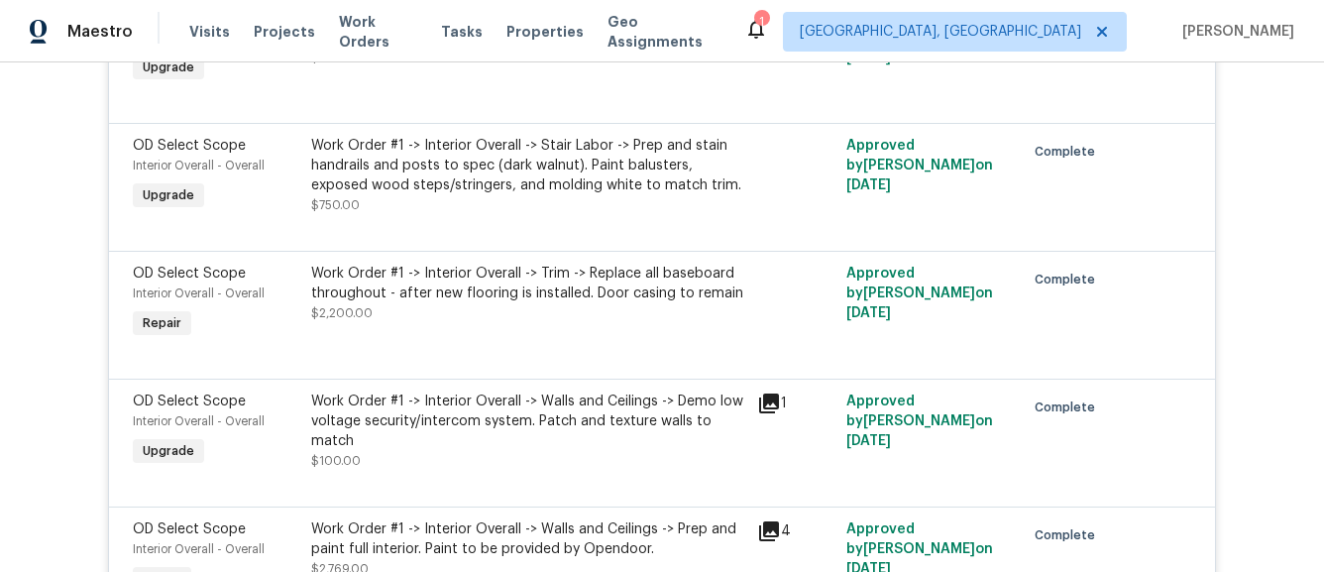
click at [627, 326] on div "Work Order #1 -> Interior Overall -> Trim -> Replace all baseboard throughout -…" at bounding box center [528, 303] width 446 height 91
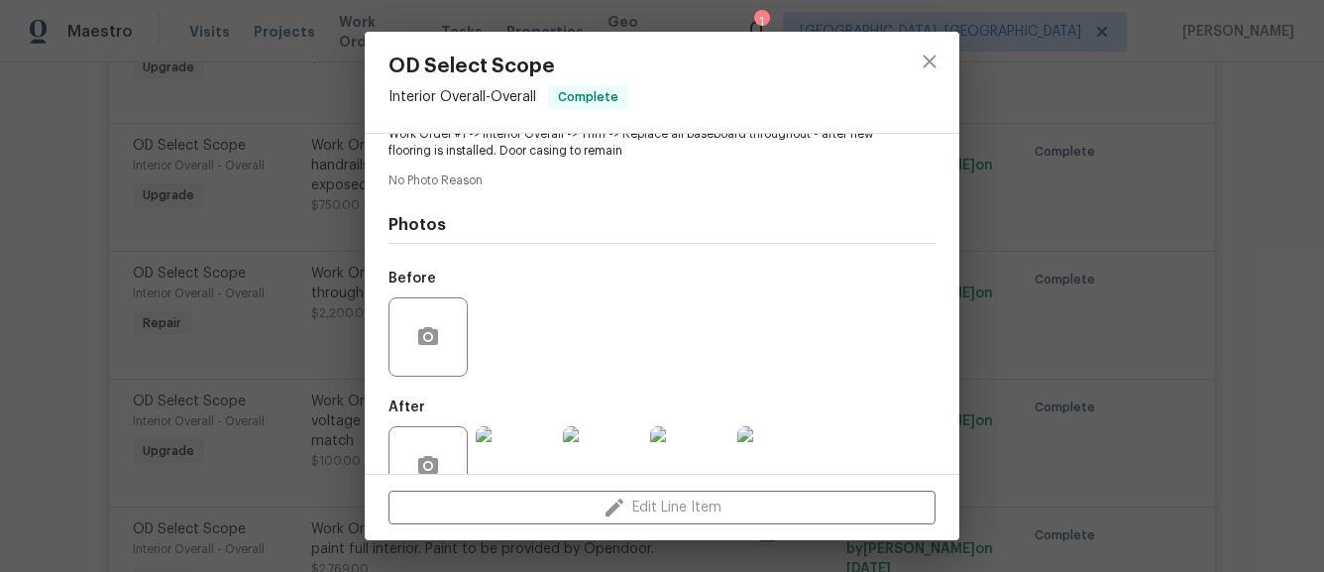
scroll to position [290, 0]
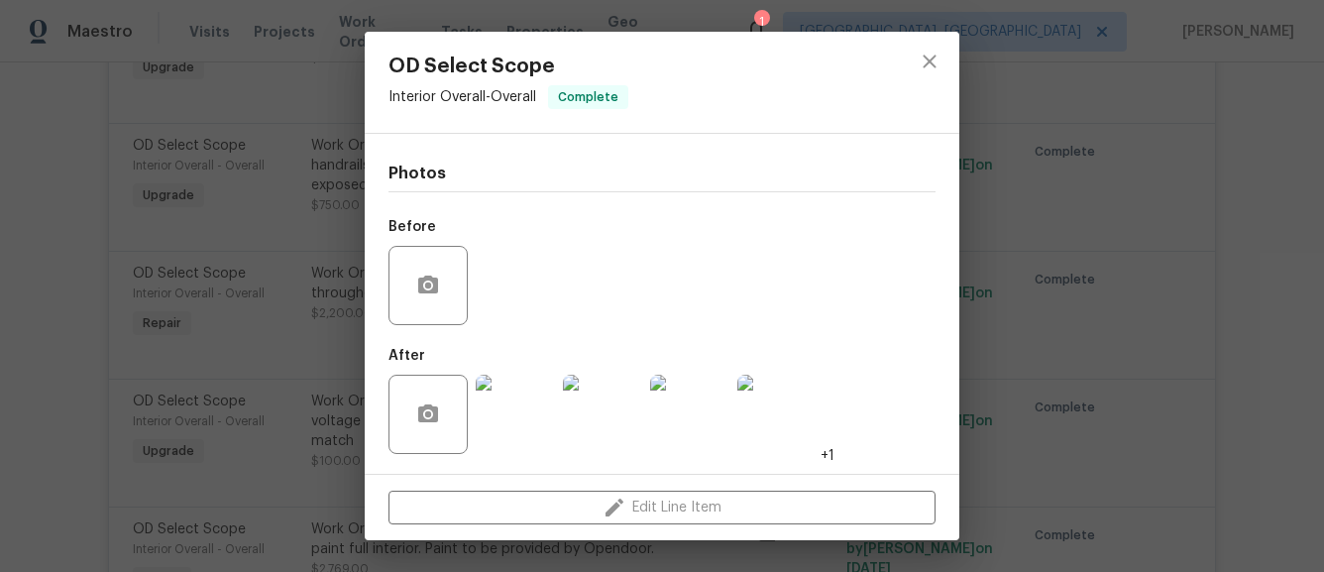
click at [528, 415] on img at bounding box center [515, 414] width 79 height 79
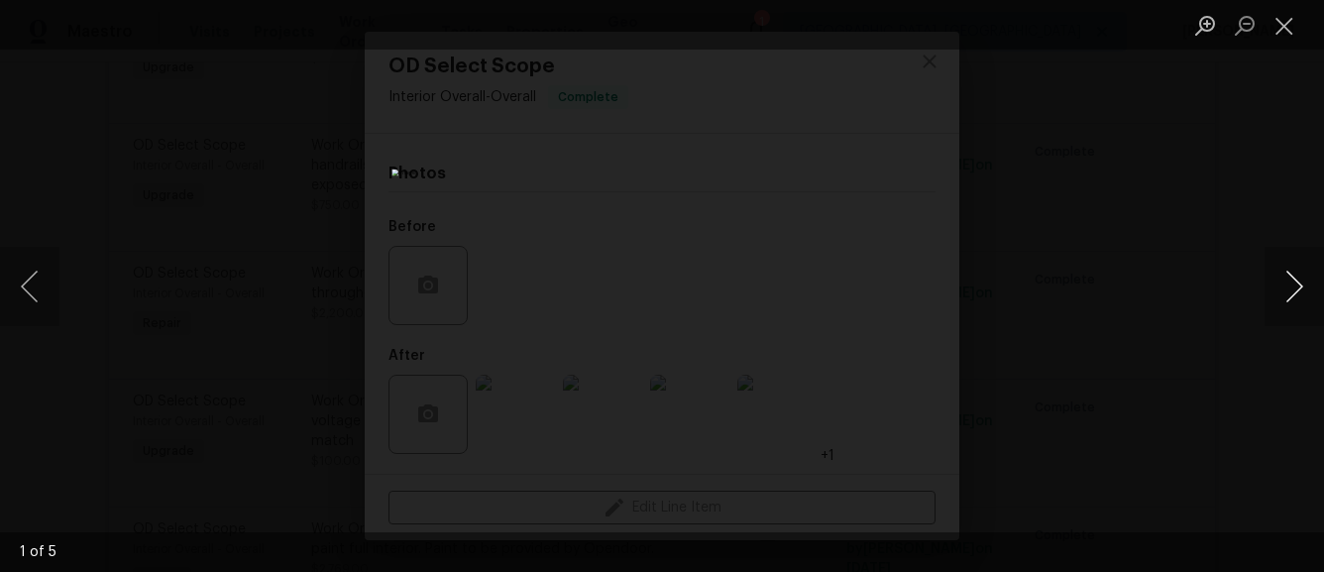
click at [1279, 293] on button "Next image" at bounding box center [1294, 286] width 59 height 79
click at [1146, 348] on div "Lightbox" at bounding box center [662, 286] width 1324 height 572
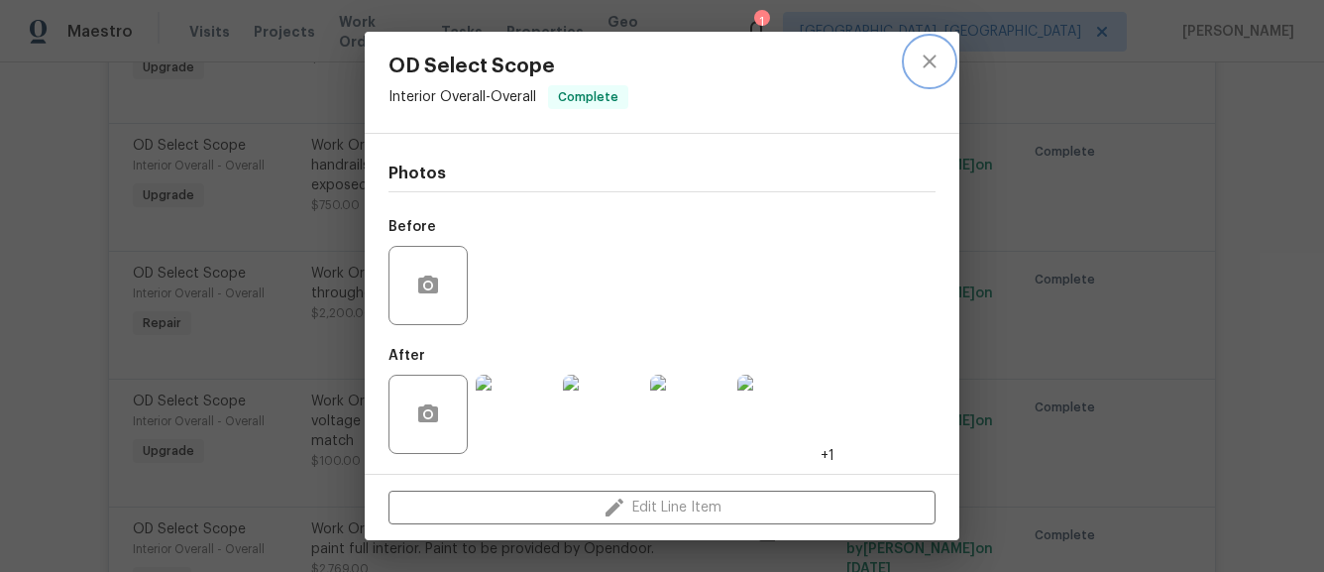
click at [935, 69] on icon "close" at bounding box center [930, 62] width 24 height 24
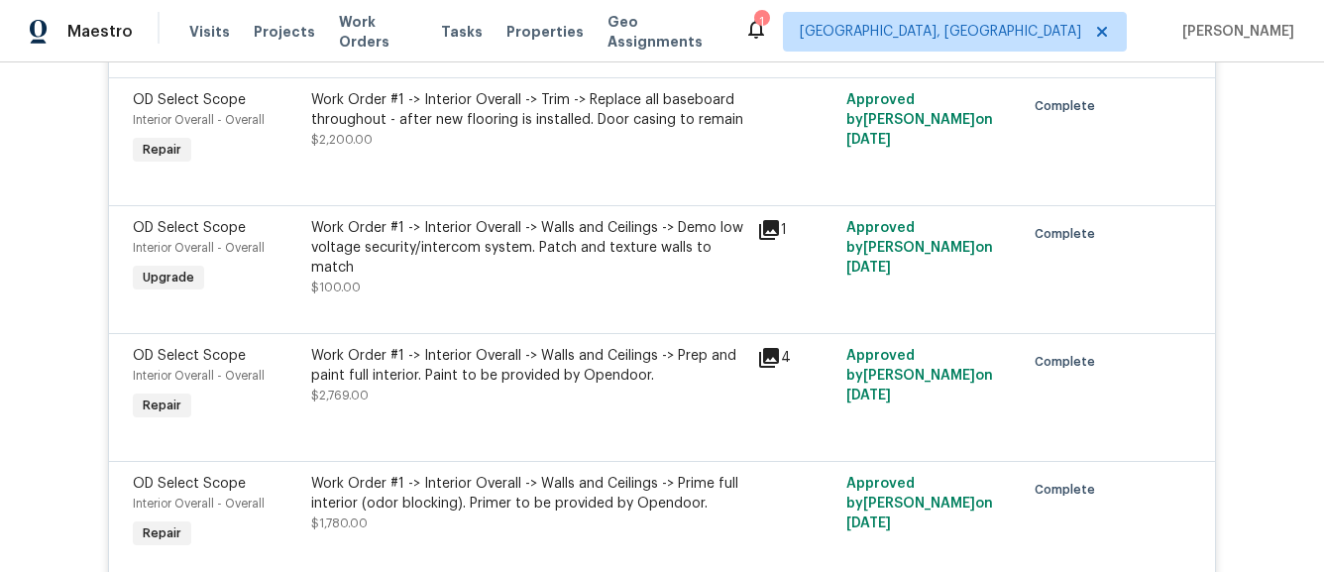
scroll to position [6583, 0]
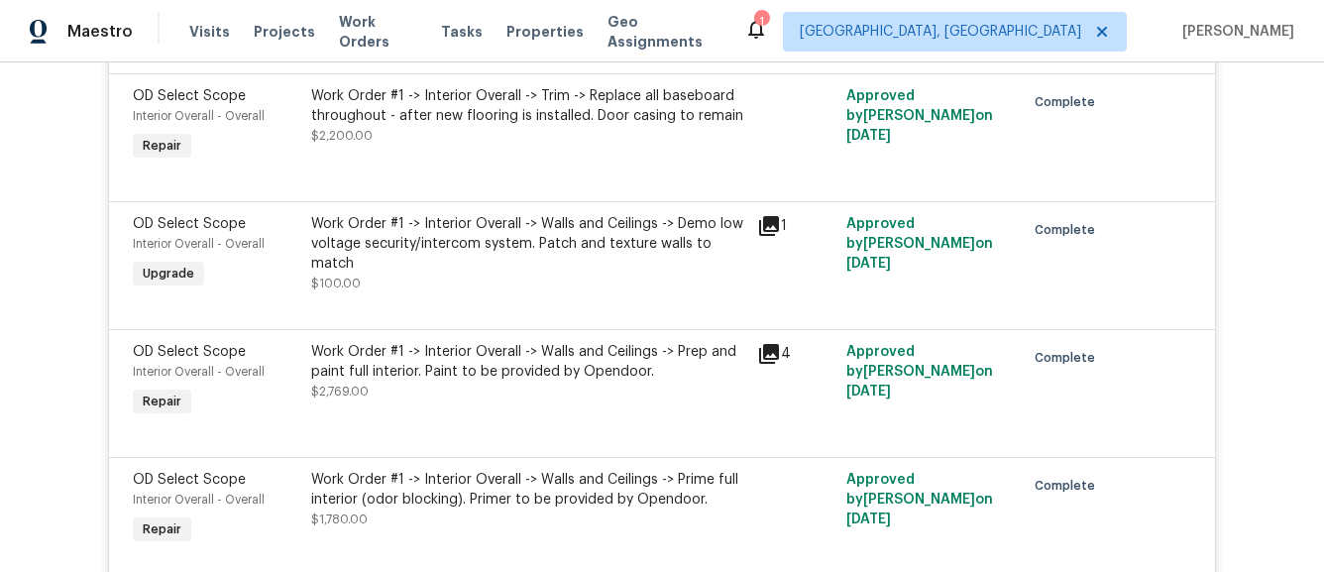
click at [763, 234] on icon at bounding box center [769, 226] width 24 height 24
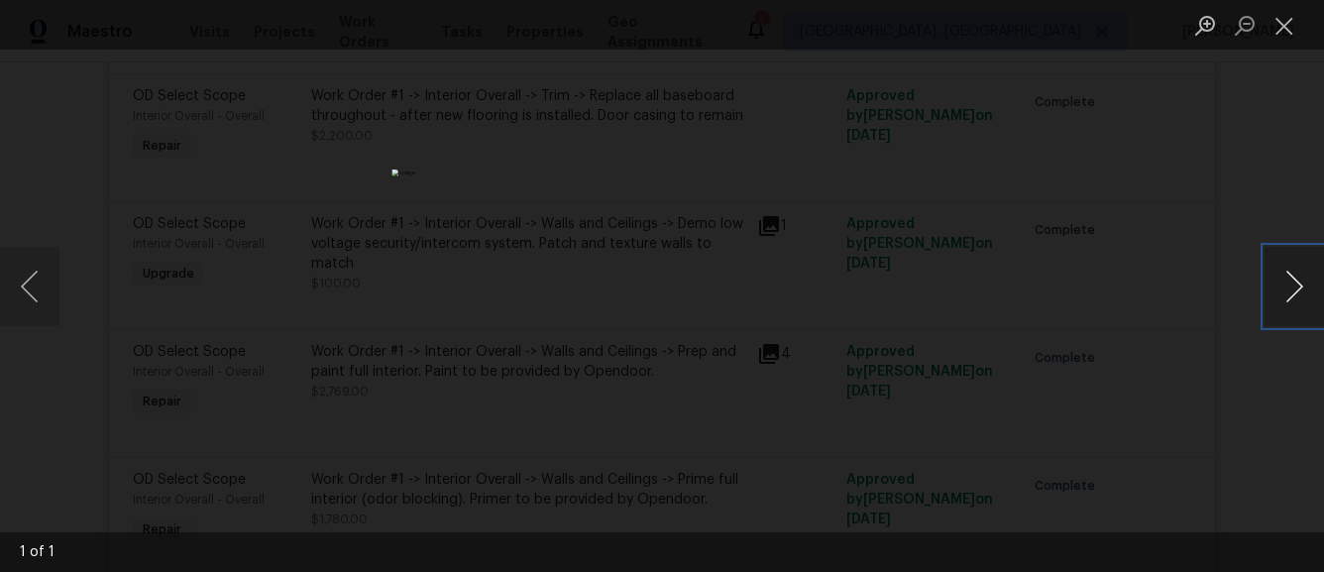
click at [1287, 279] on button "Next image" at bounding box center [1294, 286] width 59 height 79
click at [1086, 319] on div "Lightbox" at bounding box center [662, 286] width 1324 height 572
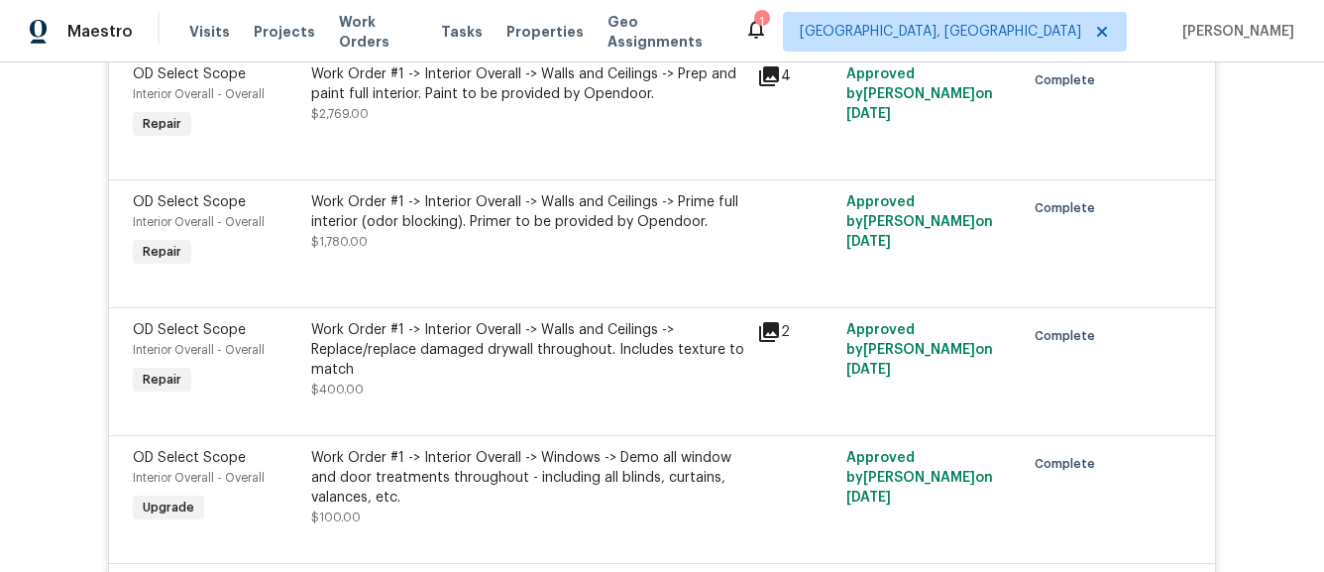
scroll to position [6863, 0]
click at [728, 356] on div "Work Order #1 -> Interior Overall -> Walls and Ceilings -> Replace/replace dama…" at bounding box center [528, 347] width 434 height 59
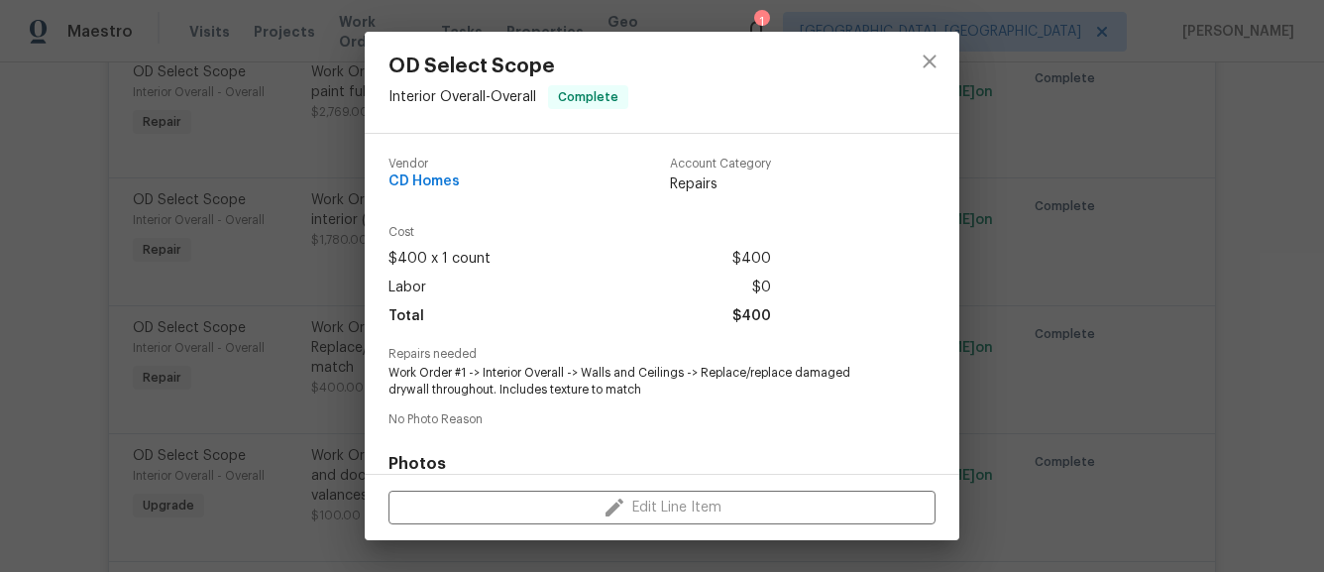
scroll to position [290, 0]
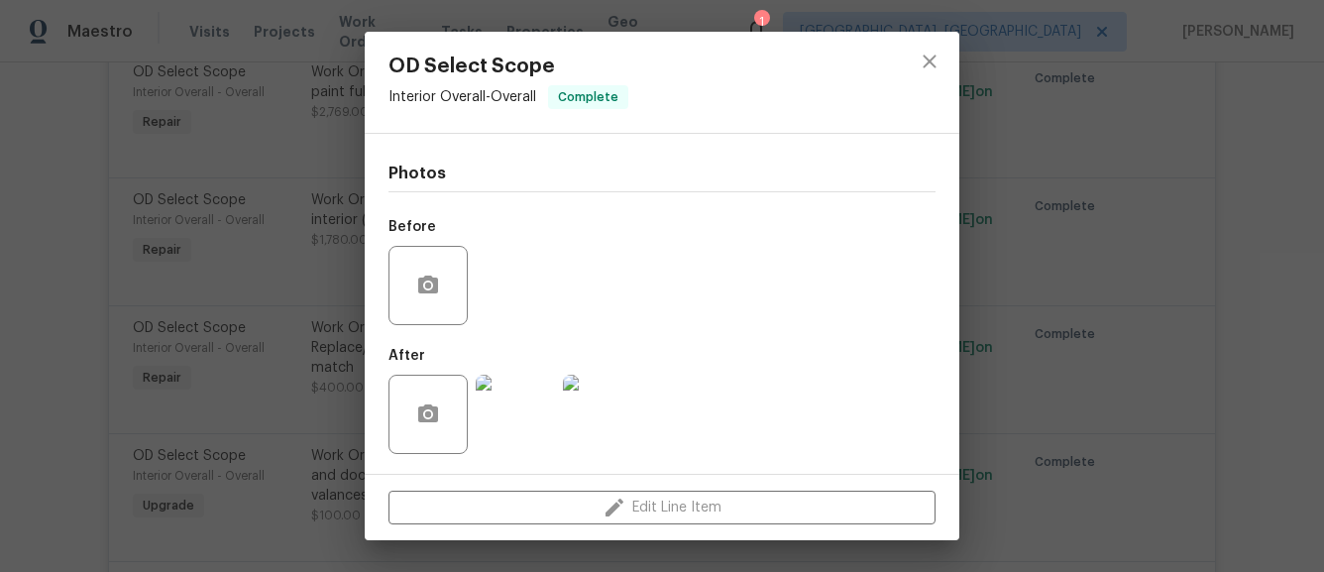
click at [486, 401] on img at bounding box center [515, 414] width 79 height 79
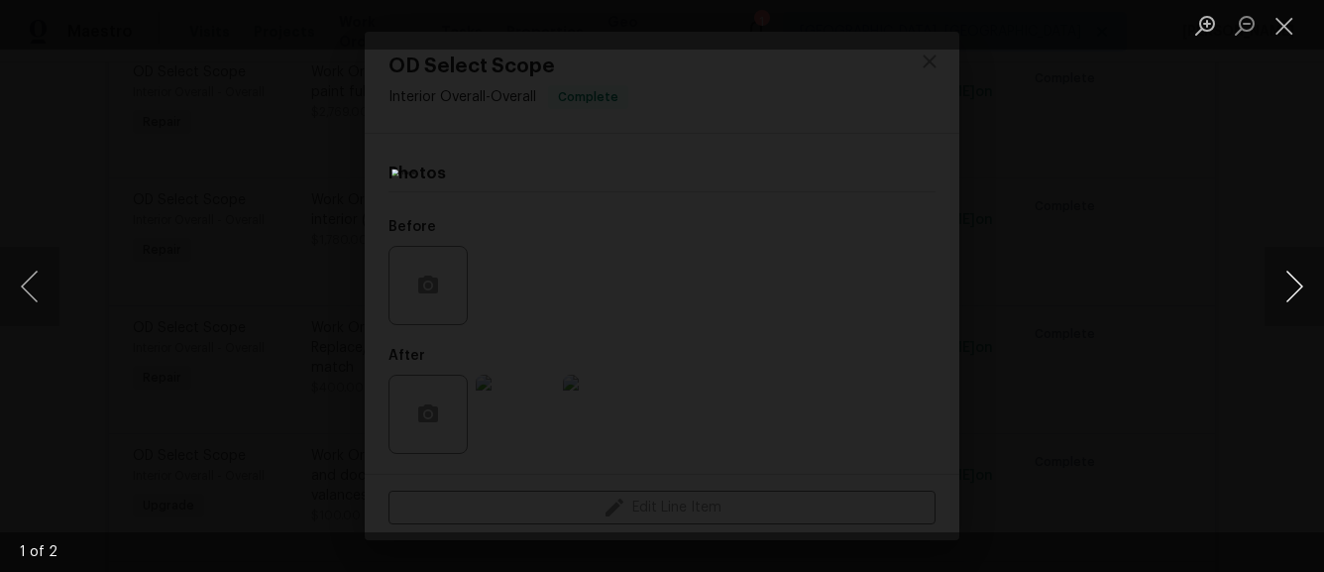
click at [1285, 279] on button "Next image" at bounding box center [1294, 286] width 59 height 79
click at [1094, 291] on div "Lightbox" at bounding box center [662, 286] width 1324 height 572
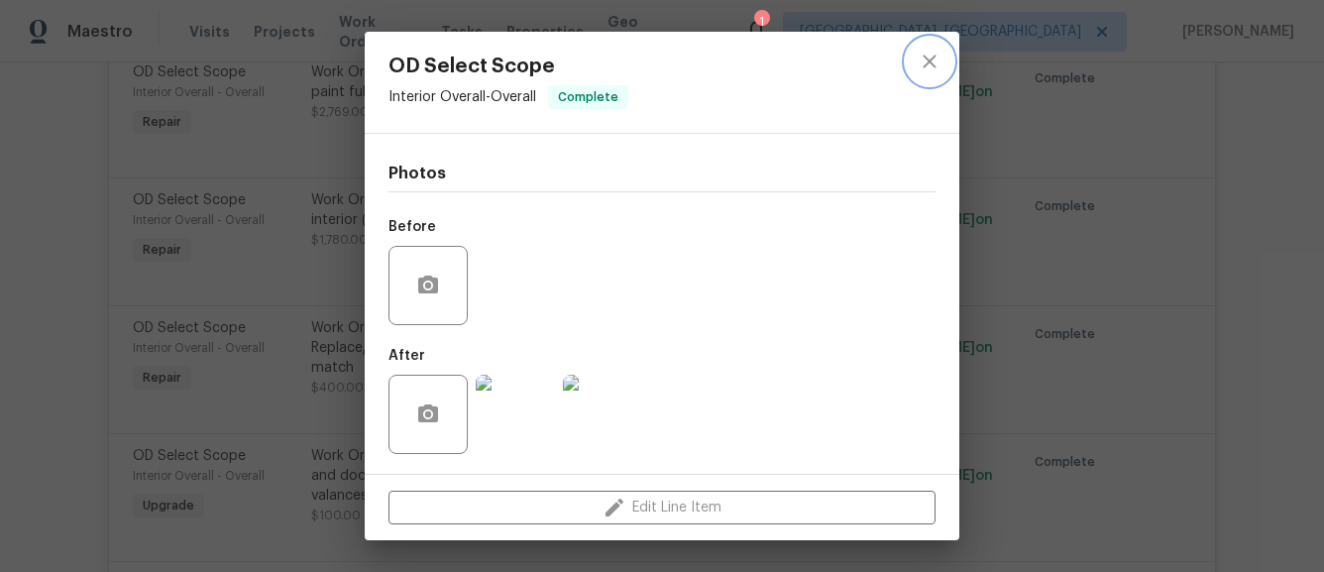
click at [926, 54] on icon "close" at bounding box center [930, 62] width 24 height 24
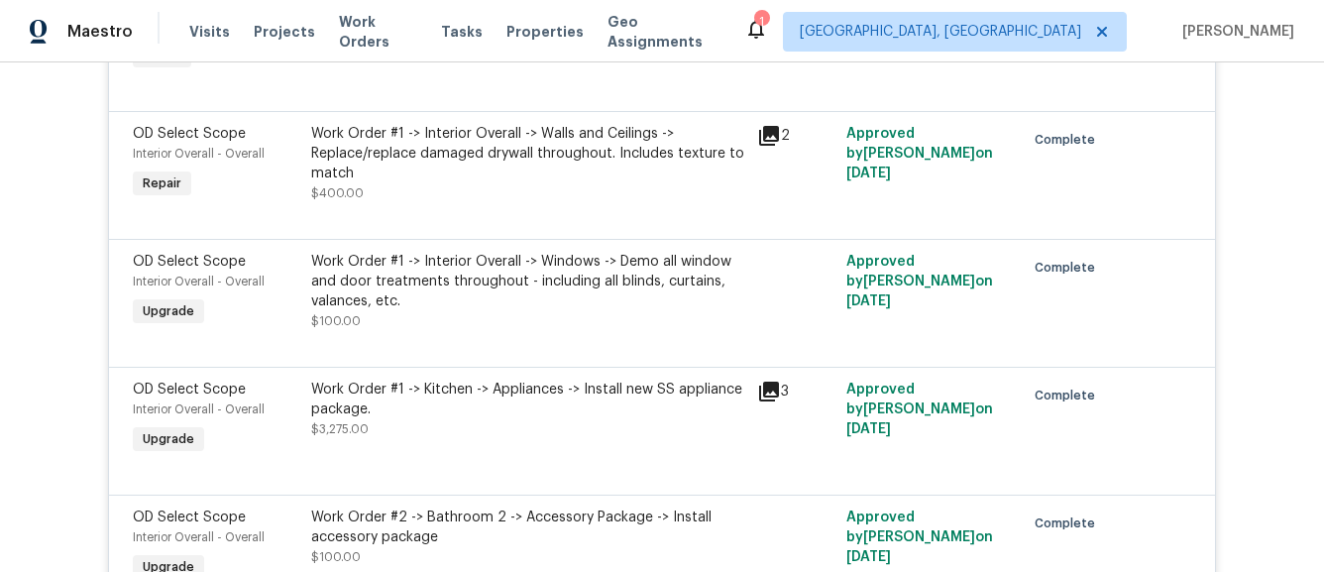
scroll to position [7072, 0]
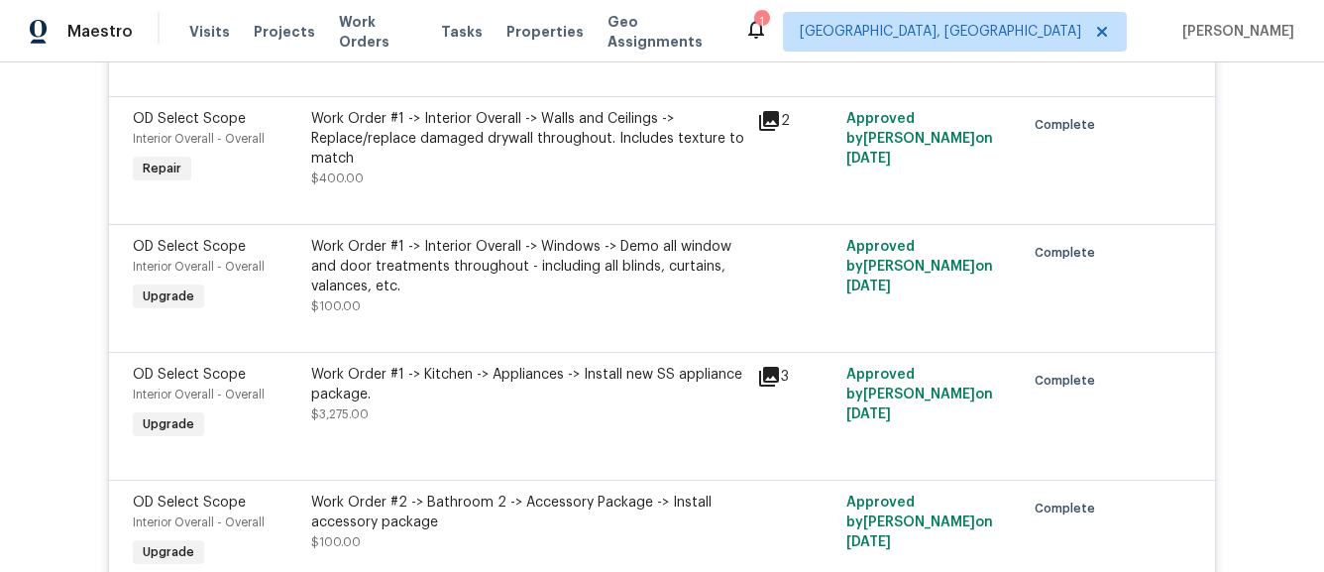
click at [765, 387] on icon at bounding box center [769, 377] width 20 height 20
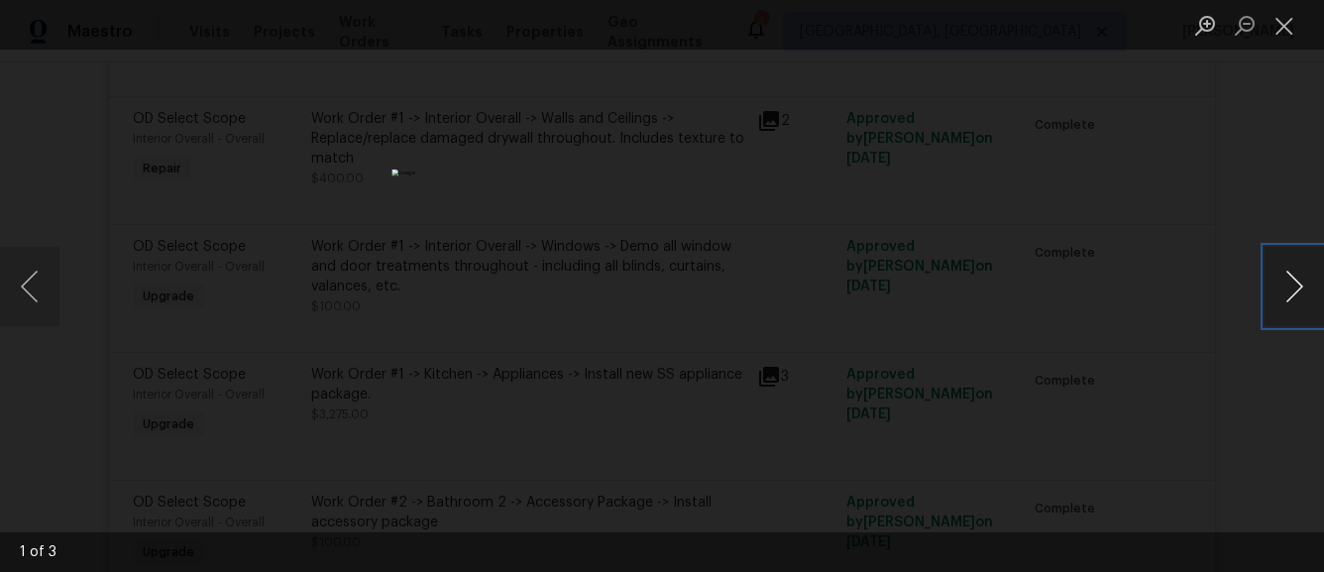
click at [1280, 291] on button "Next image" at bounding box center [1294, 286] width 59 height 79
click at [1153, 339] on div "Lightbox" at bounding box center [662, 286] width 1324 height 572
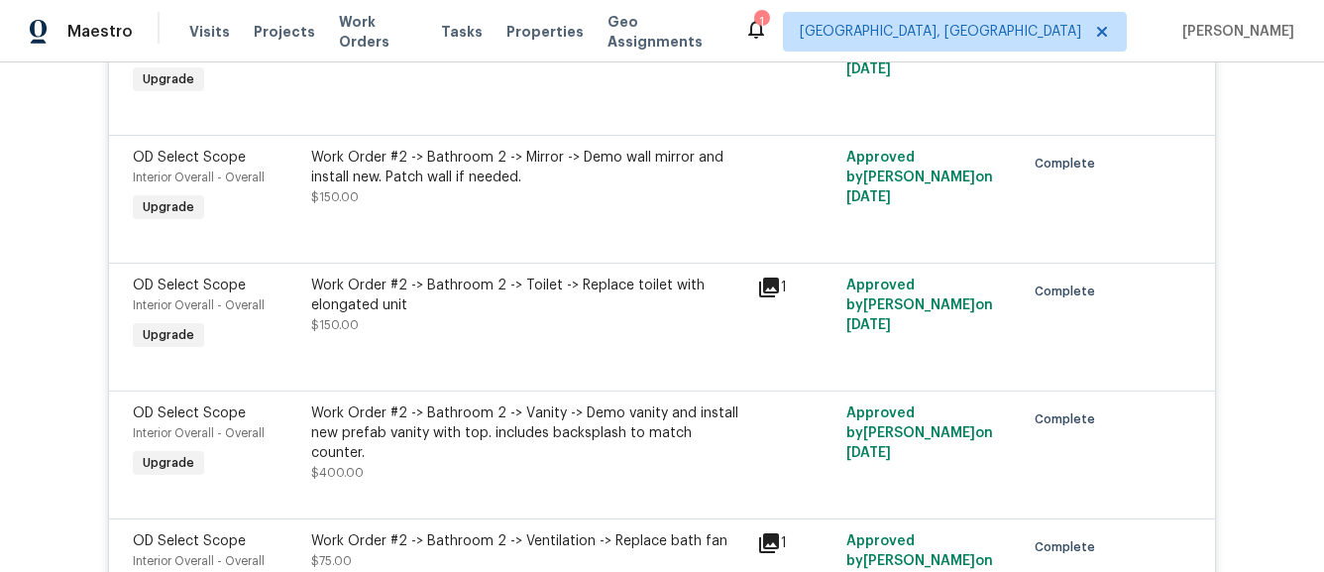
scroll to position [7804, 0]
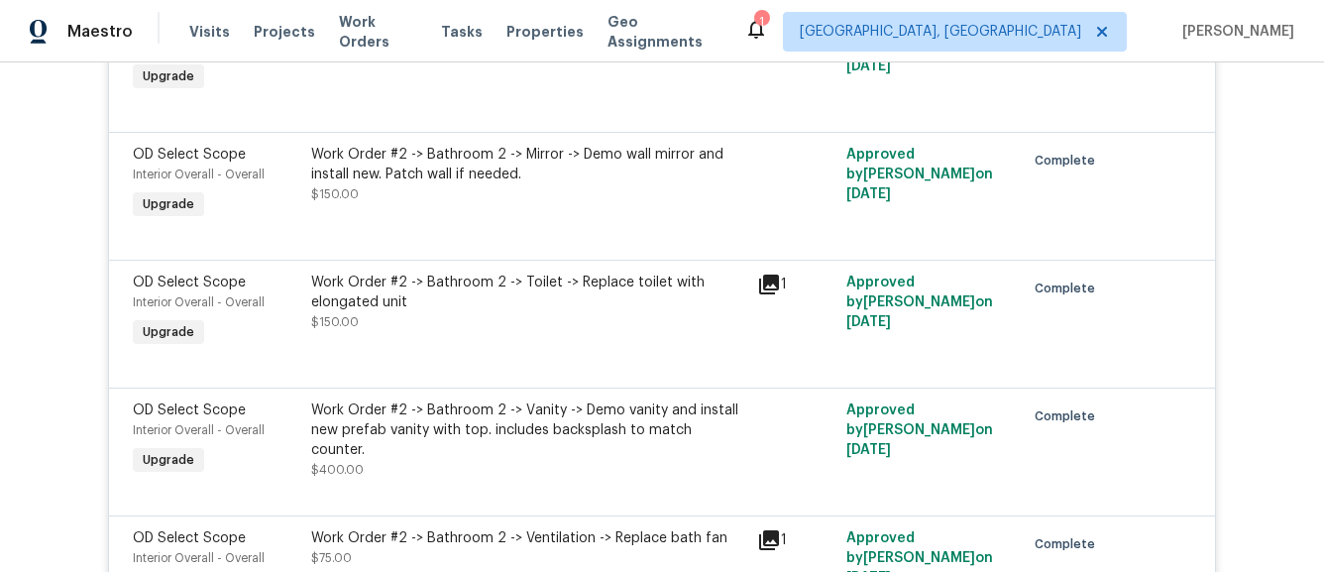
click at [773, 294] on icon at bounding box center [769, 285] width 20 height 20
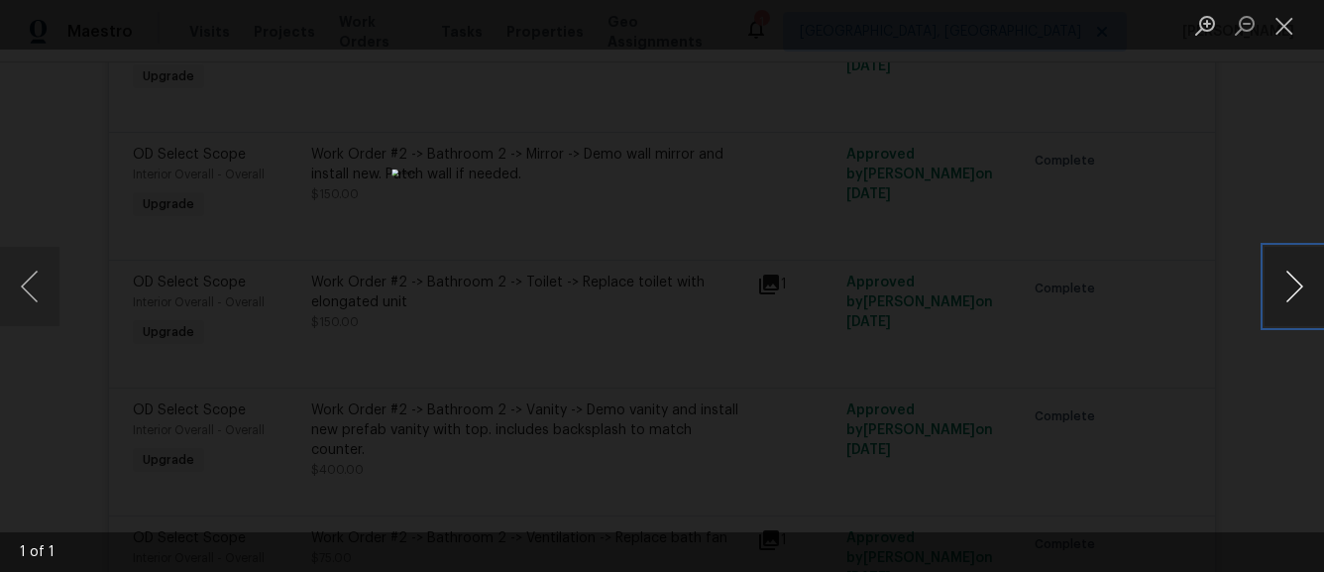
click at [1284, 285] on button "Next image" at bounding box center [1294, 286] width 59 height 79
click at [1161, 259] on div "Lightbox" at bounding box center [662, 286] width 1324 height 572
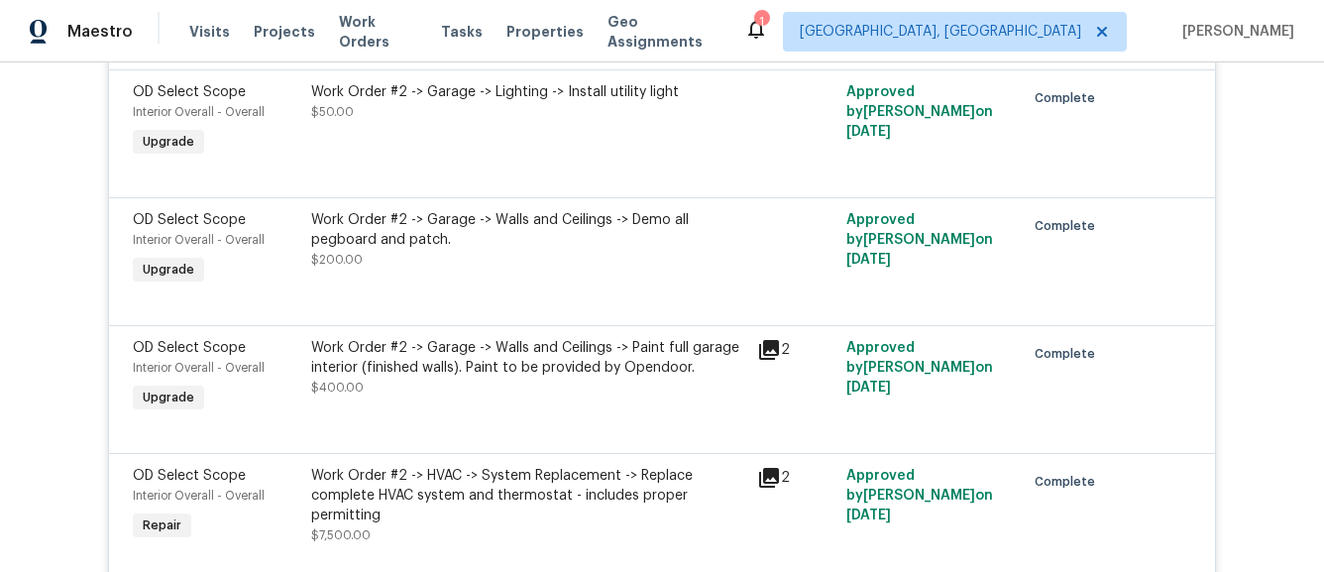
scroll to position [10552, 0]
click at [494, 249] on div "Work Order #2 -> Garage -> Walls and Ceilings -> Demo all pegboard and patch." at bounding box center [528, 229] width 434 height 40
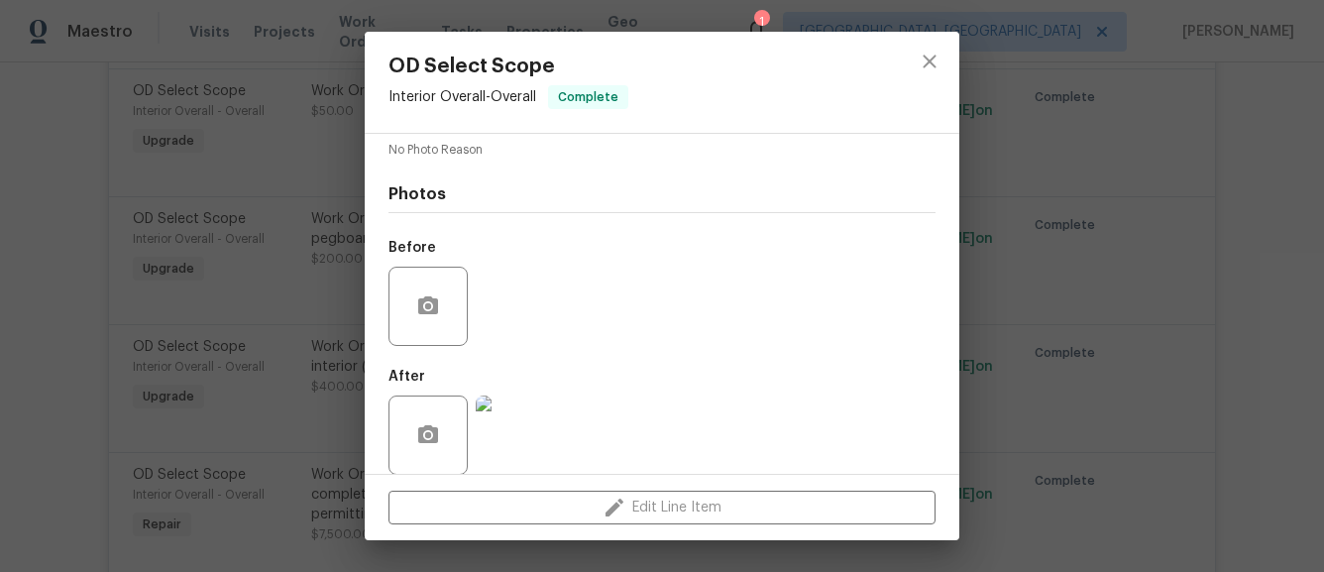
scroll to position [274, 0]
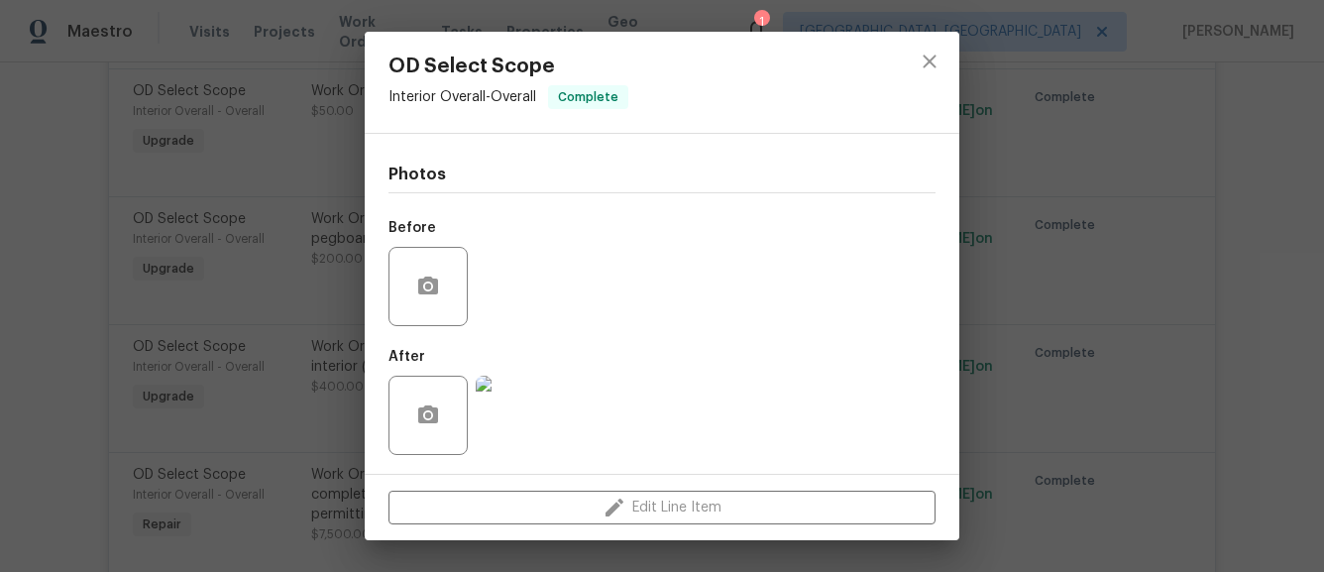
click at [524, 422] on img at bounding box center [515, 415] width 79 height 79
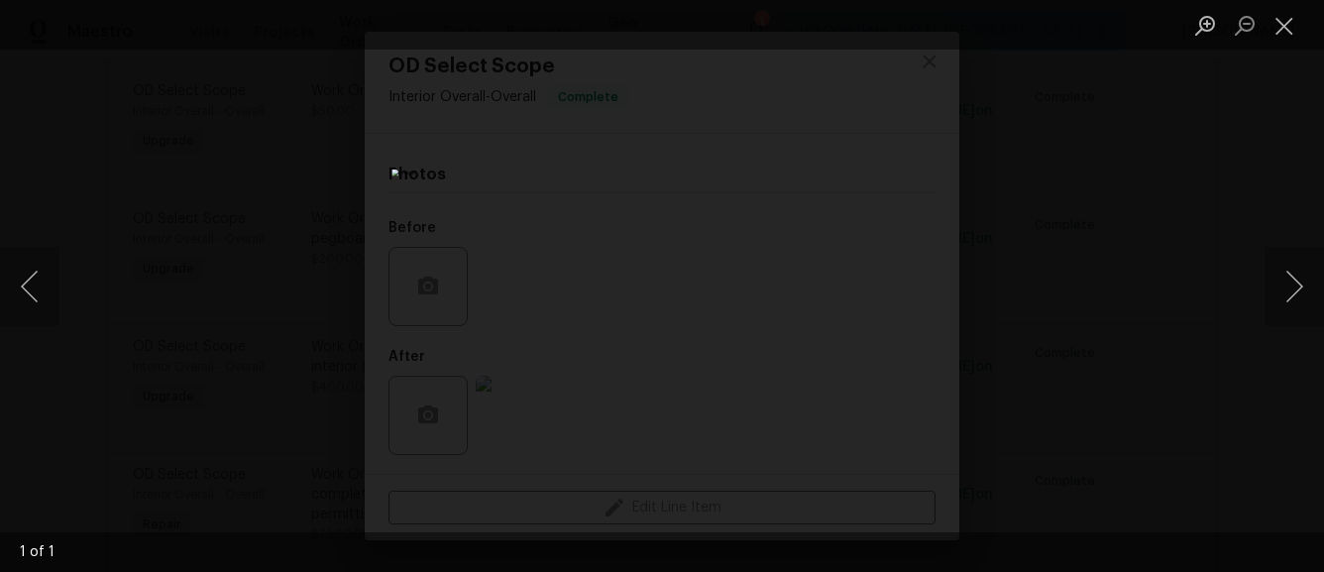
click at [987, 391] on div "Lightbox" at bounding box center [662, 286] width 1324 height 572
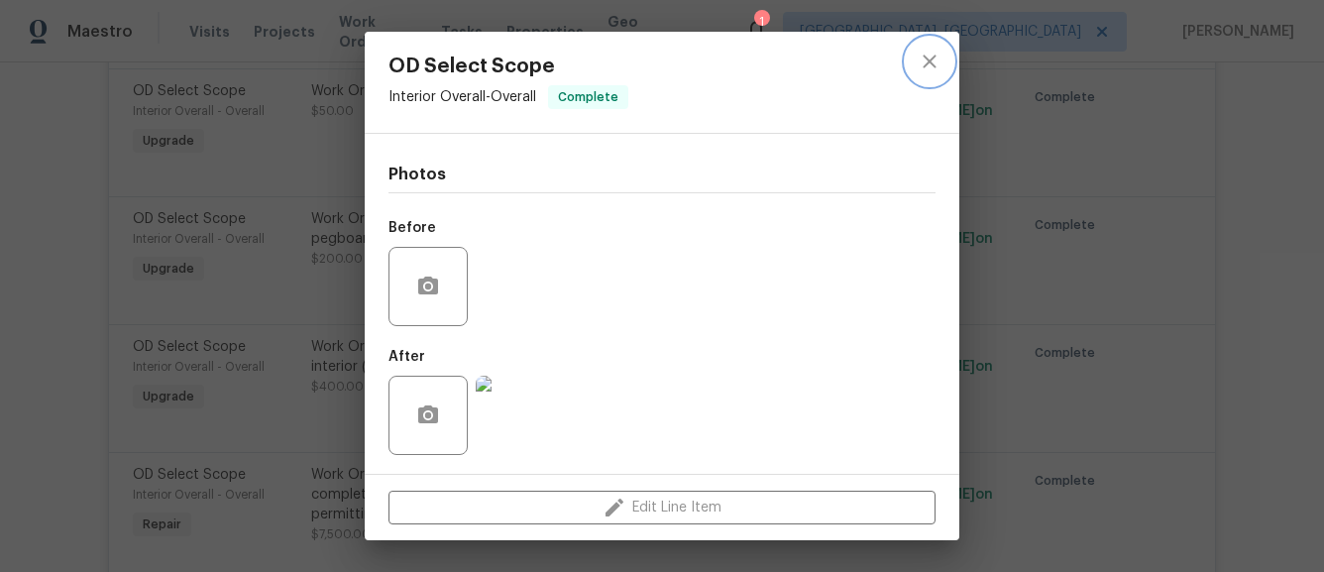
click at [927, 60] on icon "close" at bounding box center [929, 61] width 13 height 13
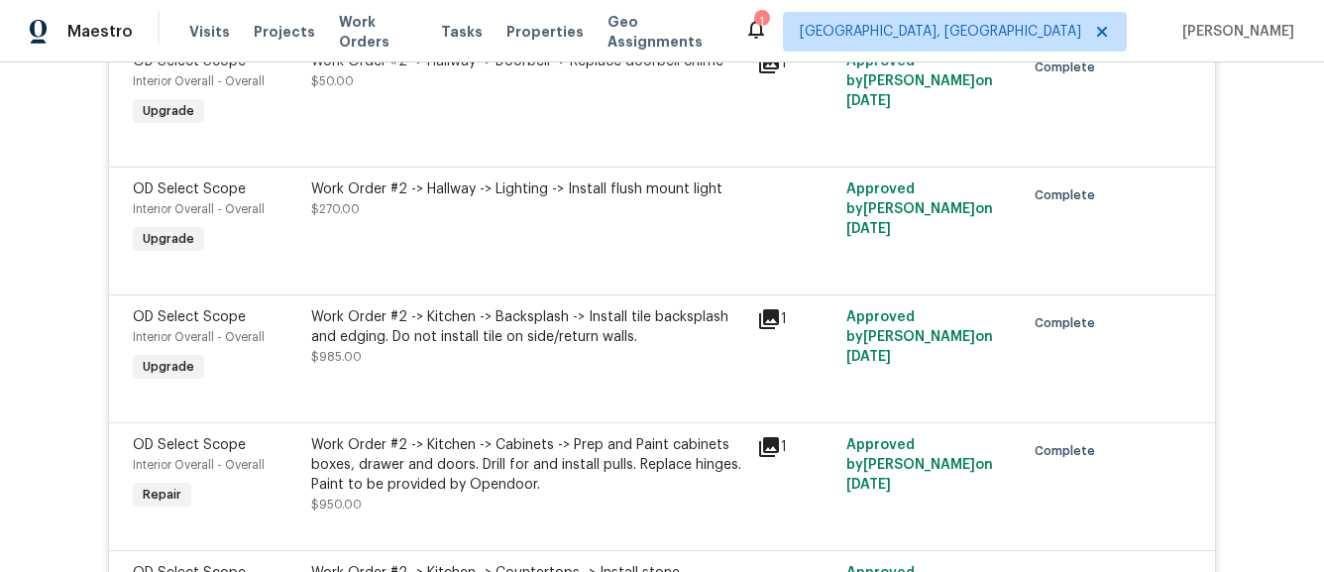
scroll to position [11096, 0]
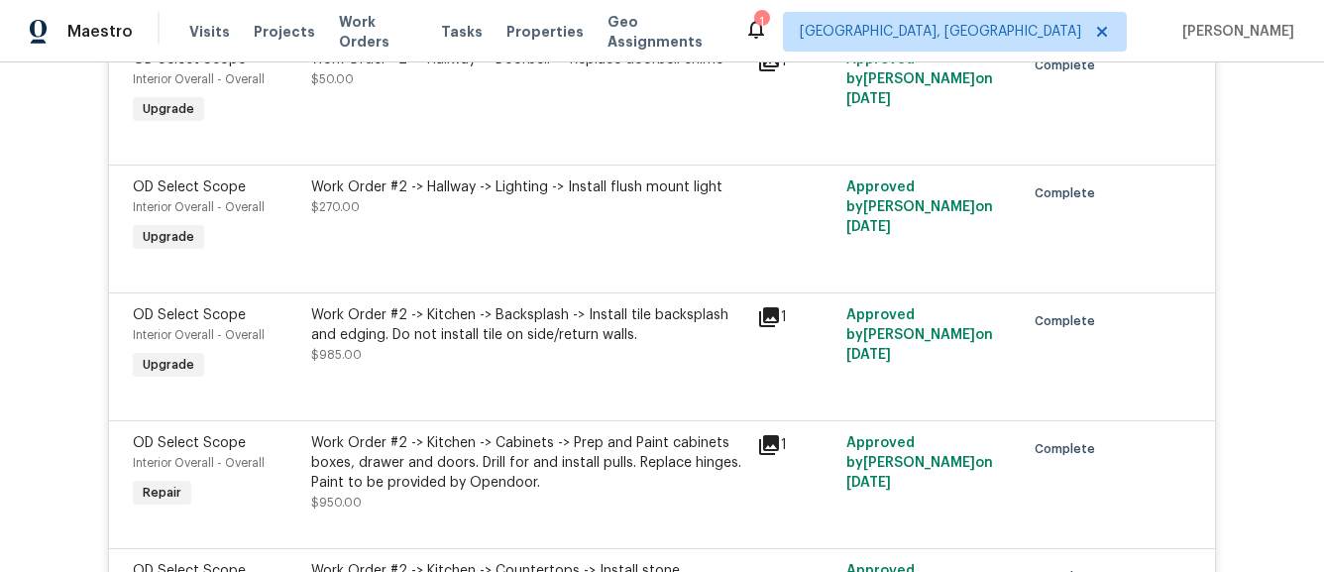
click at [762, 327] on icon at bounding box center [769, 317] width 20 height 20
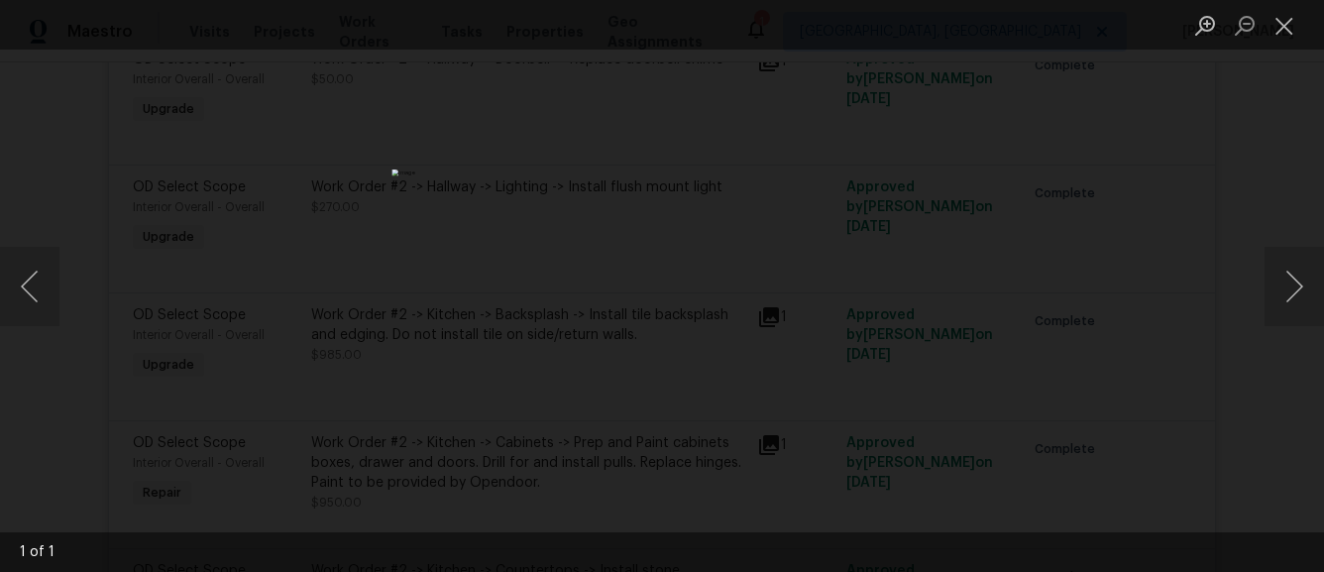
click at [948, 324] on div "Lightbox" at bounding box center [662, 286] width 1324 height 572
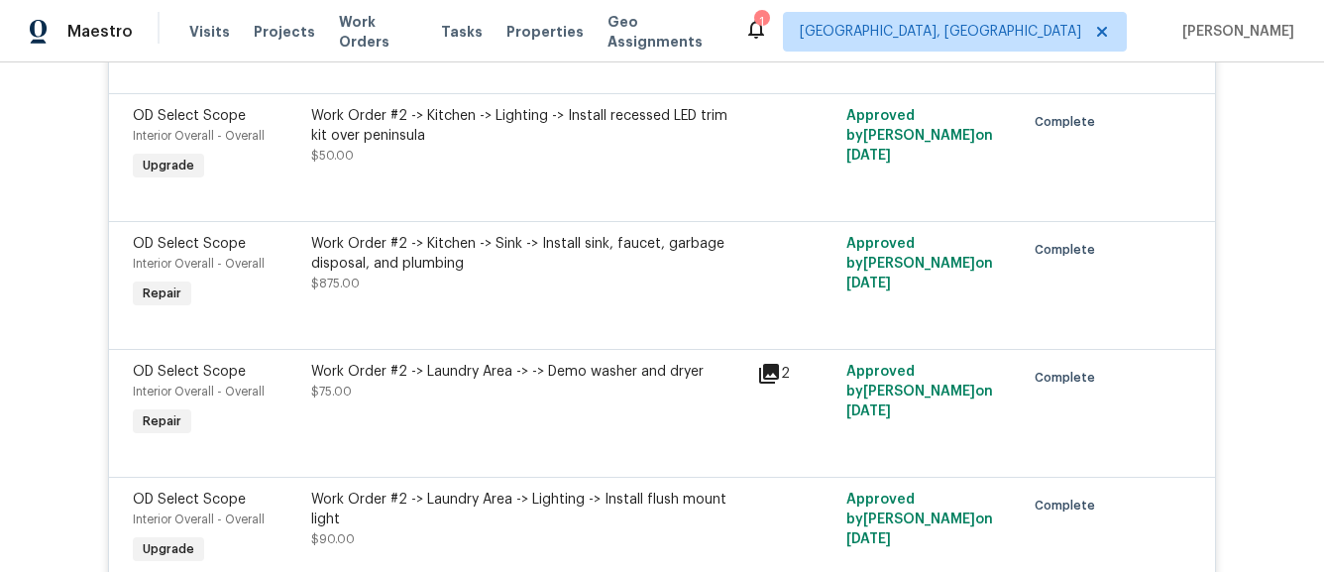
scroll to position [11809, 0]
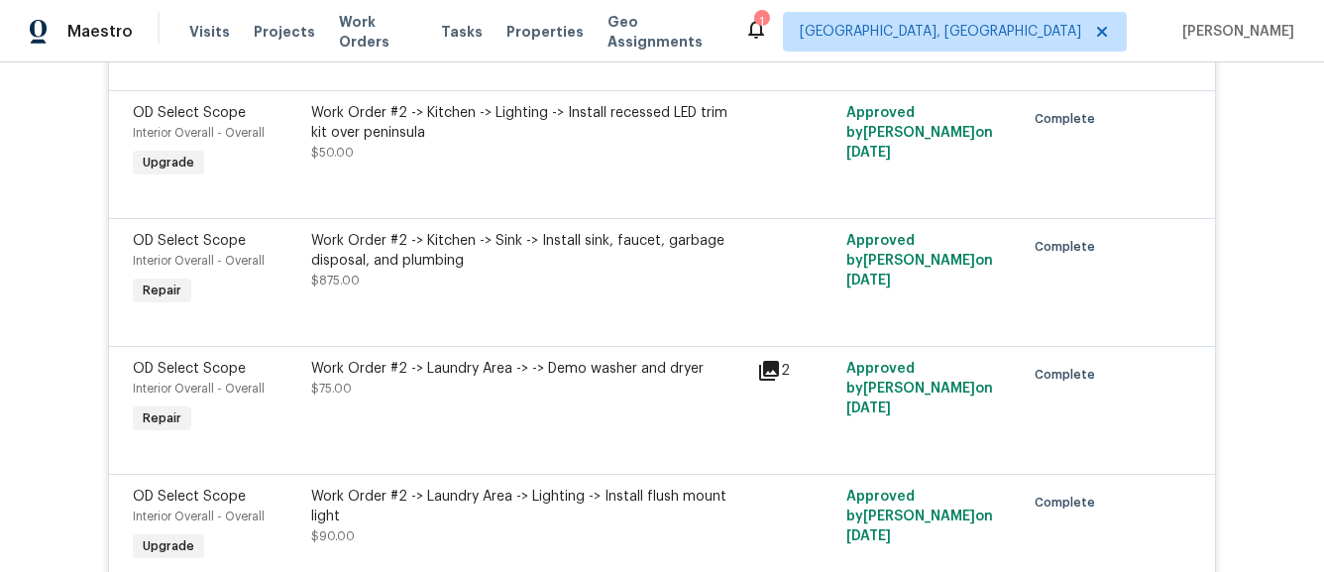
click at [762, 383] on icon at bounding box center [769, 371] width 24 height 24
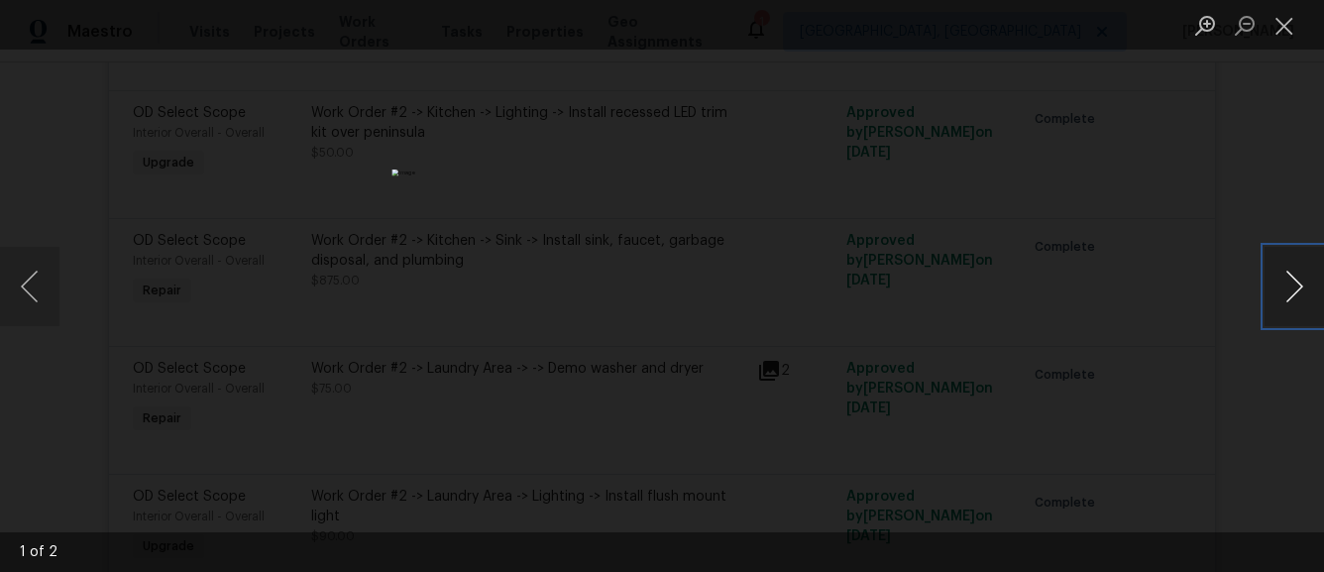
click at [1307, 282] on button "Next image" at bounding box center [1294, 286] width 59 height 79
click at [1113, 220] on div "Lightbox" at bounding box center [662, 286] width 1324 height 572
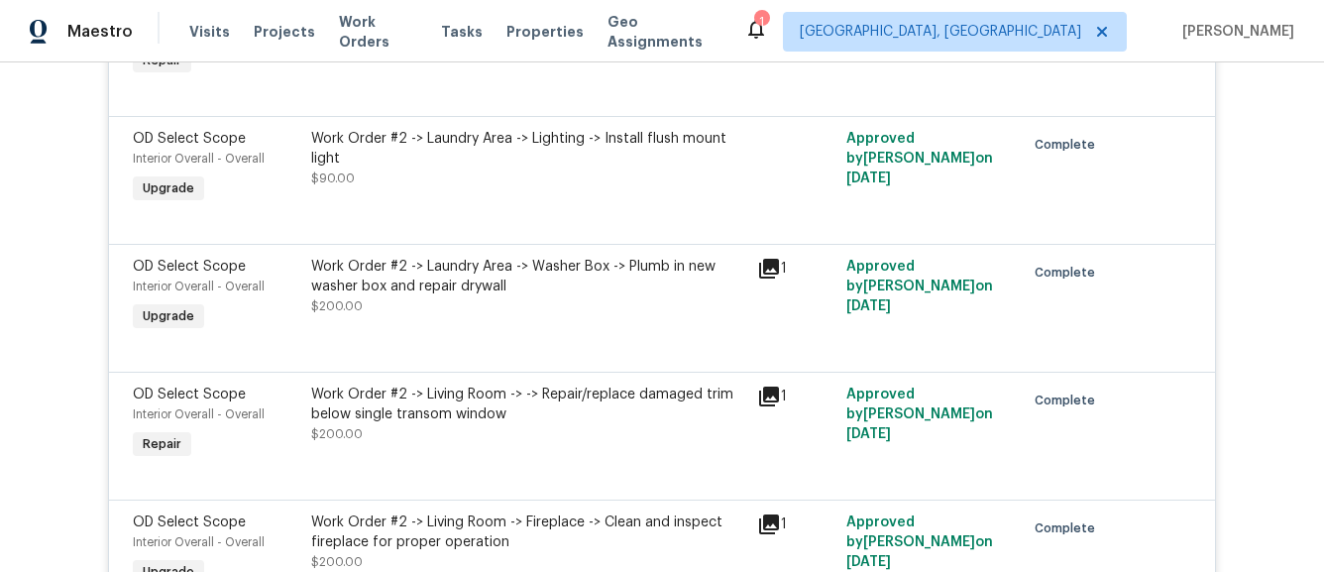
scroll to position [12170, 0]
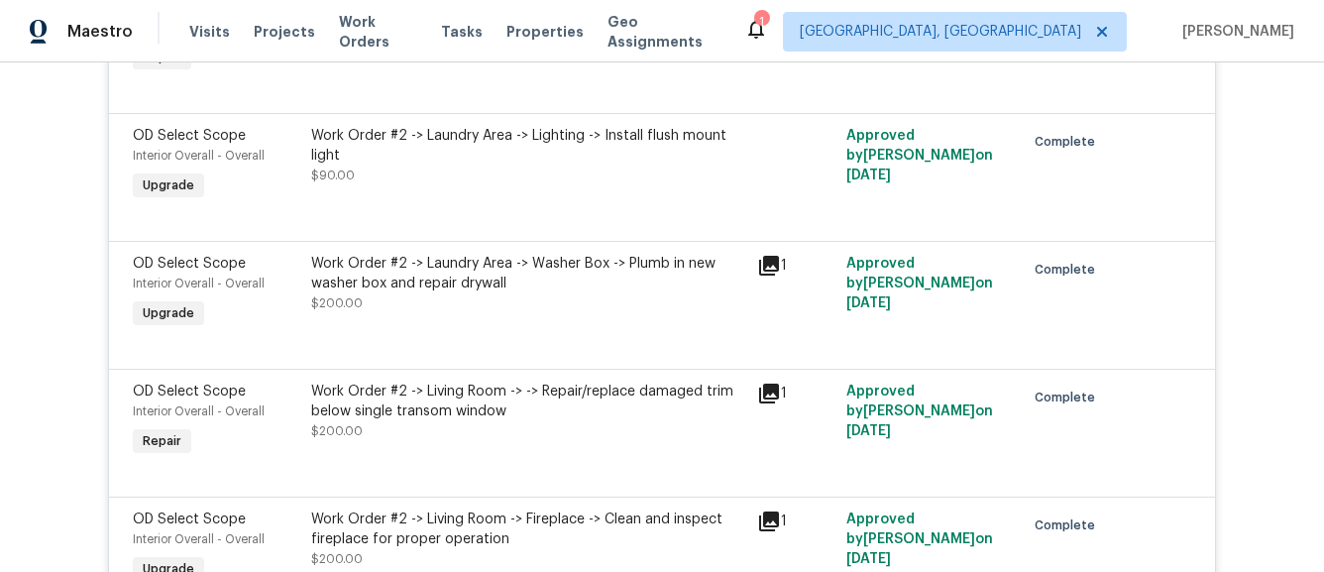
click at [634, 313] on div "Work Order #2 -> Laundry Area -> Washer Box -> Plumb in new washer box and repa…" at bounding box center [528, 283] width 434 height 59
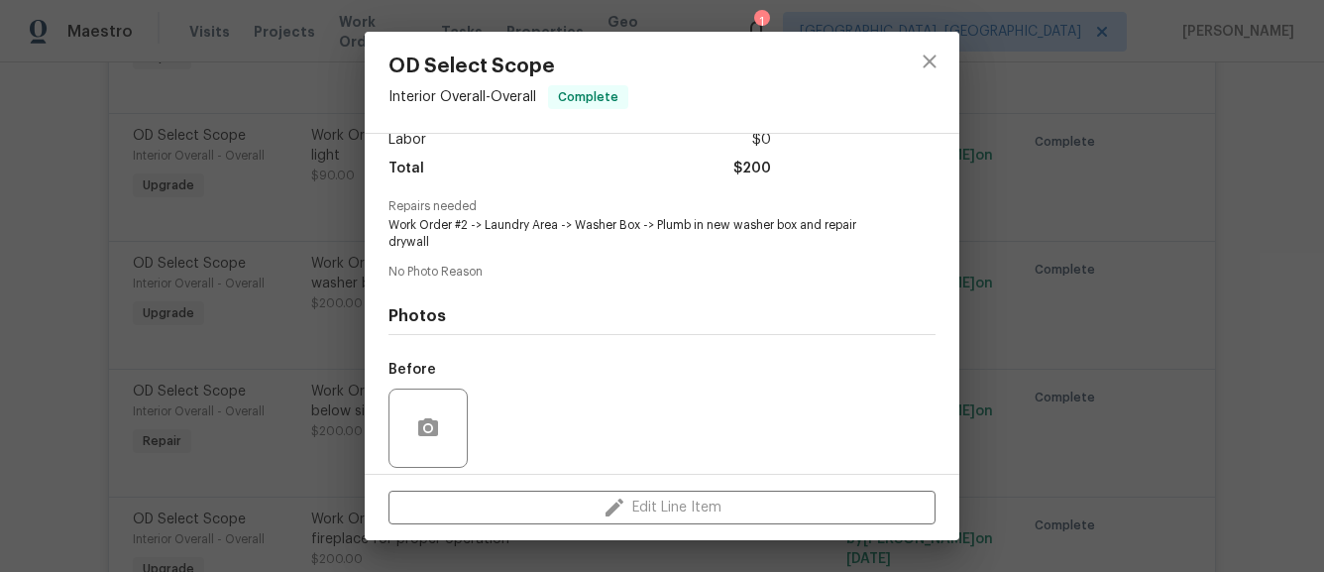
scroll to position [290, 0]
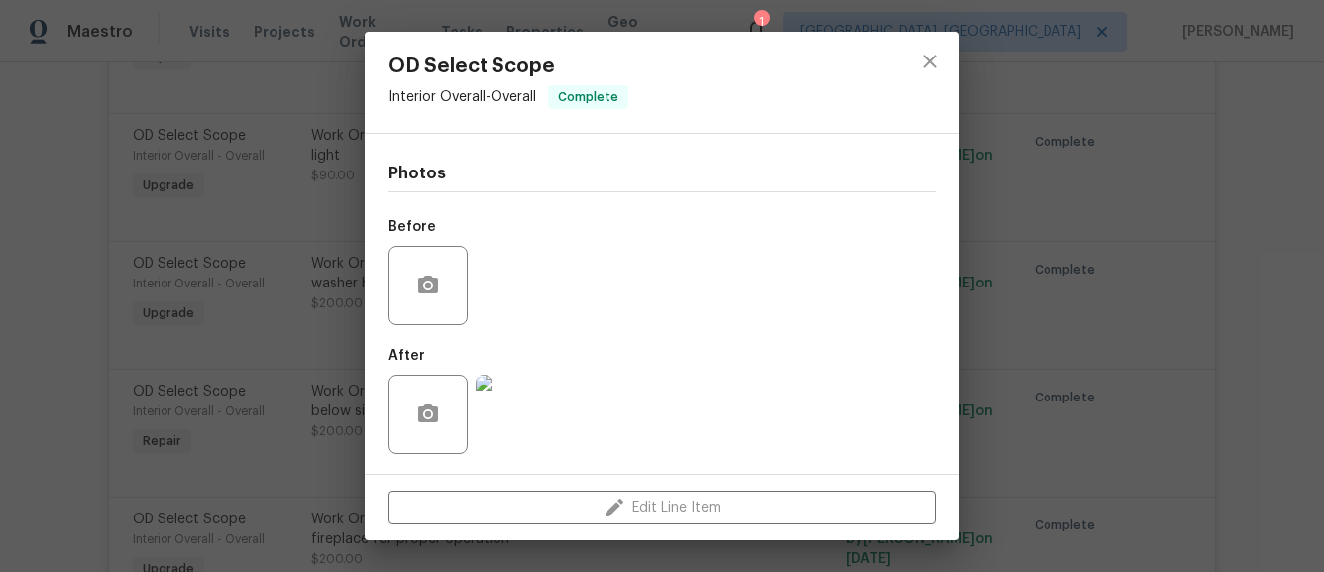
click at [550, 426] on img at bounding box center [515, 414] width 79 height 79
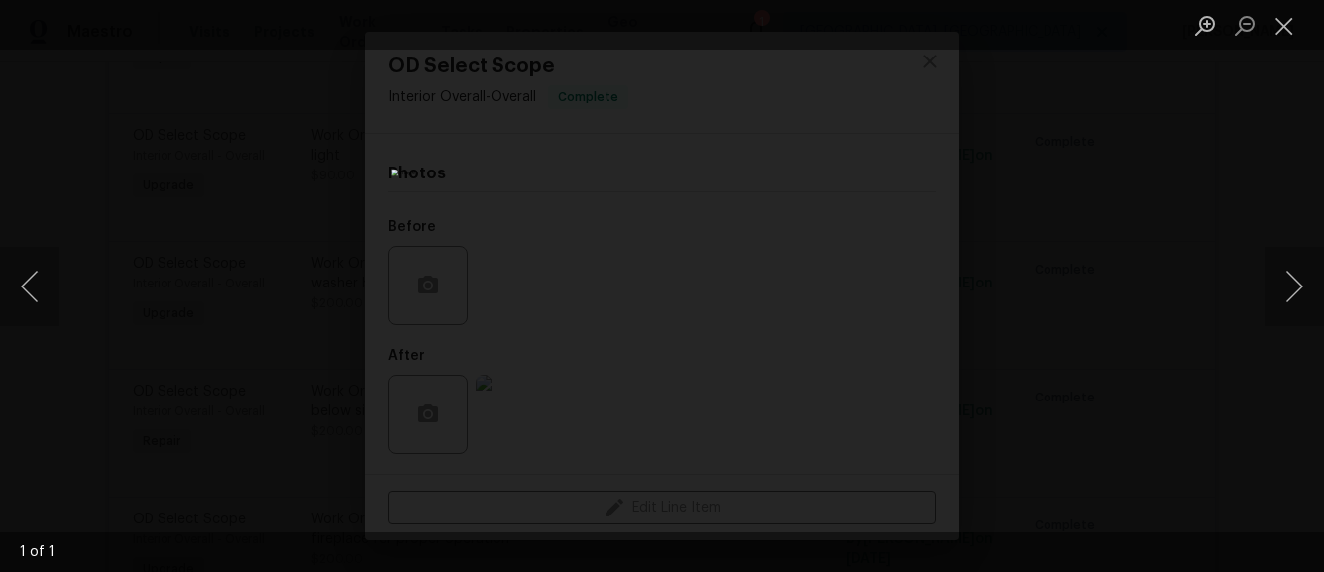
click at [986, 98] on div "Lightbox" at bounding box center [662, 286] width 1324 height 572
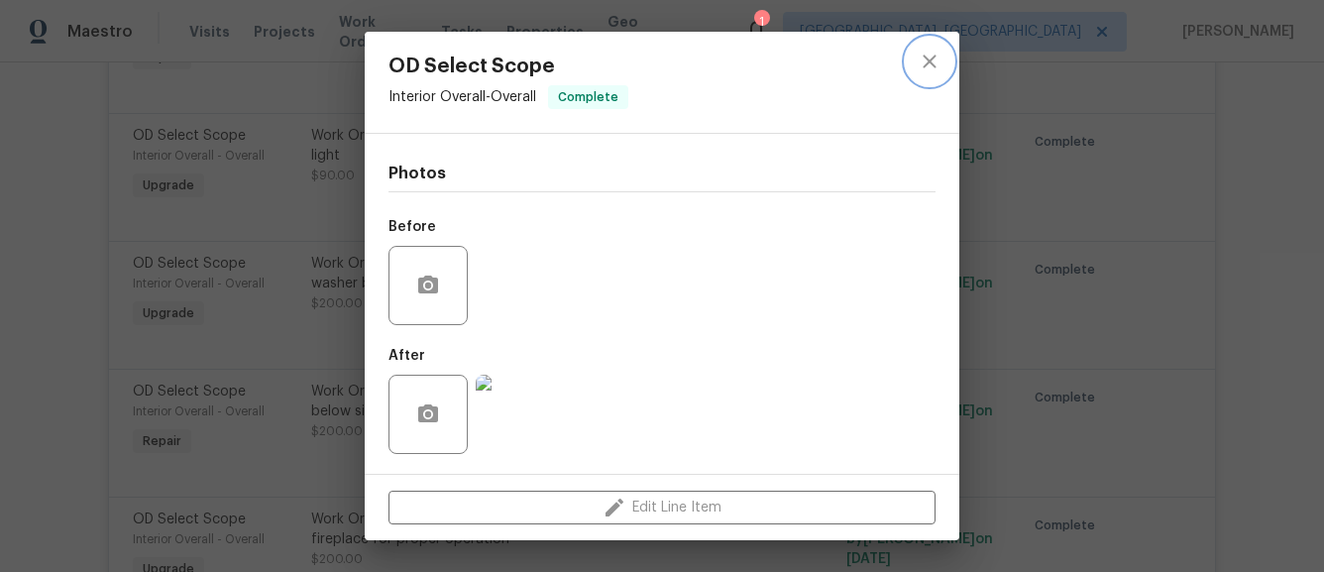
click at [933, 57] on icon "close" at bounding box center [929, 61] width 13 height 13
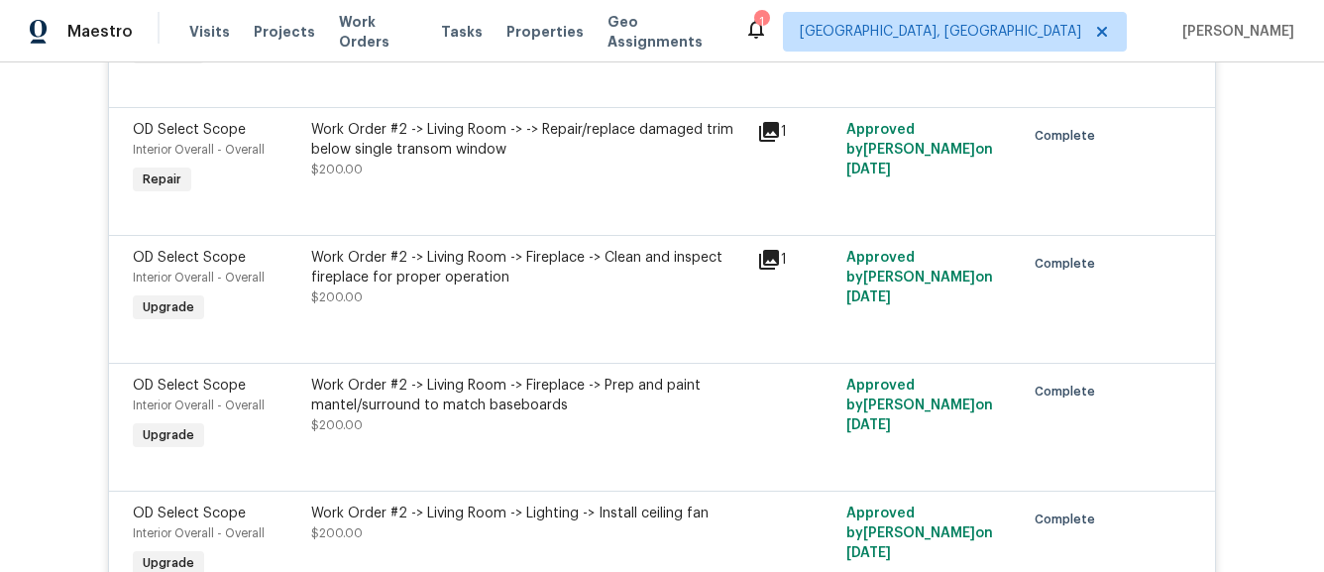
scroll to position [12433, 0]
click at [765, 141] on icon at bounding box center [769, 131] width 20 height 20
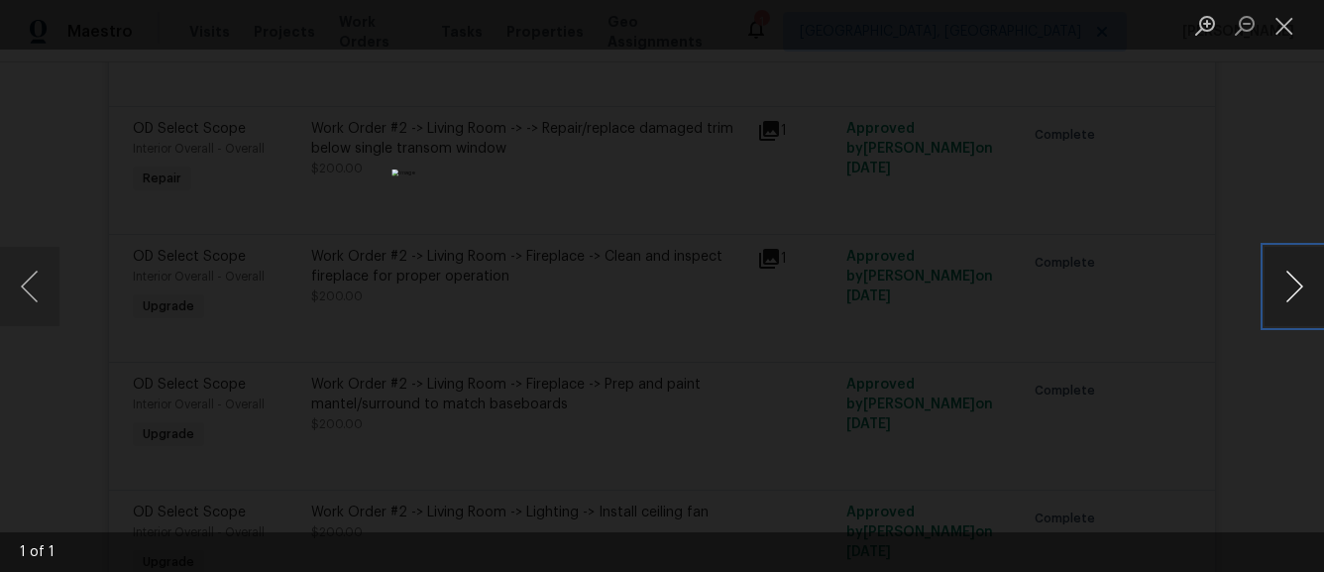
click at [1295, 302] on button "Next image" at bounding box center [1294, 286] width 59 height 79
click at [1173, 244] on div "Lightbox" at bounding box center [662, 286] width 1324 height 572
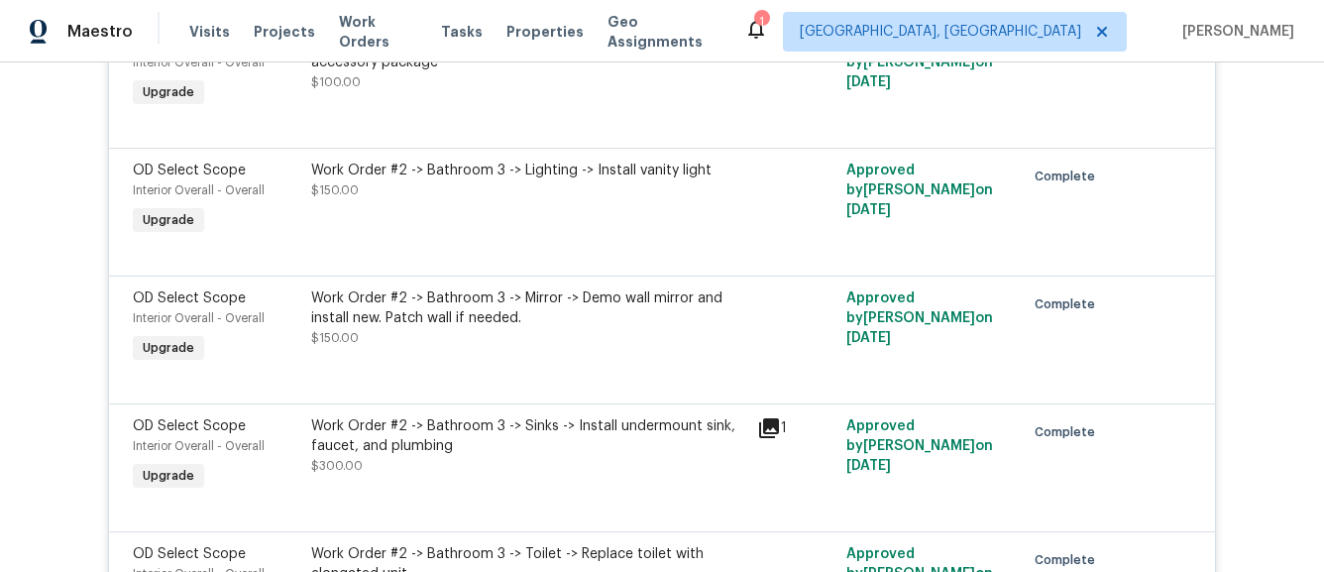
scroll to position [8803, 0]
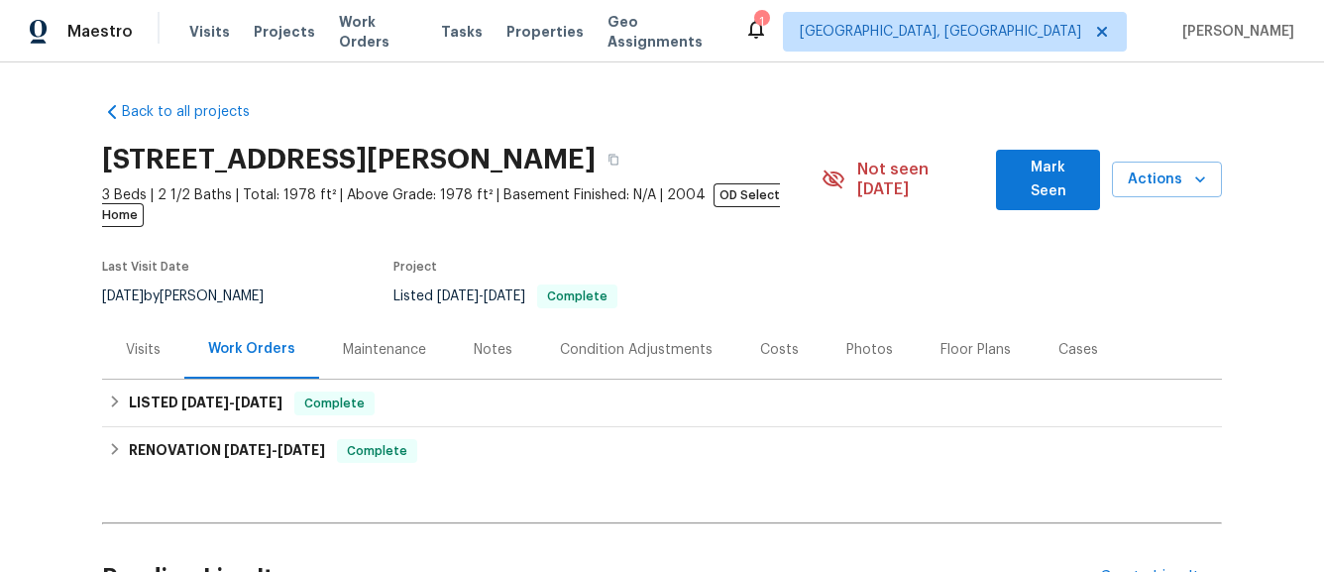
click at [518, 339] on div "Notes" at bounding box center [493, 349] width 86 height 58
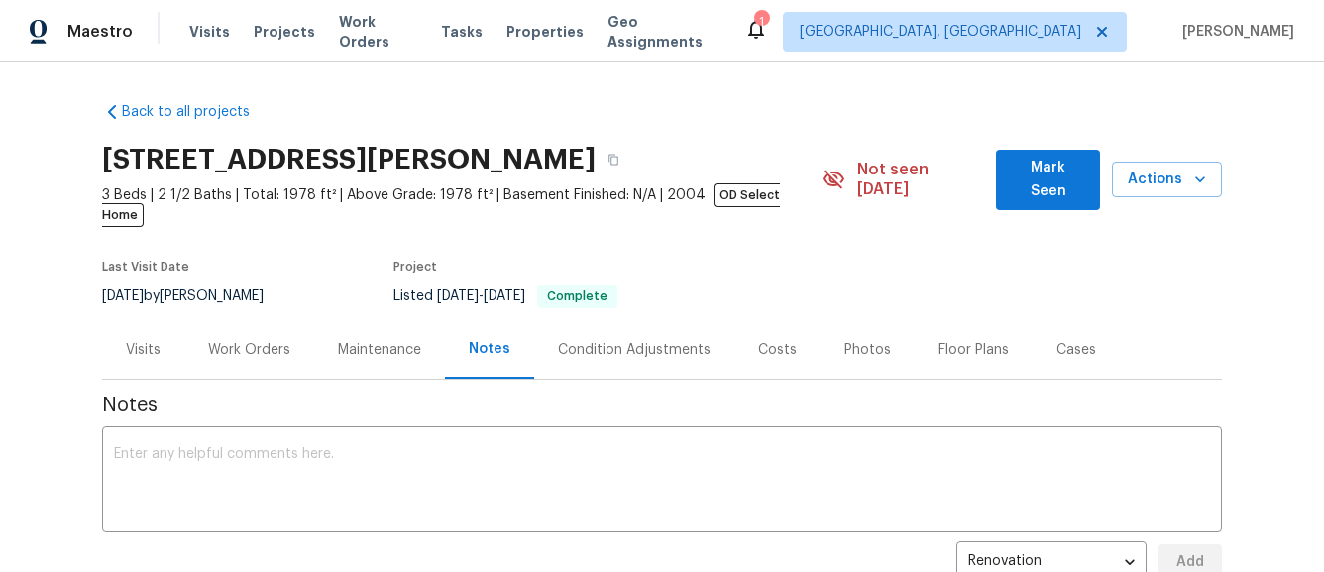
drag, startPoint x: 287, startPoint y: 283, endPoint x: 186, endPoint y: 284, distance: 101.1
click at [186, 285] on div "[DATE] by [PERSON_NAME]" at bounding box center [194, 297] width 185 height 24
copy div "[PERSON_NAME]"
click at [620, 161] on icon "button" at bounding box center [614, 160] width 12 height 12
click at [160, 340] on div "Visits" at bounding box center [143, 350] width 35 height 20
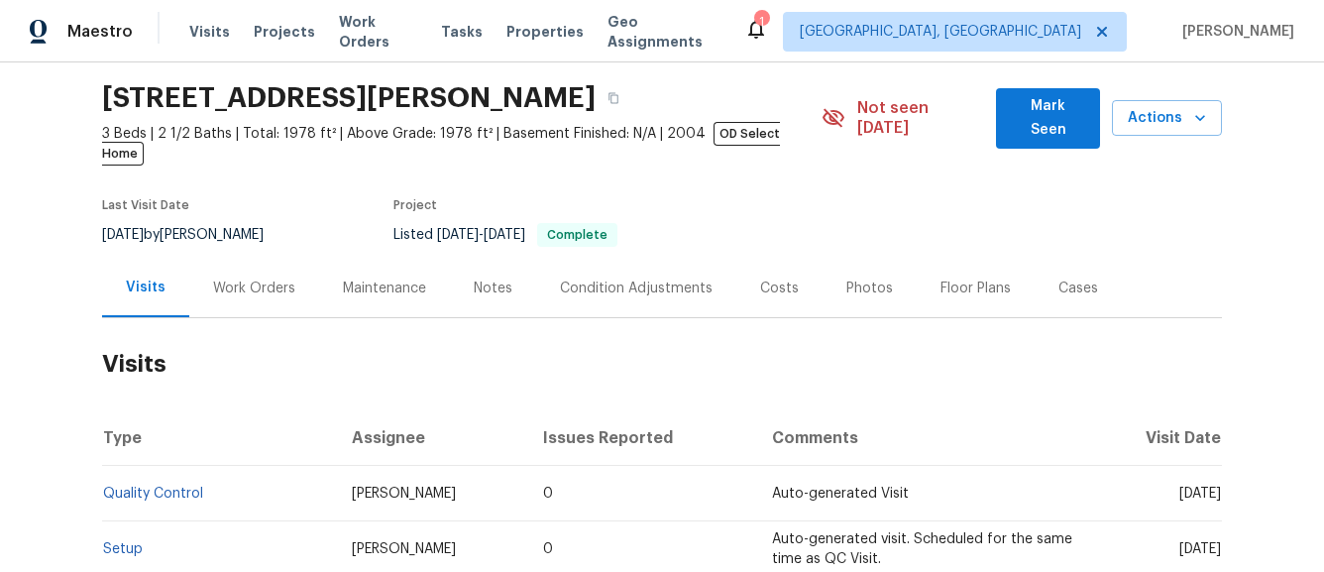
scroll to position [12, 0]
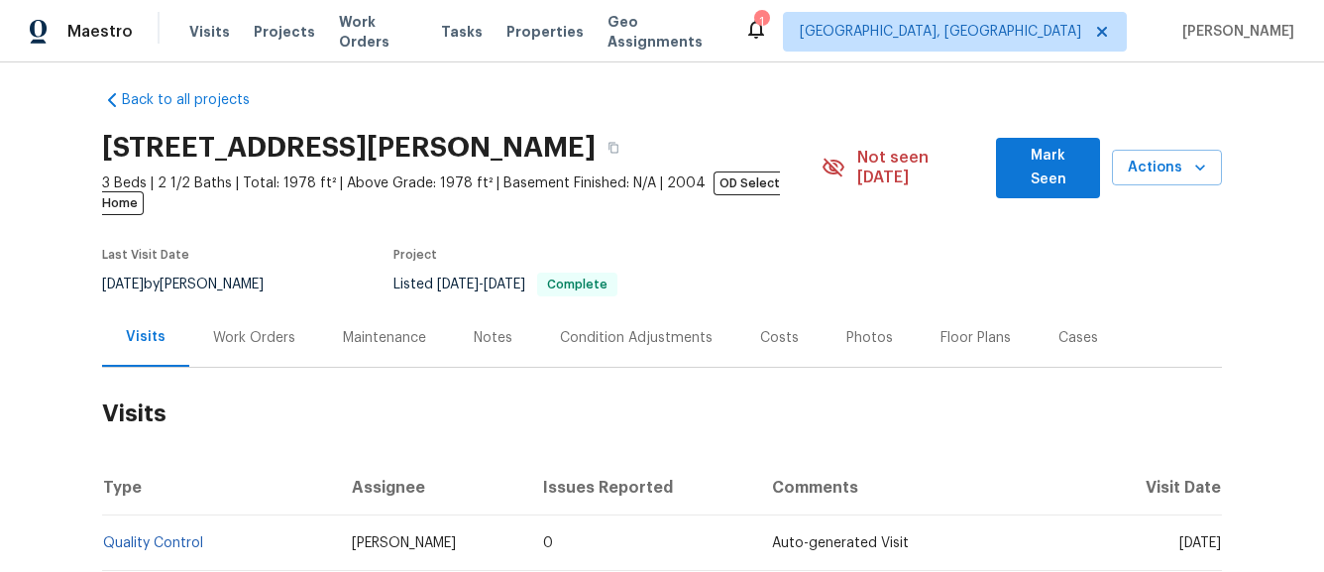
click at [240, 328] on div "Work Orders" at bounding box center [254, 338] width 82 height 20
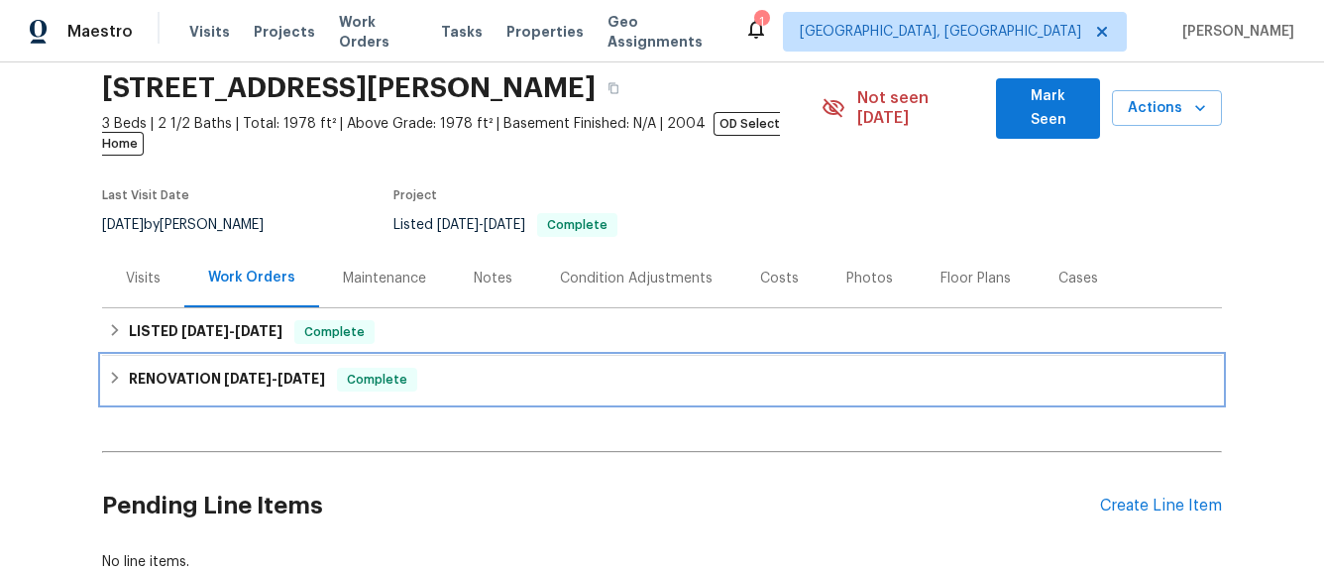
click at [348, 368] on div "Complete" at bounding box center [377, 380] width 80 height 24
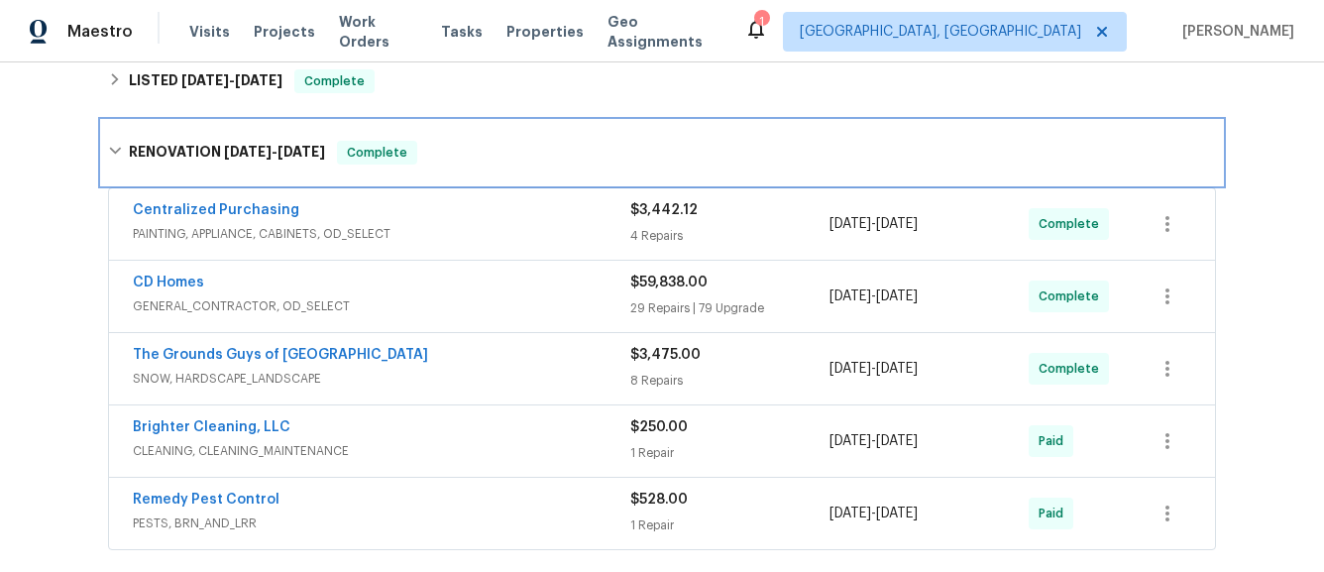
scroll to position [590, 0]
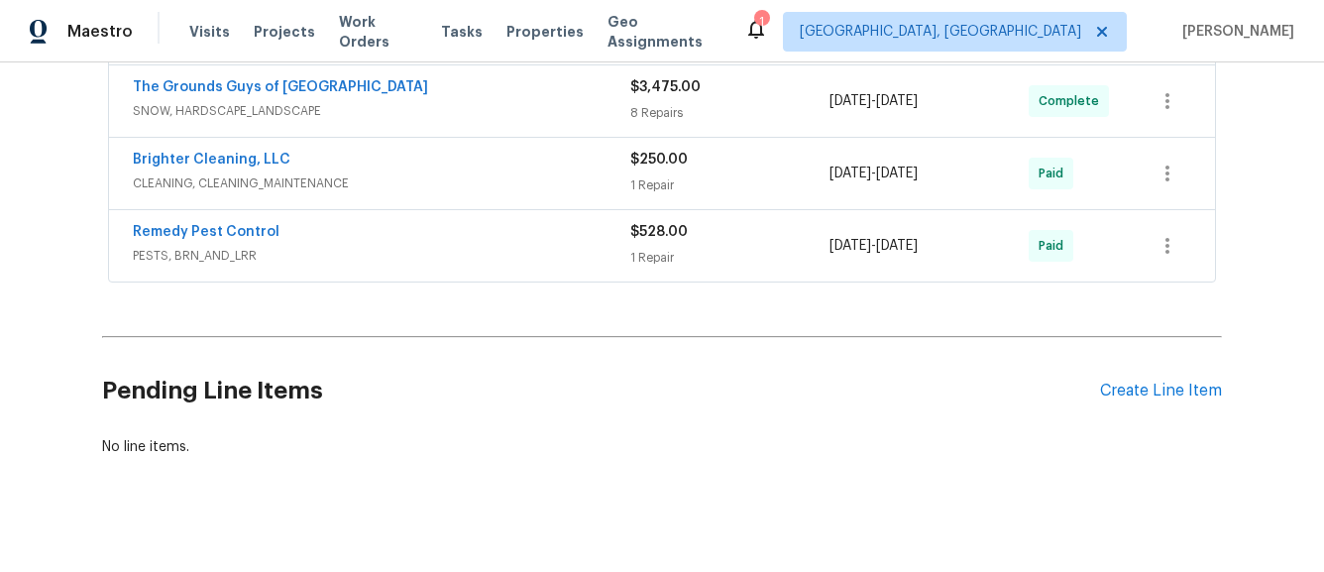
click at [555, 210] on div "Remedy Pest Control PESTS, BRN_AND_LRR $528.00 1 Repair [DATE] - [DATE] Paid" at bounding box center [662, 245] width 1106 height 71
click at [531, 246] on span "PESTS, BRN_AND_LRR" at bounding box center [382, 256] width 498 height 20
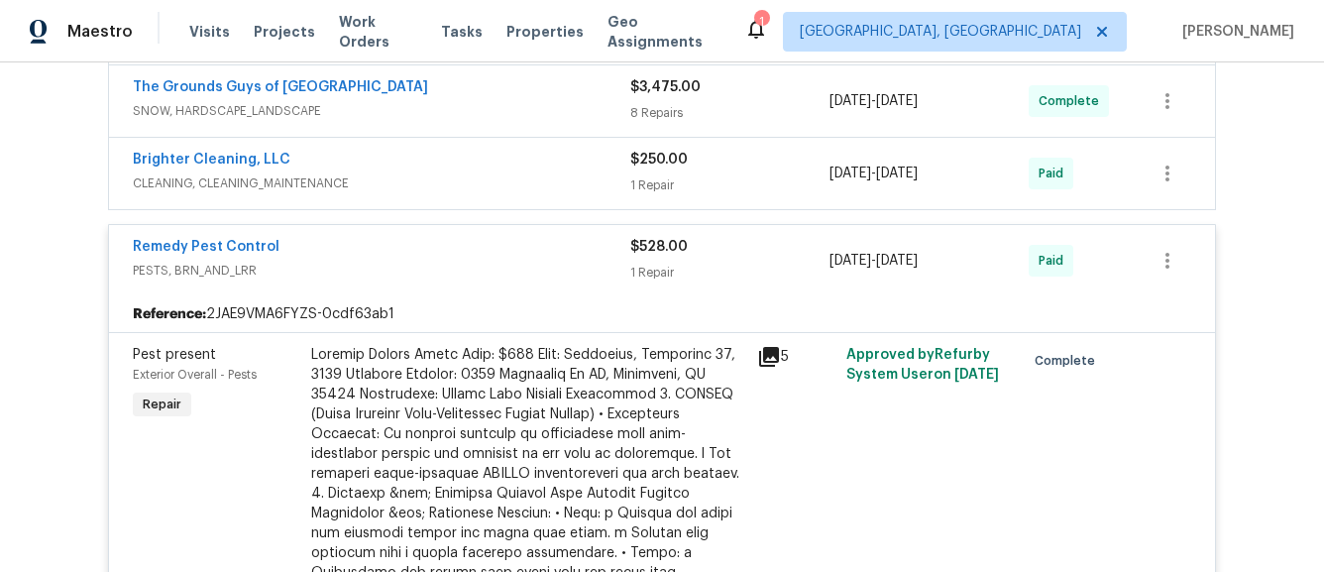
click at [557, 179] on div "Brighter Cleaning, LLC CLEANING, CLEANING_MAINTENANCE $250.00 1 Repair [DATE] -…" at bounding box center [662, 173] width 1106 height 71
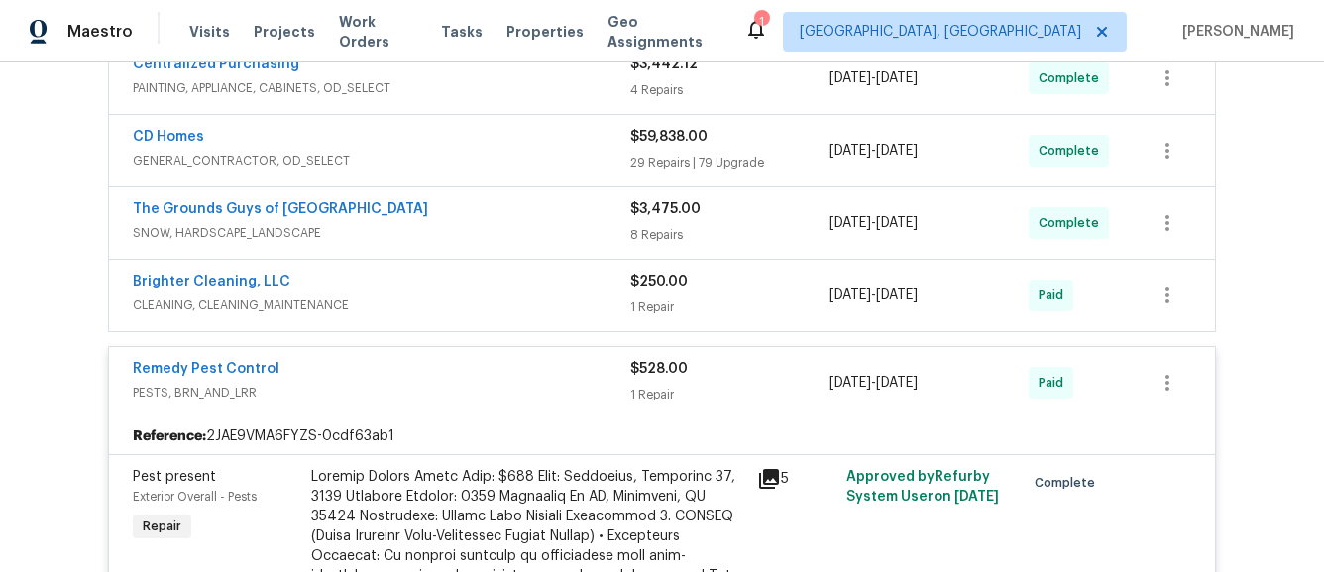
scroll to position [443, 0]
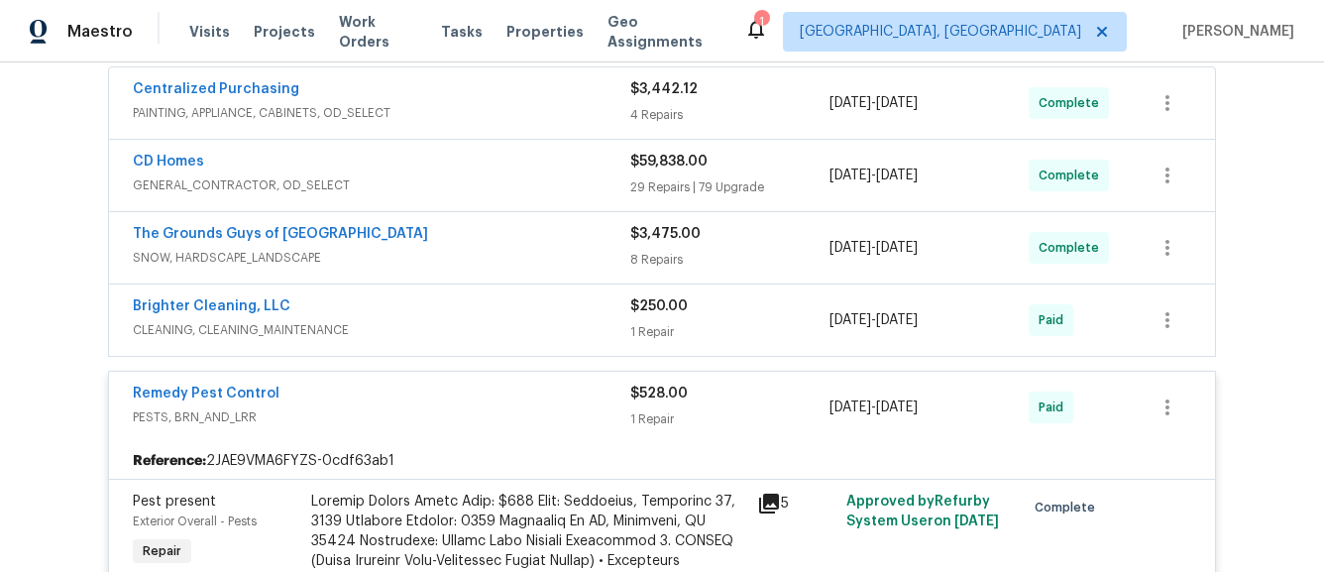
click at [508, 326] on div "Brighter Cleaning, LLC CLEANING, CLEANING_MAINTENANCE $250.00 1 Repair [DATE] -…" at bounding box center [662, 320] width 1106 height 71
click at [531, 296] on div "Brighter Cleaning, LLC" at bounding box center [382, 308] width 498 height 24
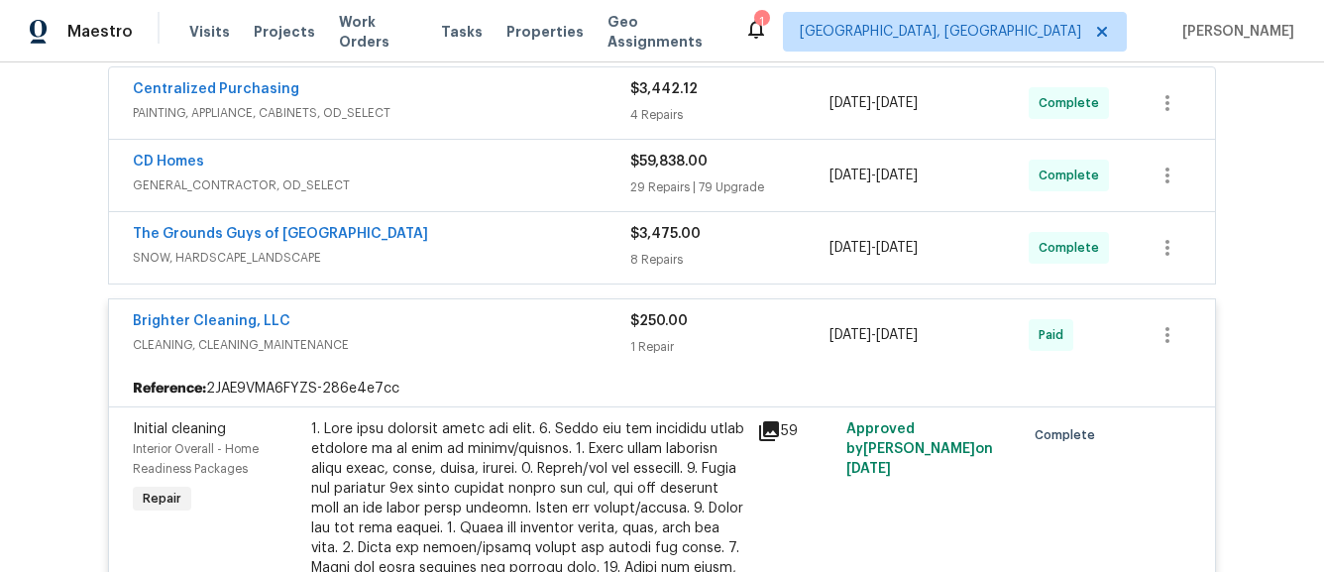
click at [529, 248] on span "SNOW, HARDSCAPE_LANDSCAPE" at bounding box center [382, 258] width 498 height 20
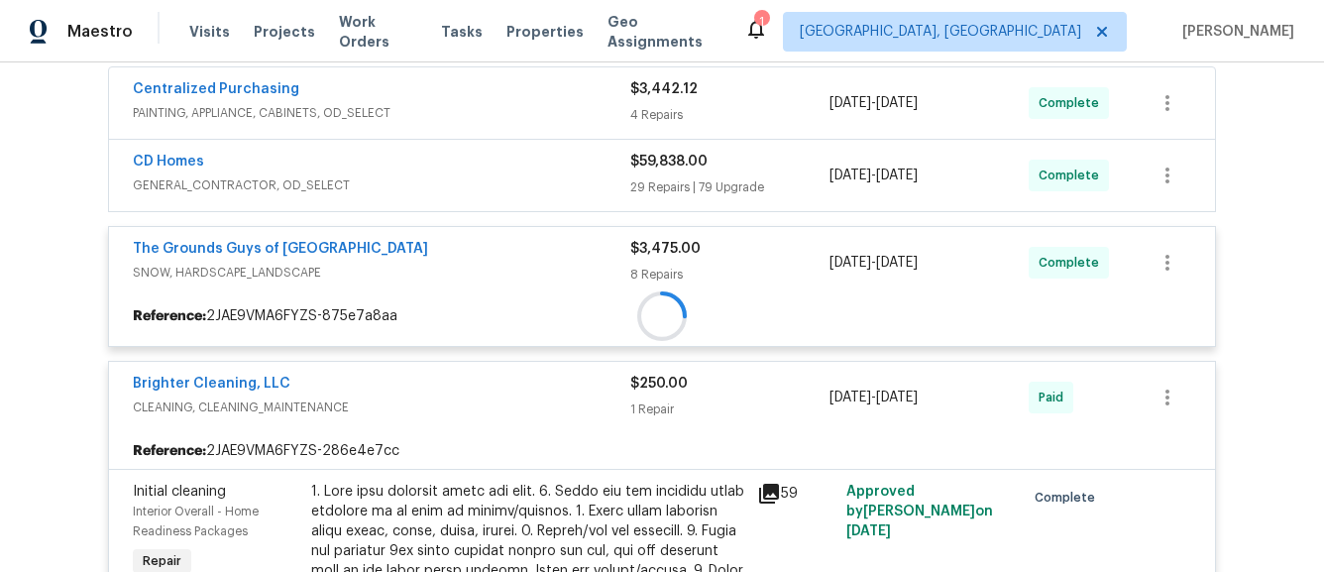
click at [532, 298] on div at bounding box center [662, 316] width 1106 height 36
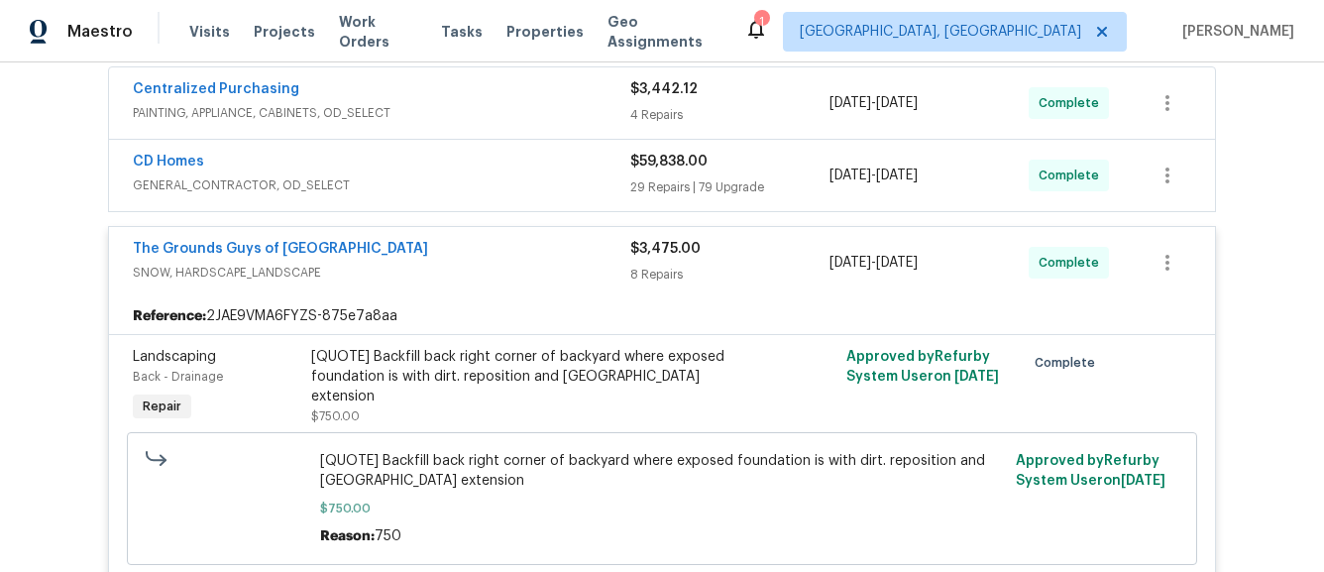
click at [532, 175] on span "GENERAL_CONTRACTOR, OD_SELECT" at bounding box center [382, 185] width 498 height 20
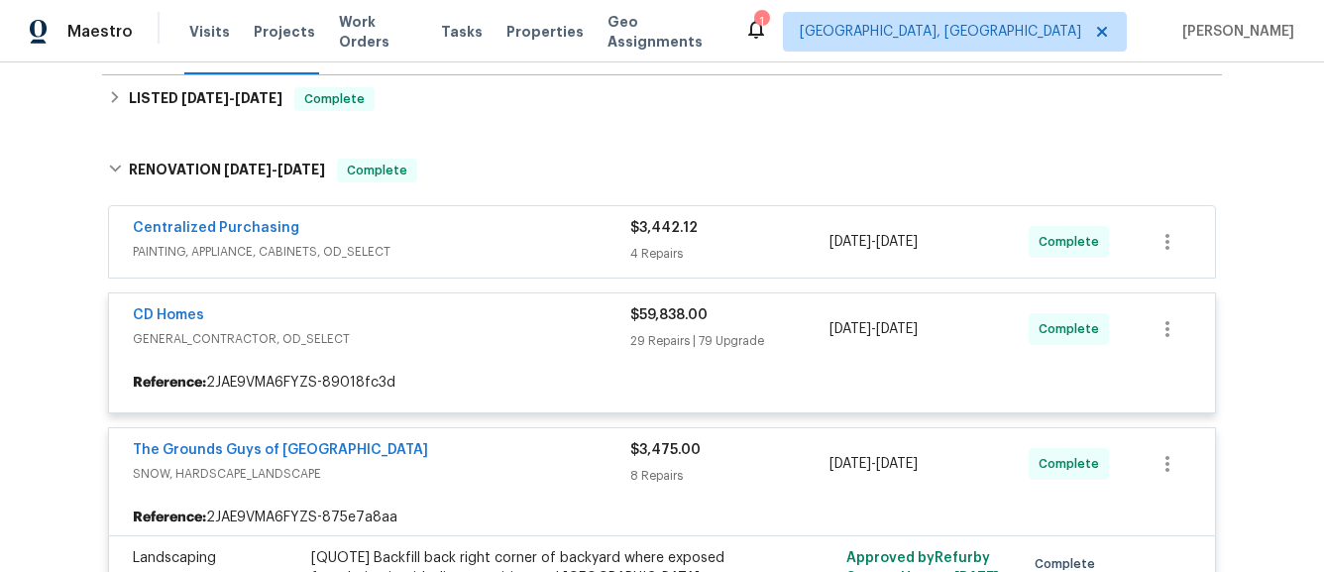
scroll to position [230, 0]
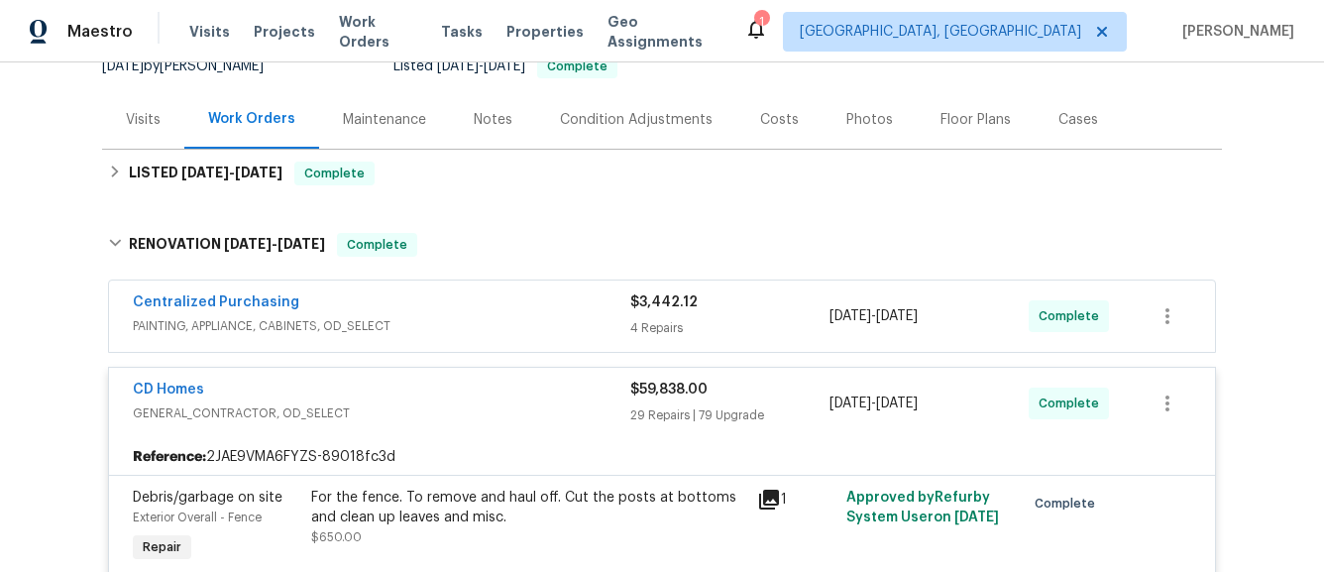
click at [481, 292] on div "Centralized Purchasing" at bounding box center [382, 304] width 498 height 24
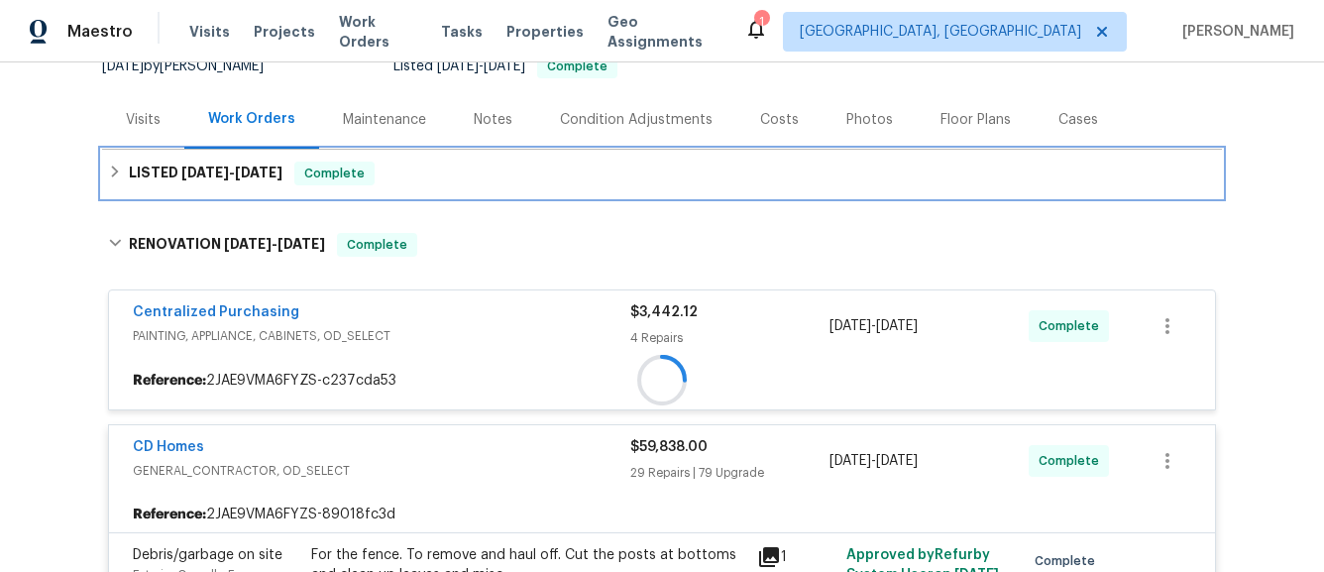
click at [279, 150] on div "LISTED [DATE] - [DATE] Complete" at bounding box center [662, 174] width 1120 height 48
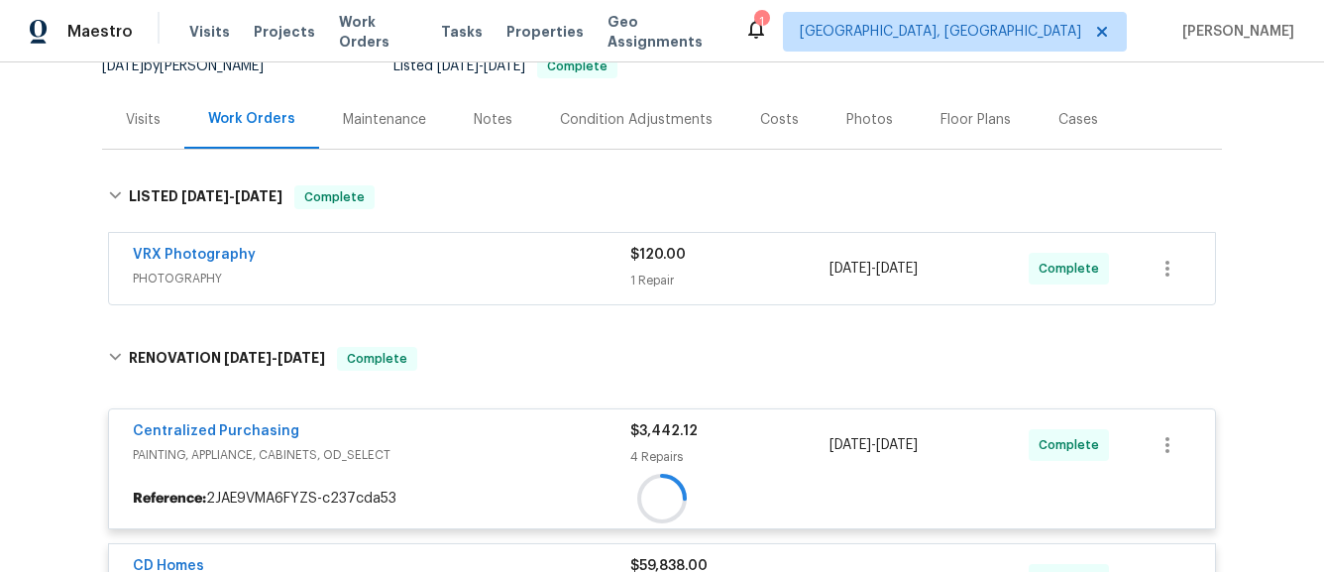
click at [560, 269] on span "PHOTOGRAPHY" at bounding box center [382, 279] width 498 height 20
